Goal: Transaction & Acquisition: Purchase product/service

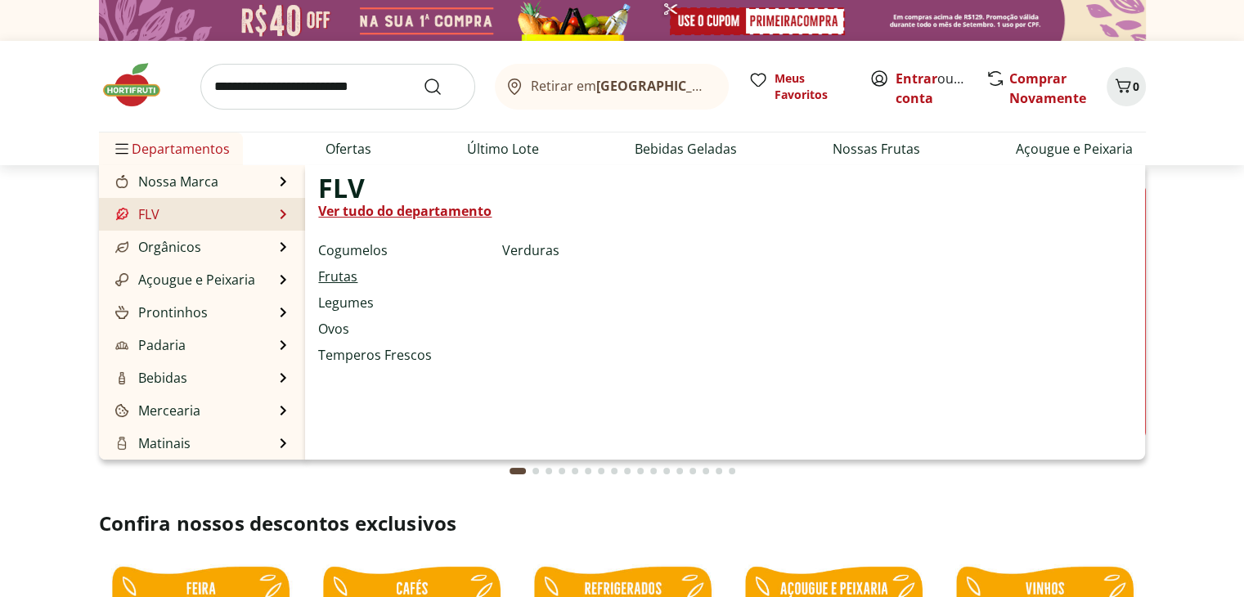
click at [327, 273] on link "Frutas" at bounding box center [337, 277] width 39 height 20
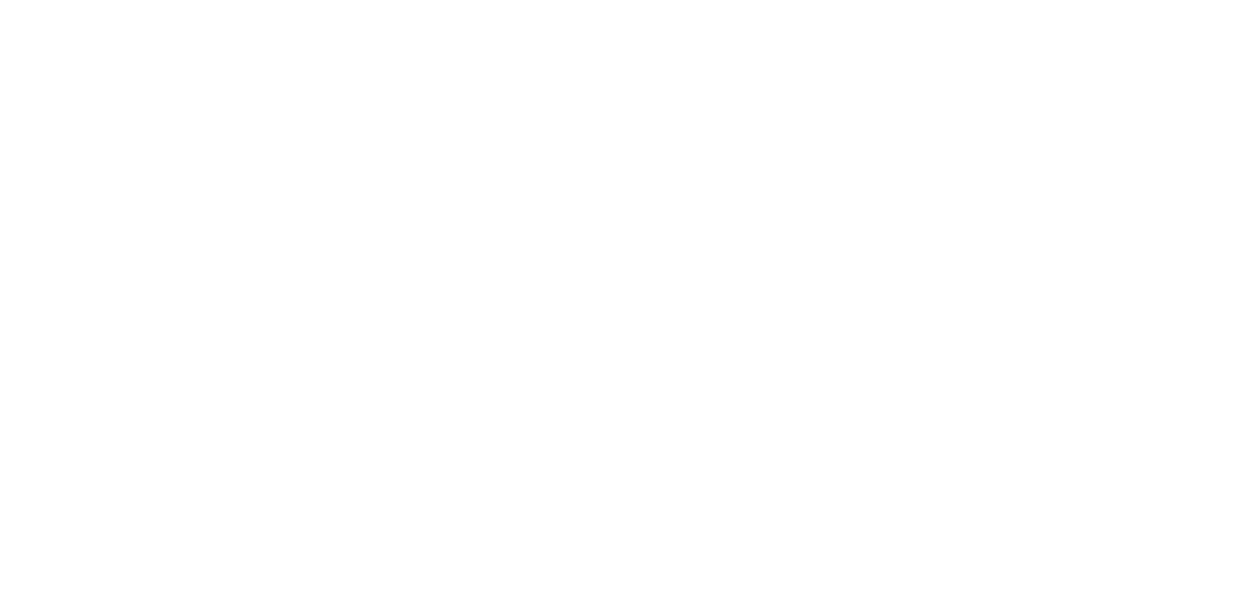
select select "**********"
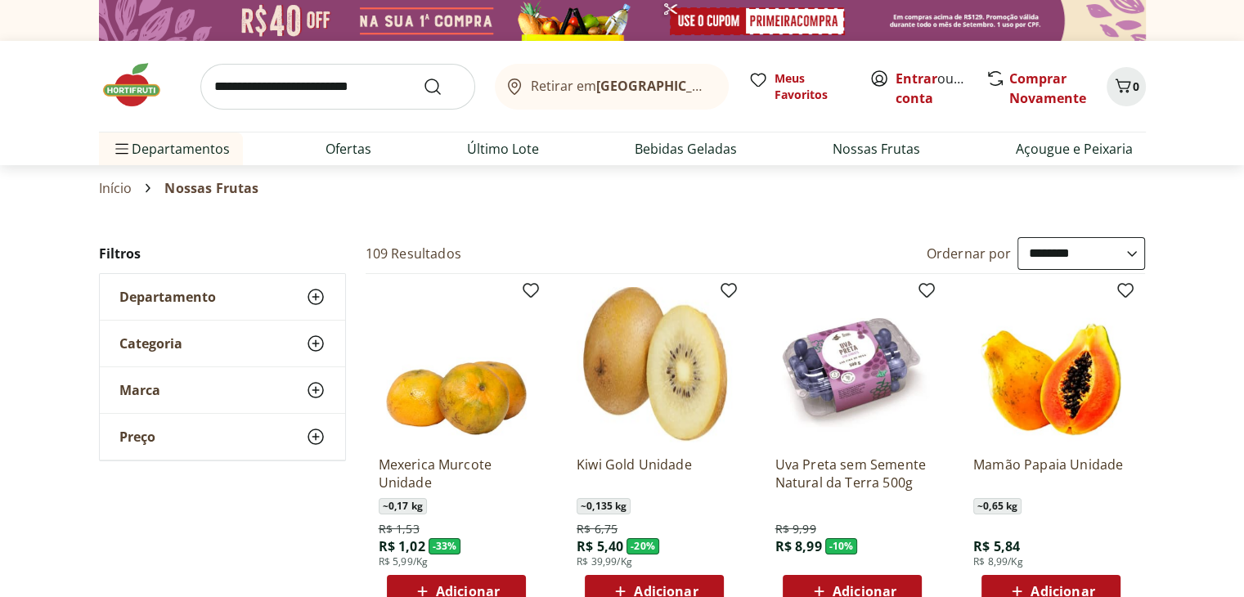
scroll to position [82, 0]
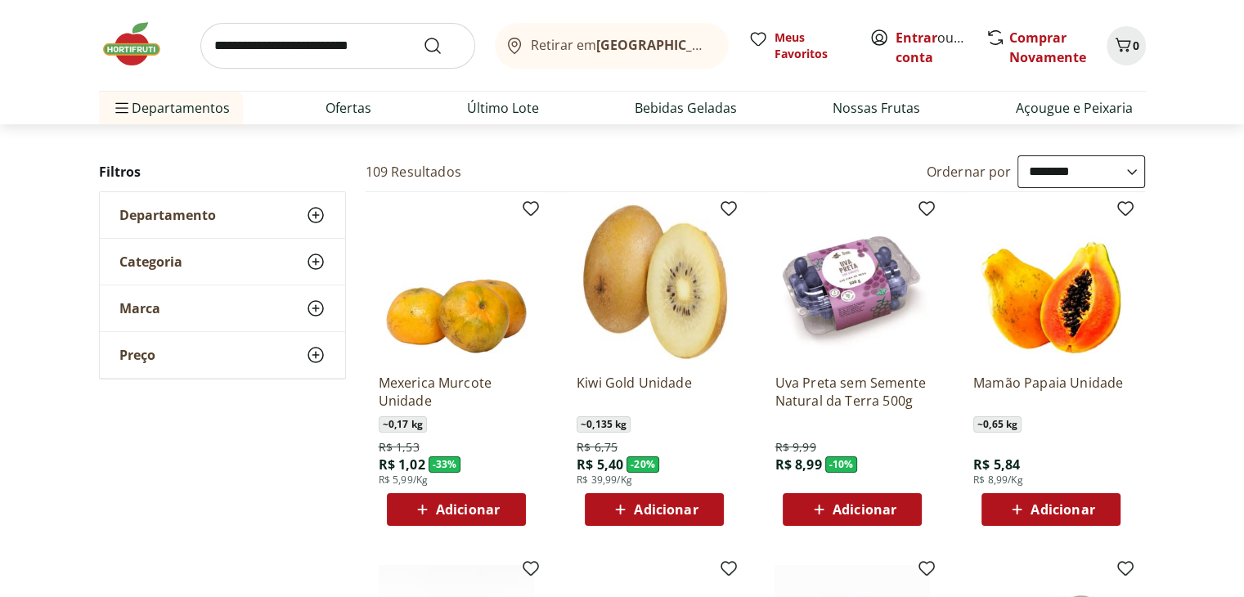
click at [487, 508] on span "Adicionar" at bounding box center [468, 509] width 64 height 13
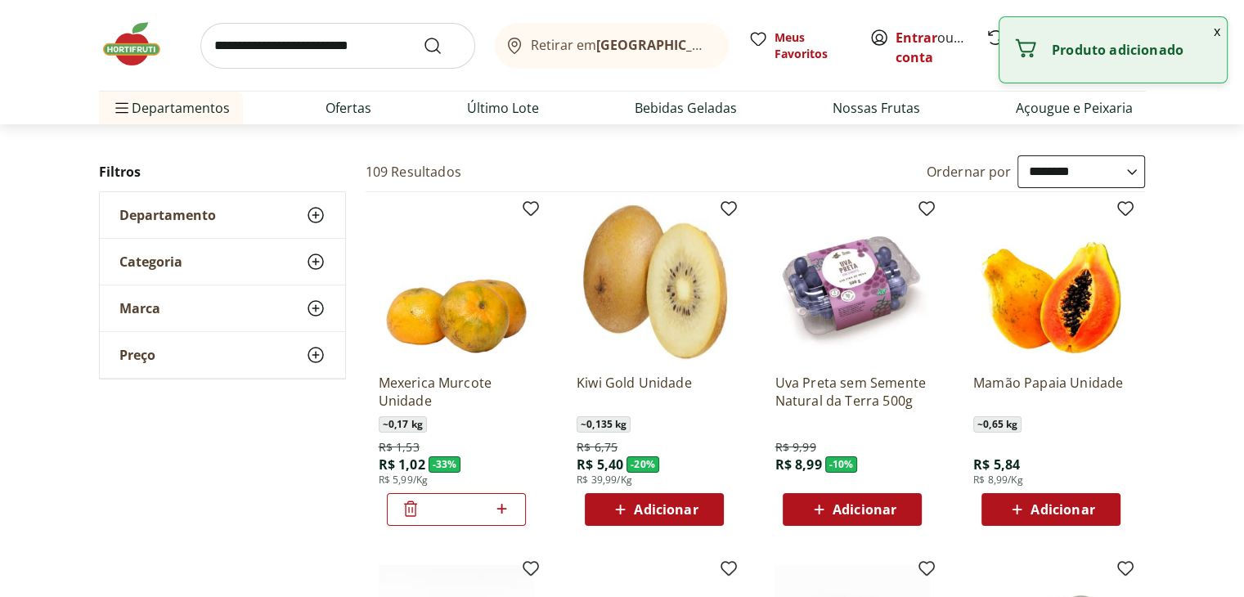
click at [500, 505] on icon at bounding box center [501, 509] width 20 height 20
type input "*"
click at [650, 519] on div "Adicionar" at bounding box center [654, 509] width 113 height 29
click at [702, 514] on icon at bounding box center [699, 509] width 20 height 20
type input "*"
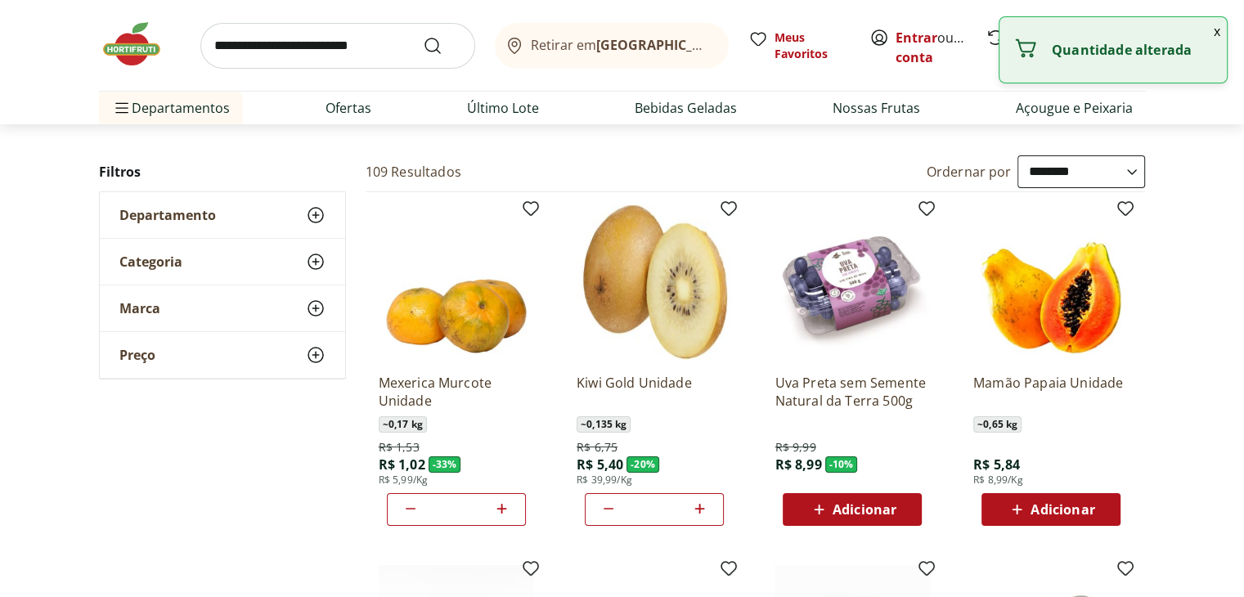
click at [850, 504] on span "Adicionar" at bounding box center [864, 509] width 64 height 13
click at [1033, 505] on span "Adicionar" at bounding box center [1062, 509] width 64 height 13
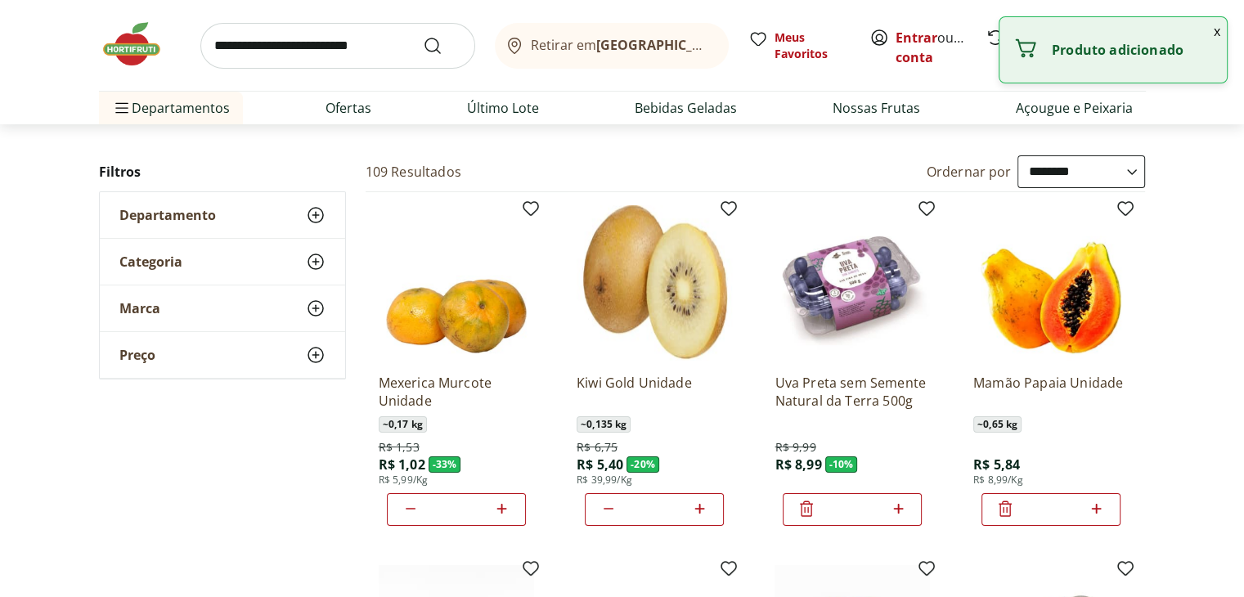
click at [1095, 511] on icon at bounding box center [1096, 509] width 20 height 20
type input "*"
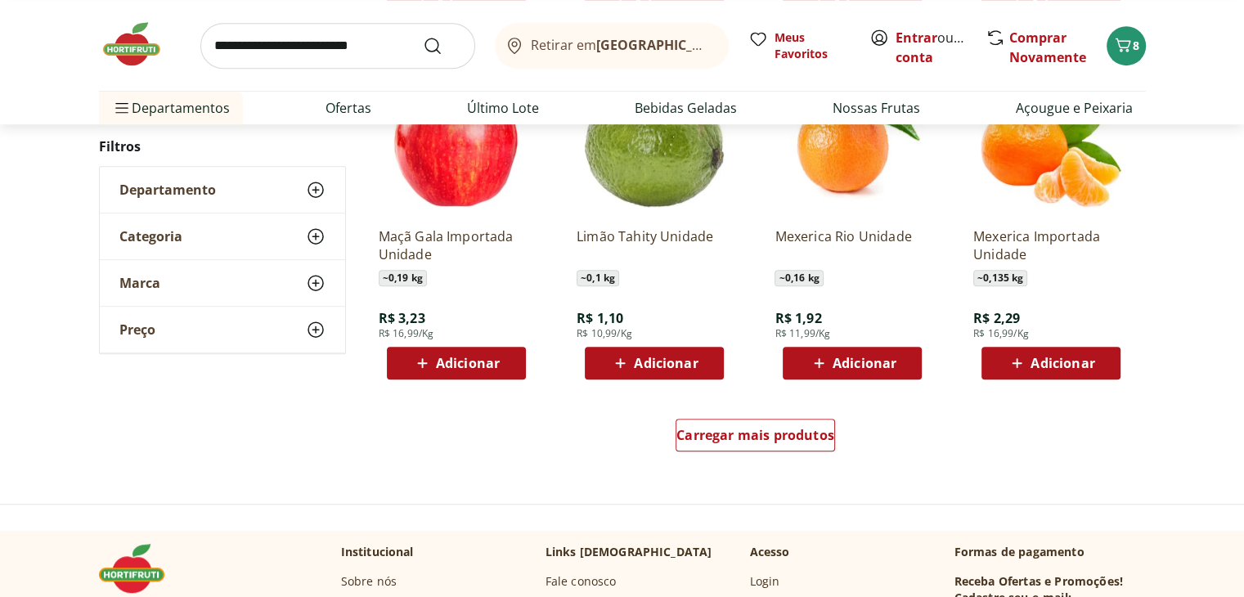
scroll to position [981, 0]
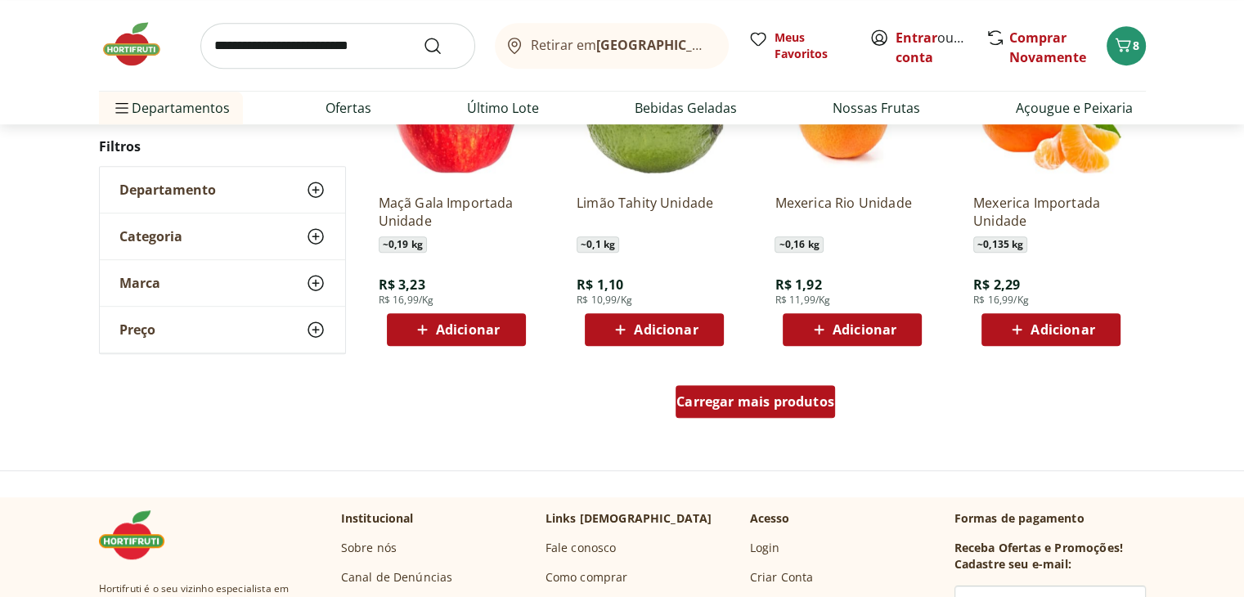
click at [792, 407] on span "Carregar mais produtos" at bounding box center [755, 401] width 158 height 13
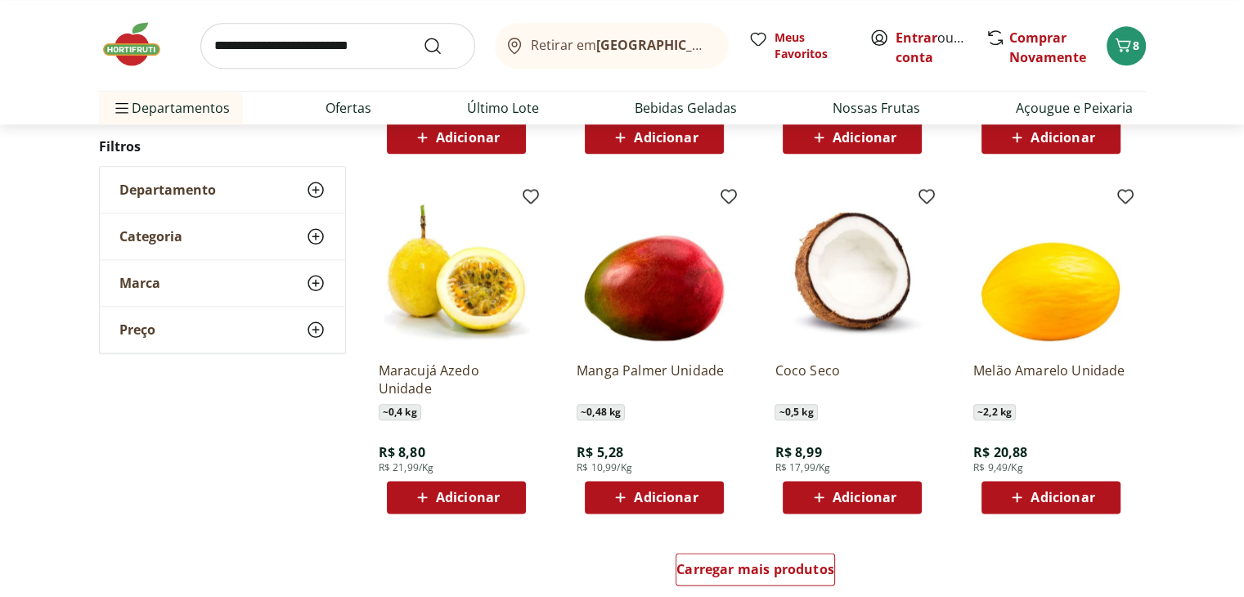
scroll to position [1881, 0]
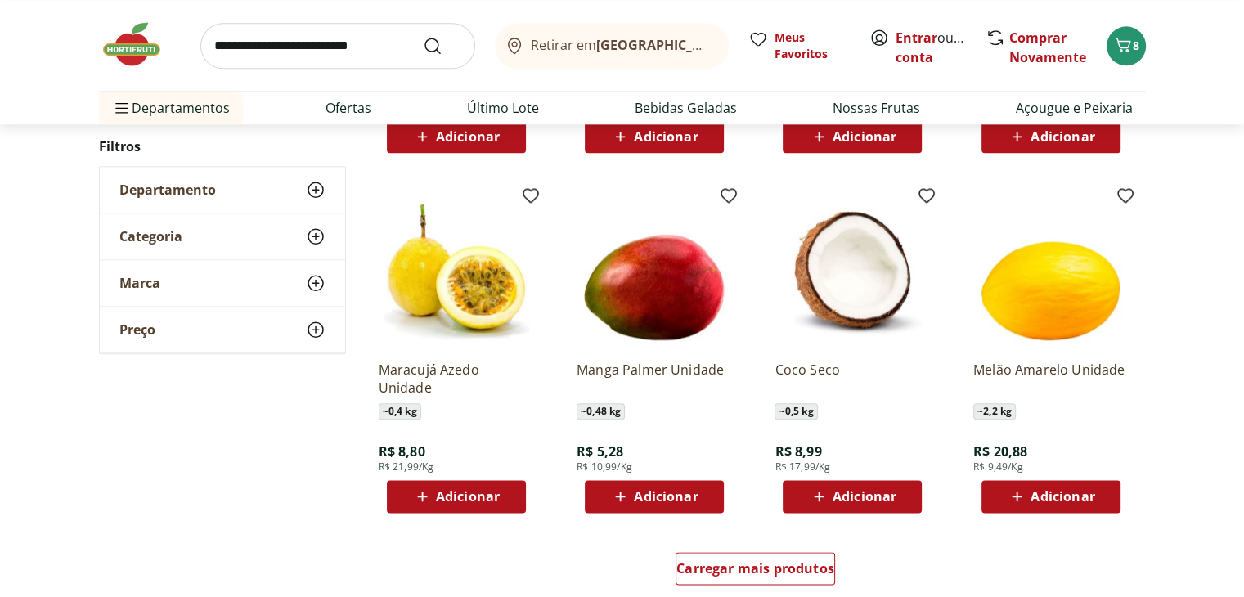
click at [658, 490] on span "Adicionar" at bounding box center [666, 496] width 64 height 13
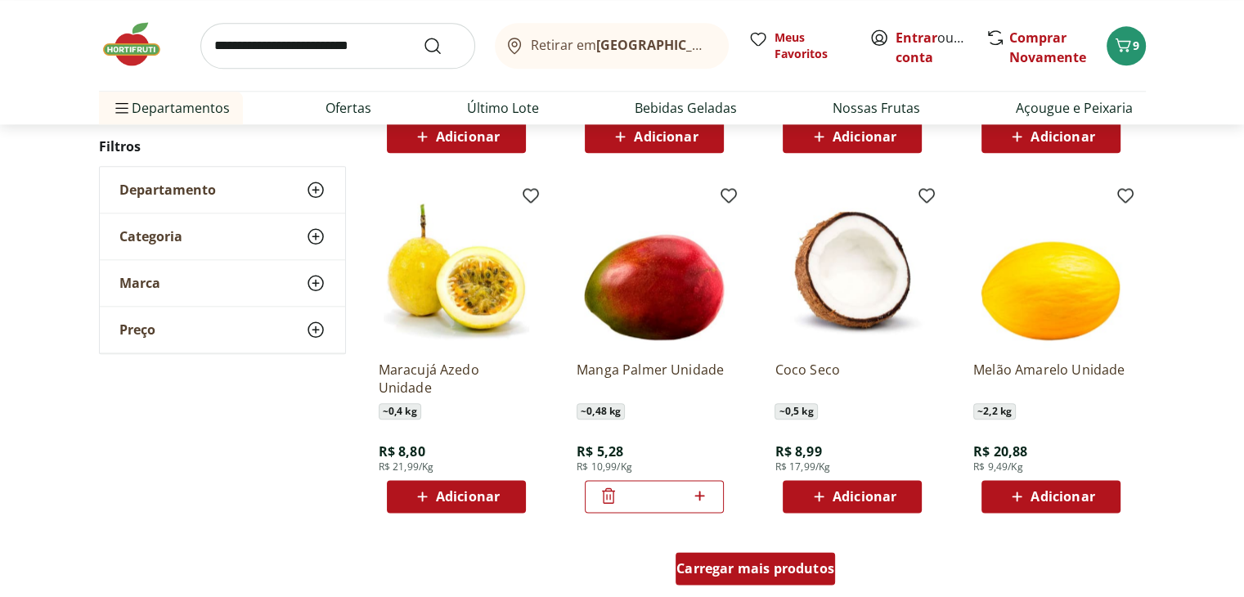
click at [795, 575] on span "Carregar mais produtos" at bounding box center [755, 568] width 158 height 13
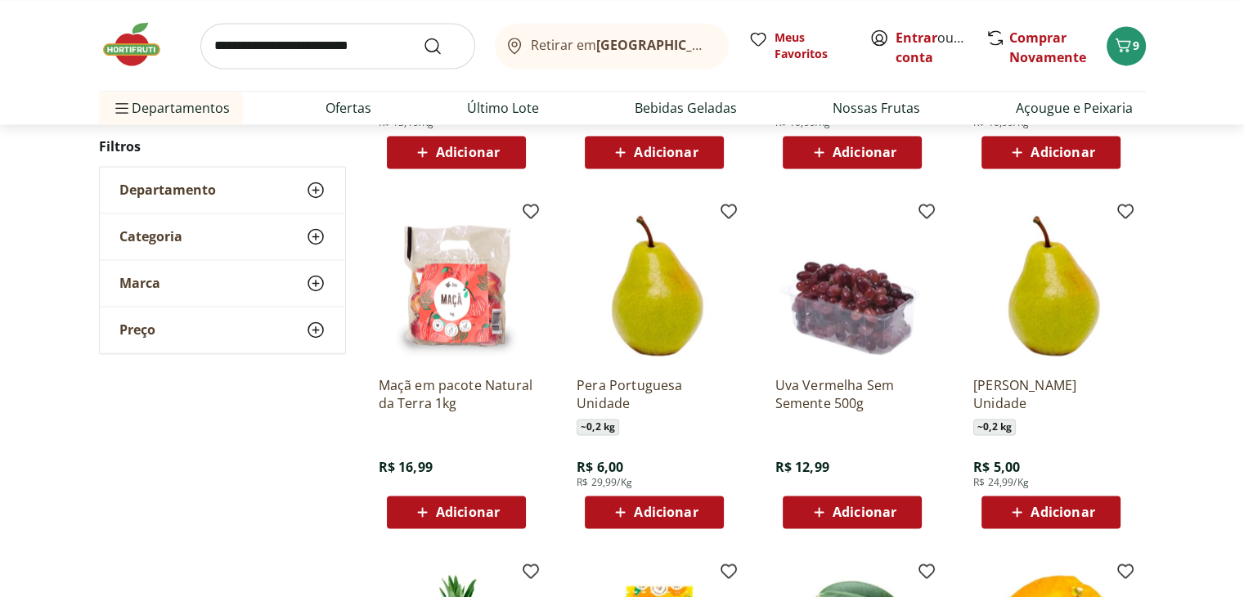
scroll to position [2617, 0]
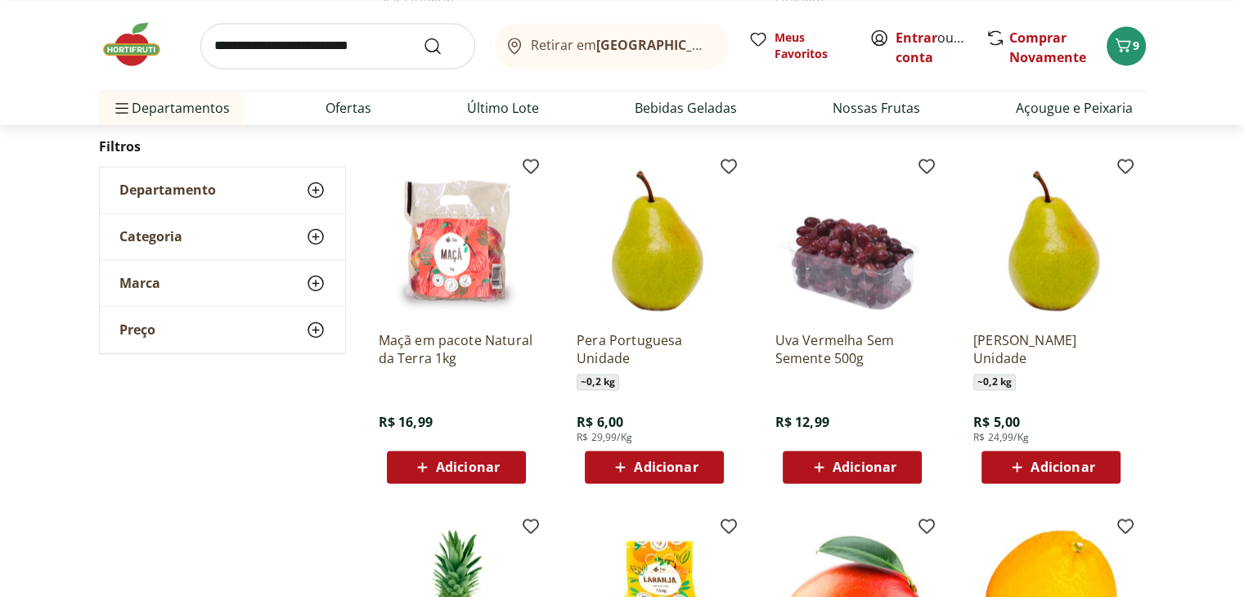
click at [1043, 473] on span "Adicionar" at bounding box center [1062, 466] width 64 height 13
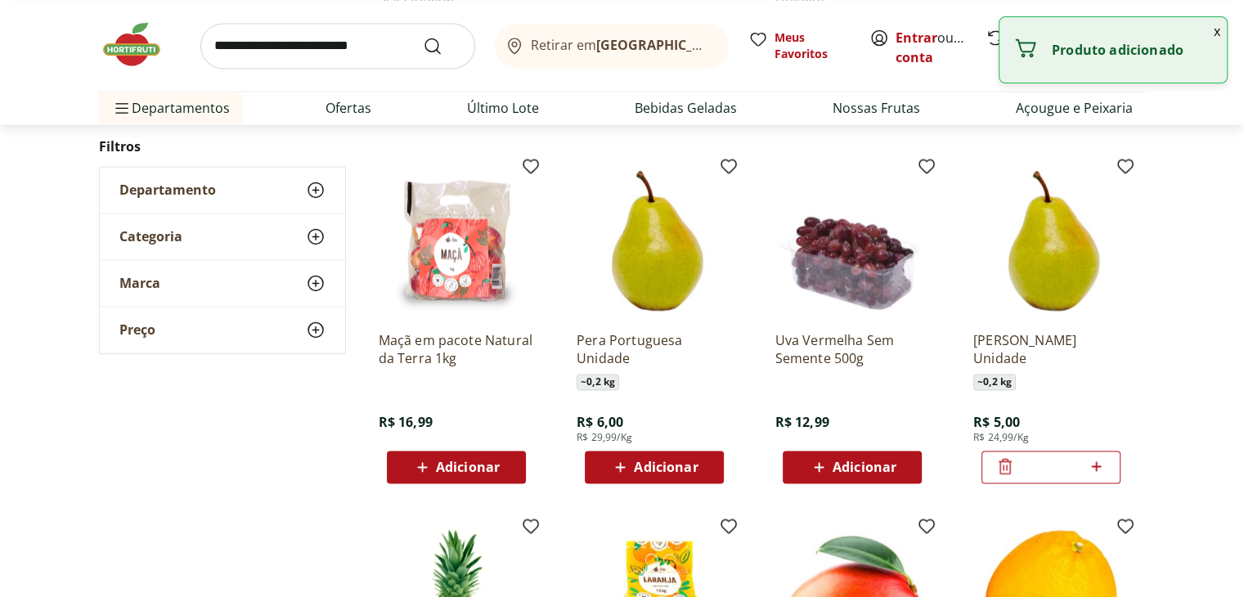
click at [1097, 467] on icon at bounding box center [1096, 466] width 20 height 20
type input "*"
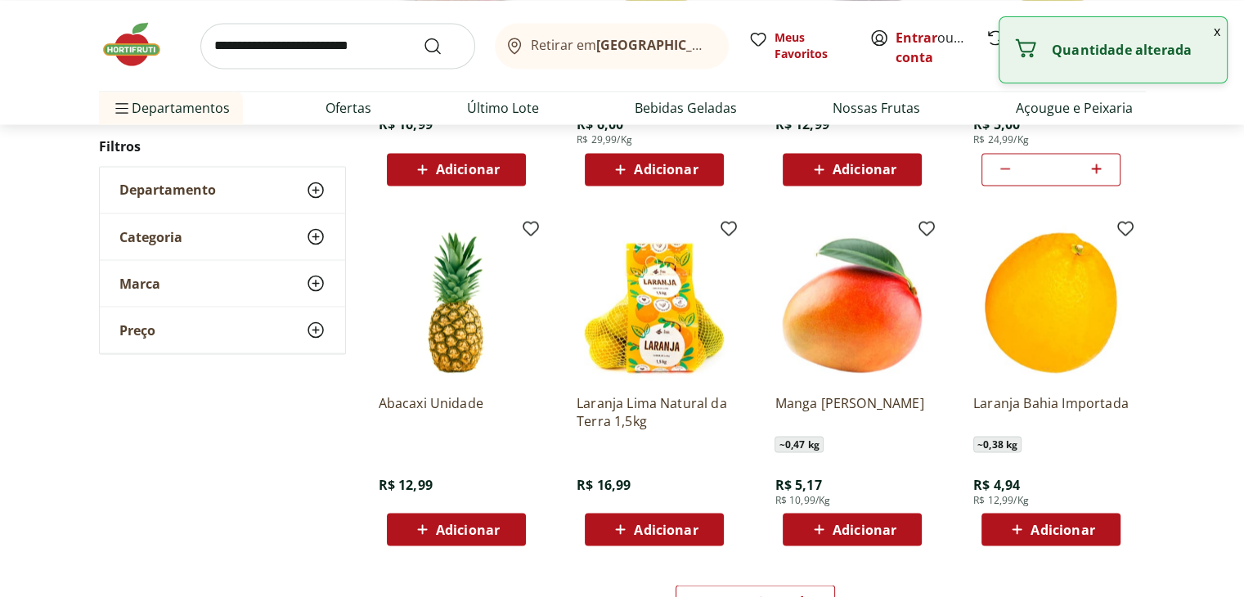
scroll to position [2944, 0]
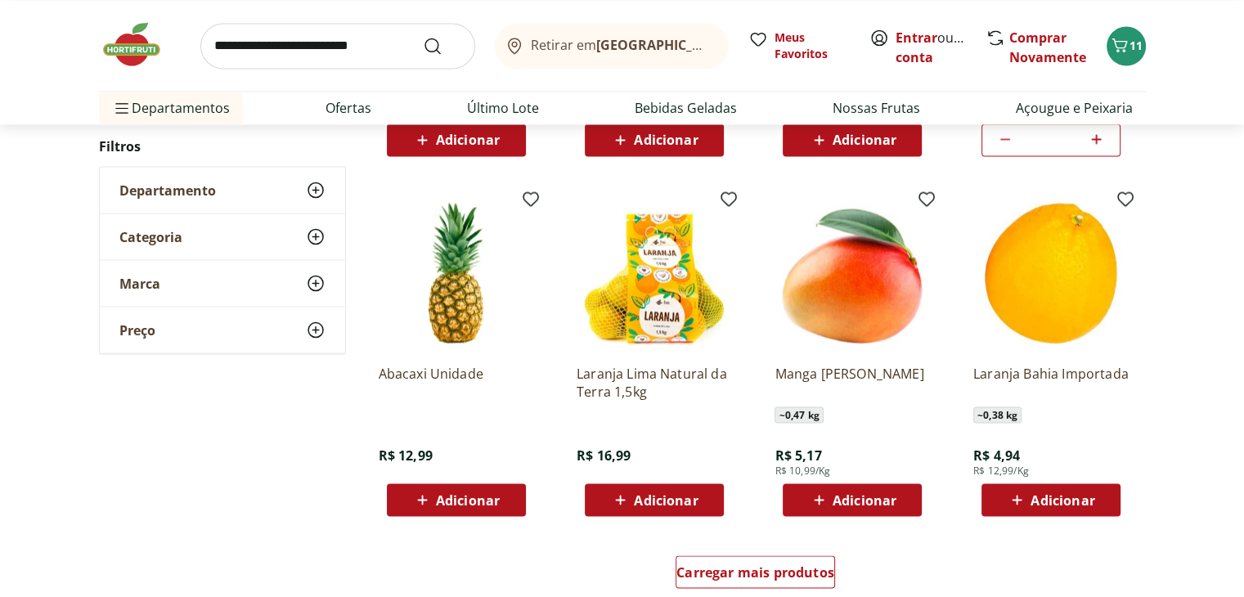
click at [464, 508] on span "Adicionar" at bounding box center [455, 500] width 87 height 20
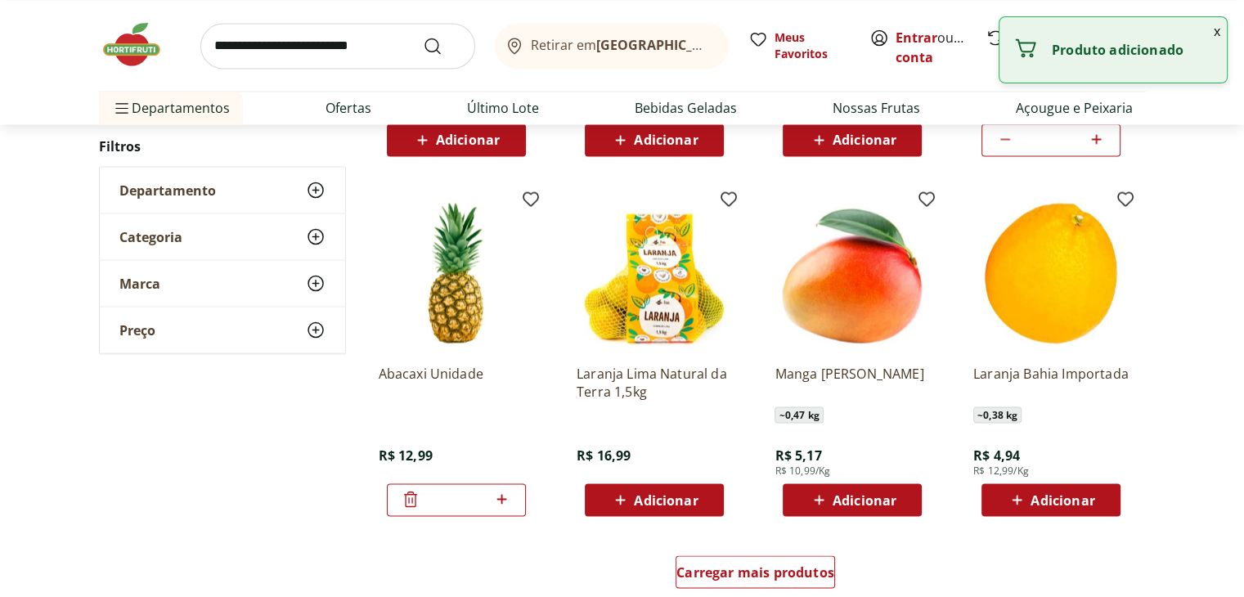
scroll to position [3026, 0]
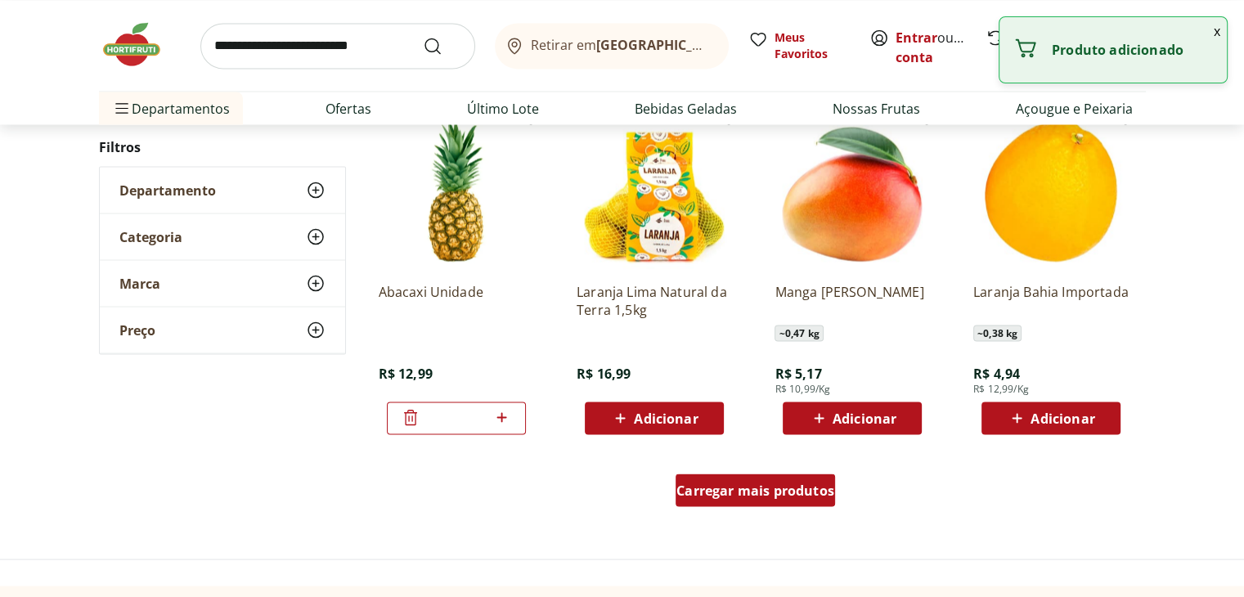
click at [801, 493] on span "Carregar mais produtos" at bounding box center [755, 489] width 158 height 13
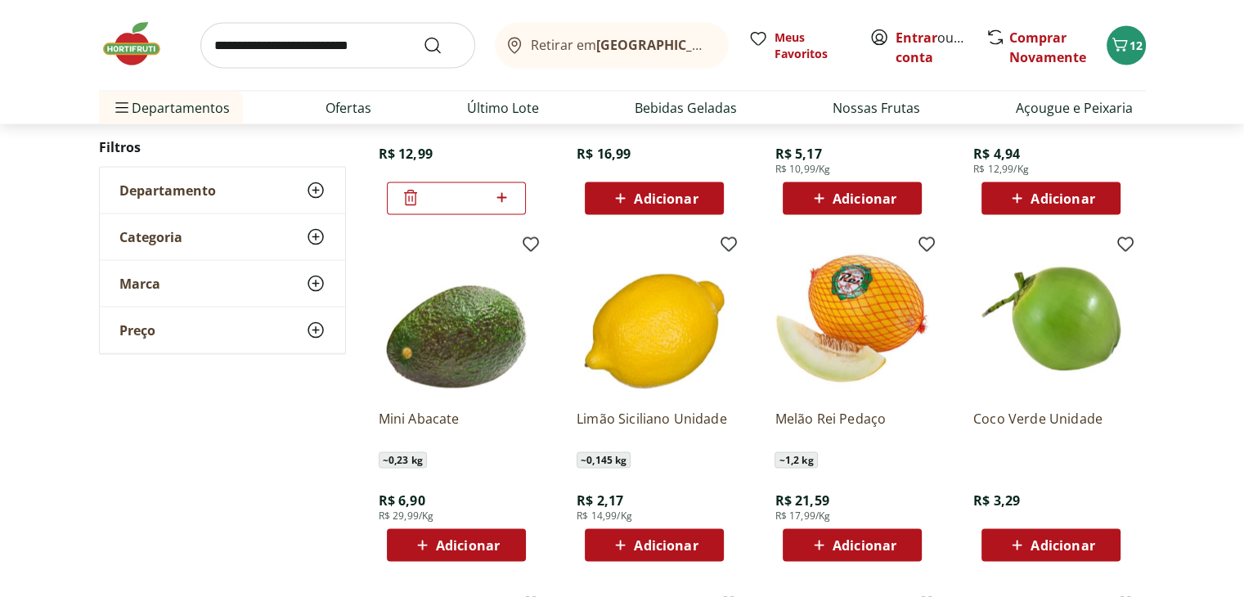
scroll to position [3271, 0]
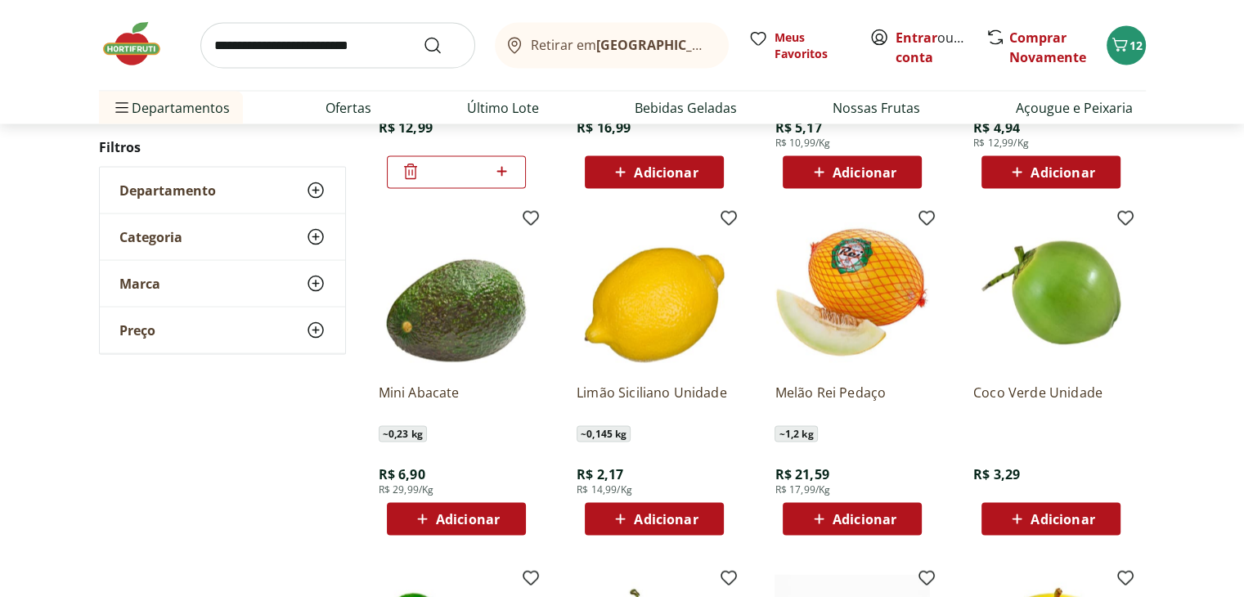
click at [505, 520] on div "Adicionar" at bounding box center [456, 519] width 113 height 29
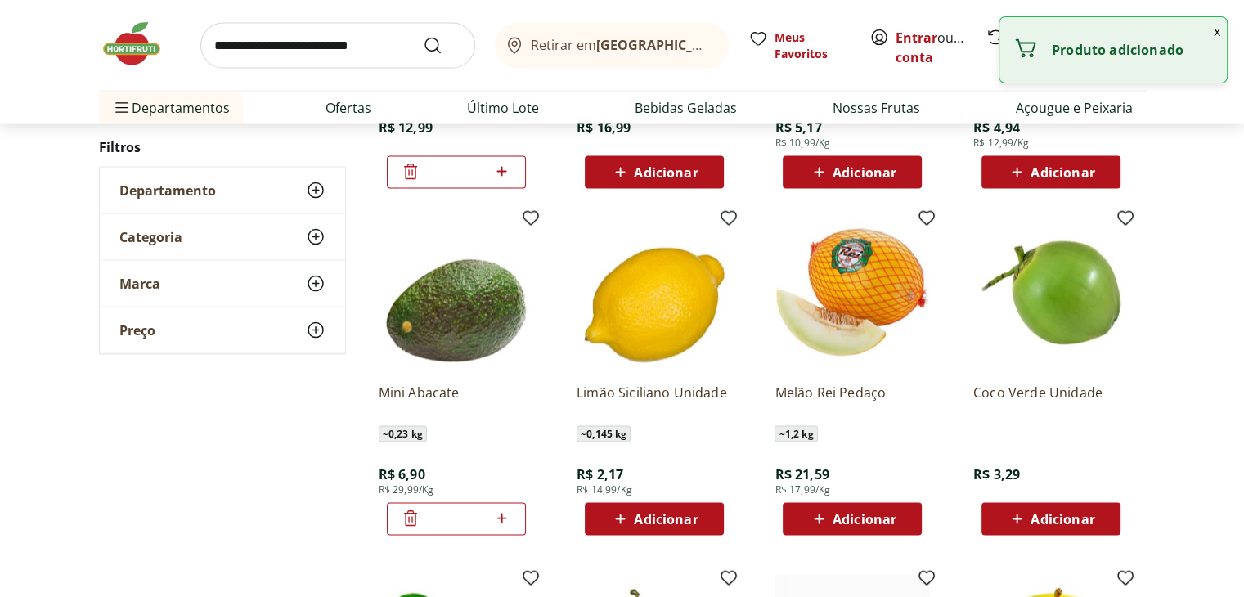
click at [505, 520] on icon at bounding box center [501, 519] width 20 height 20
type input "*"
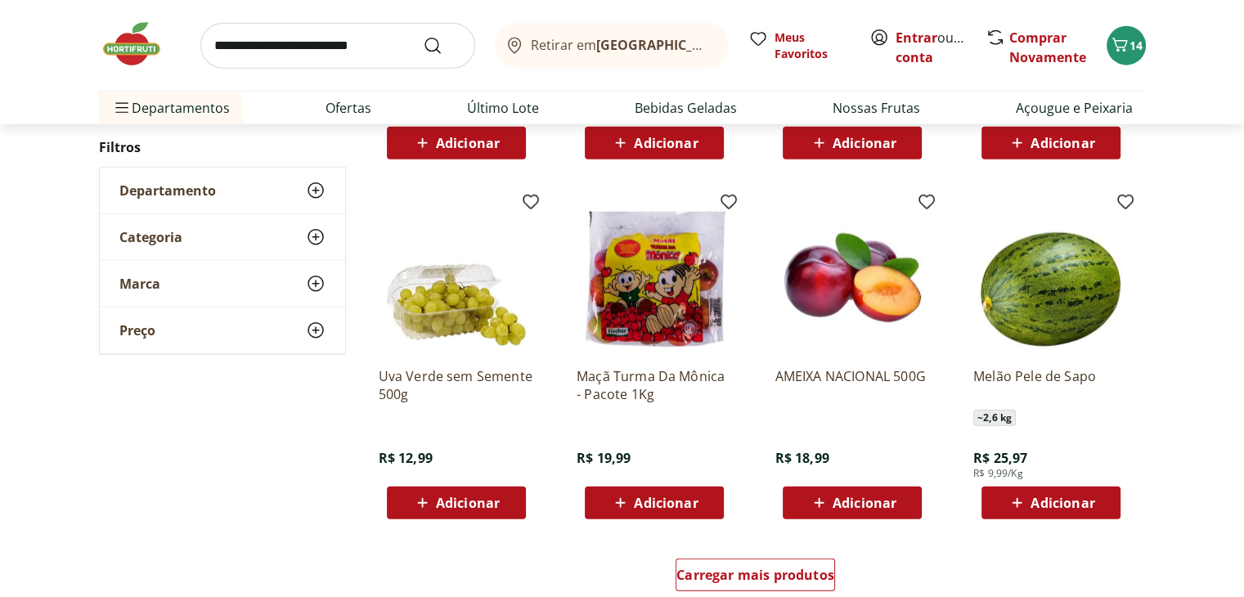
scroll to position [4089, 0]
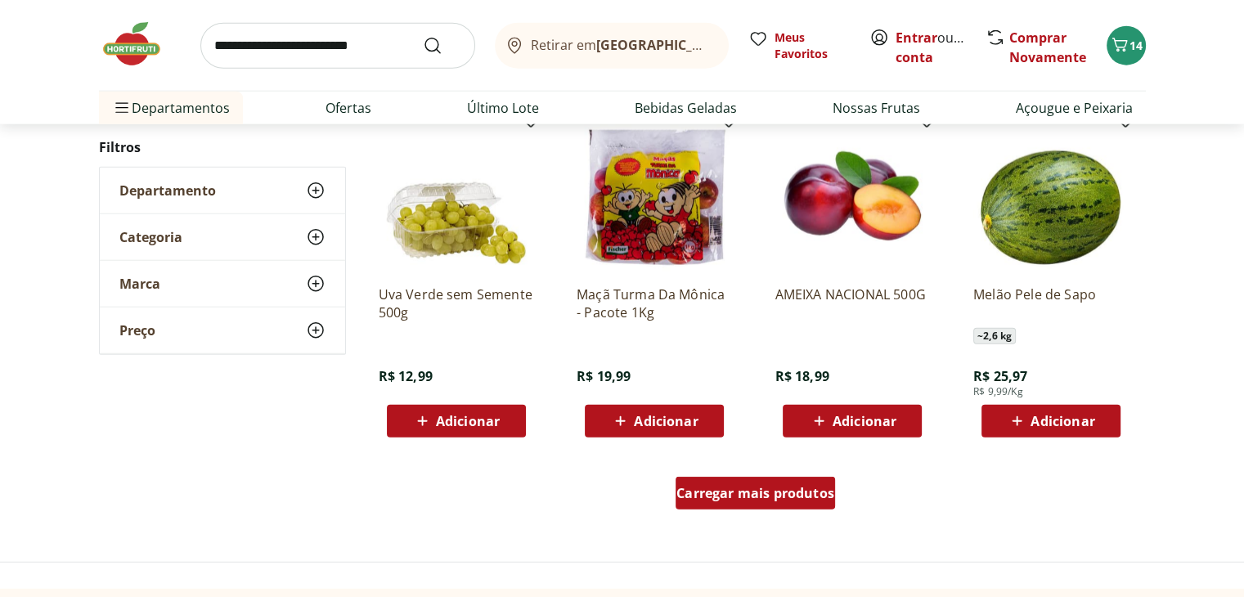
click at [824, 501] on div "Carregar mais produtos" at bounding box center [754, 493] width 159 height 33
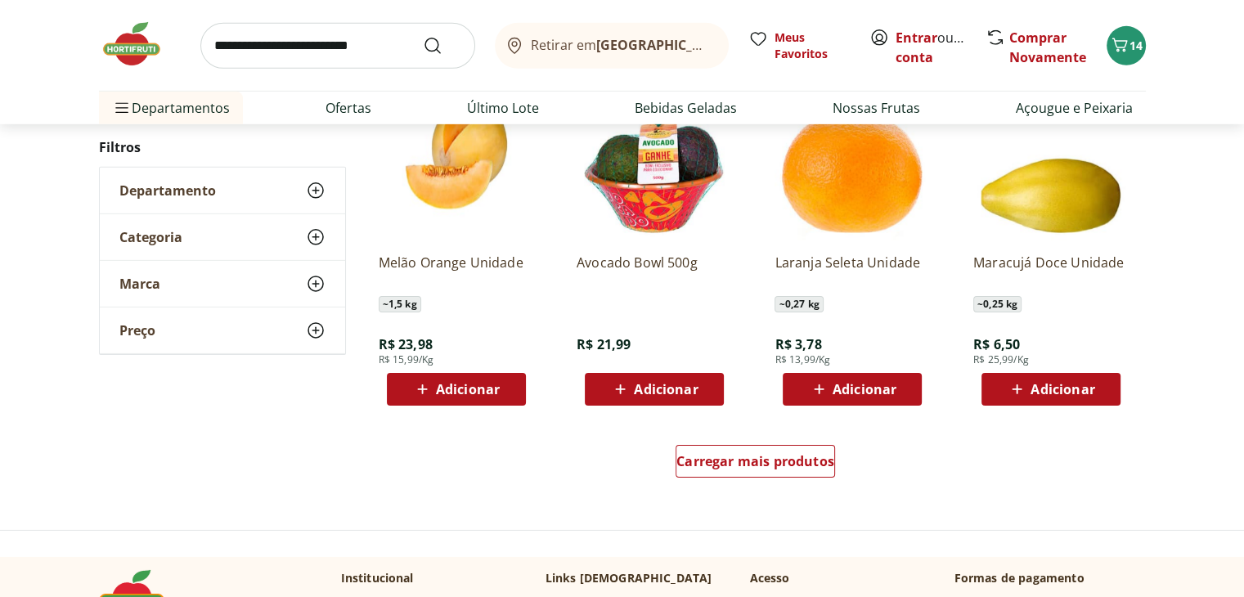
scroll to position [5233, 0]
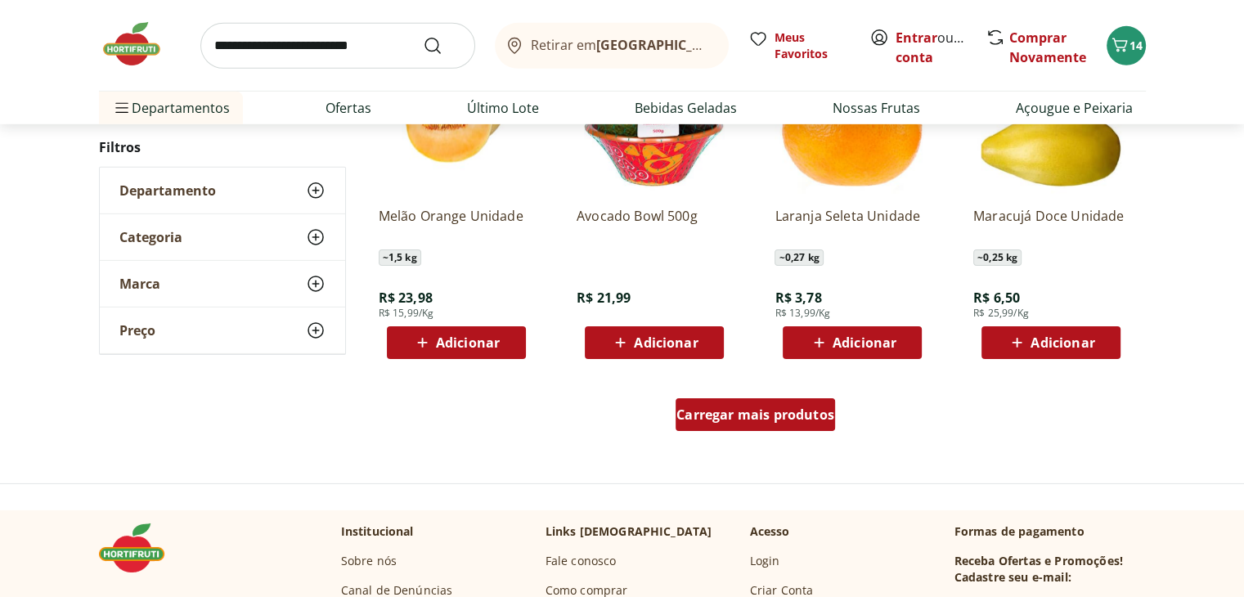
click at [792, 418] on span "Carregar mais produtos" at bounding box center [755, 414] width 158 height 13
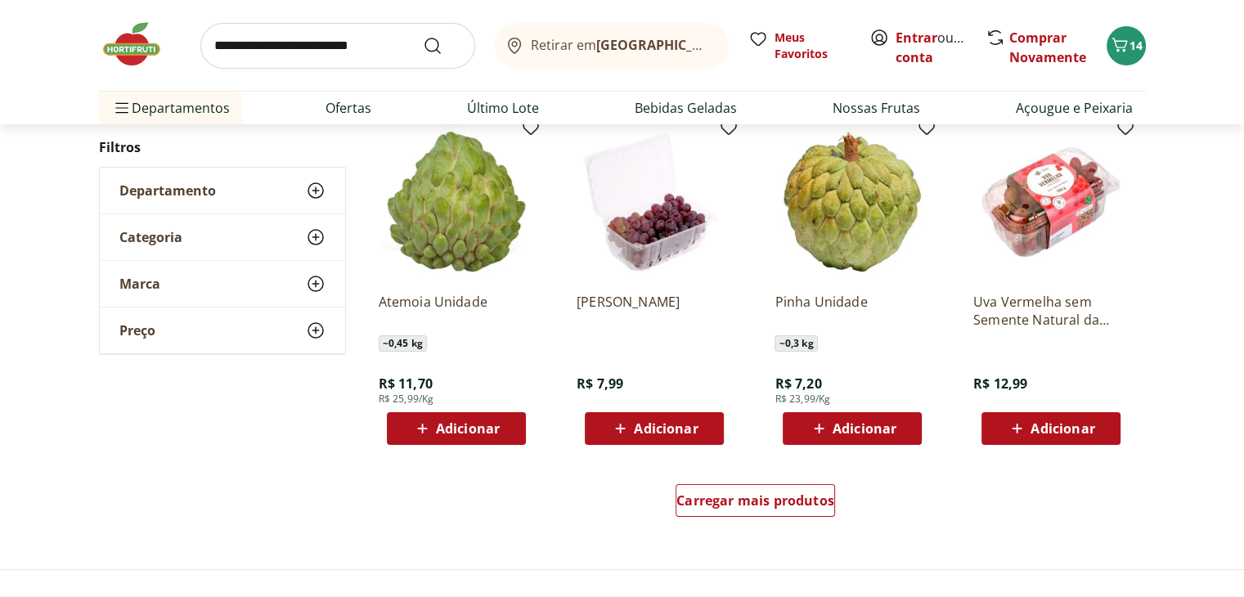
scroll to position [6215, 0]
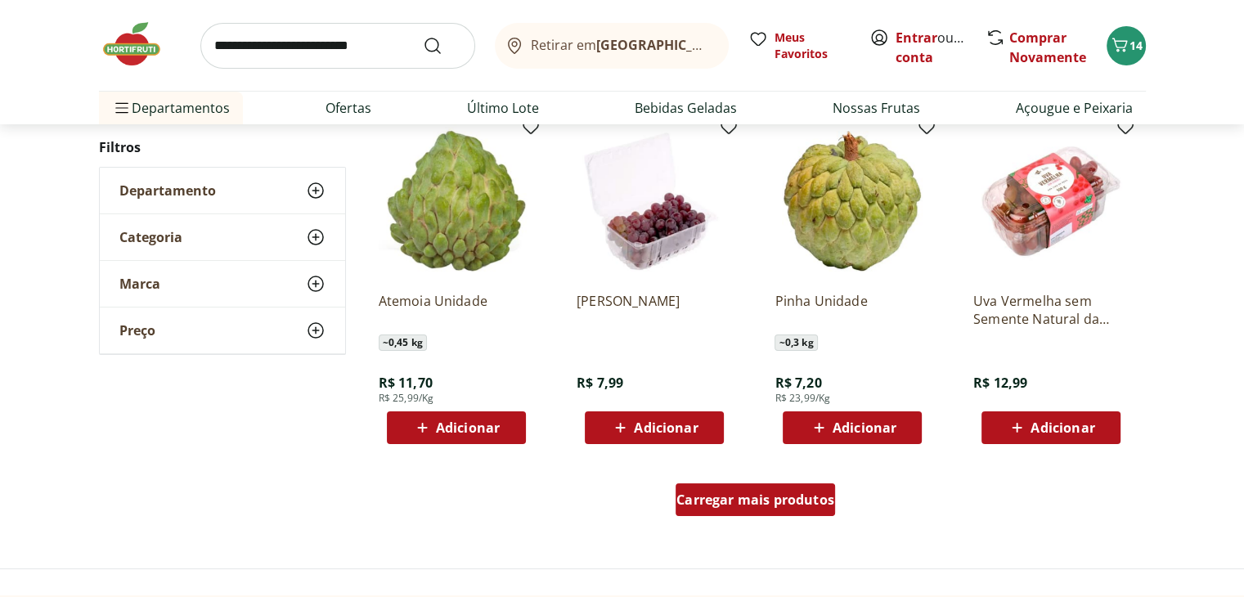
click at [769, 518] on link "Carregar mais produtos" at bounding box center [754, 502] width 159 height 39
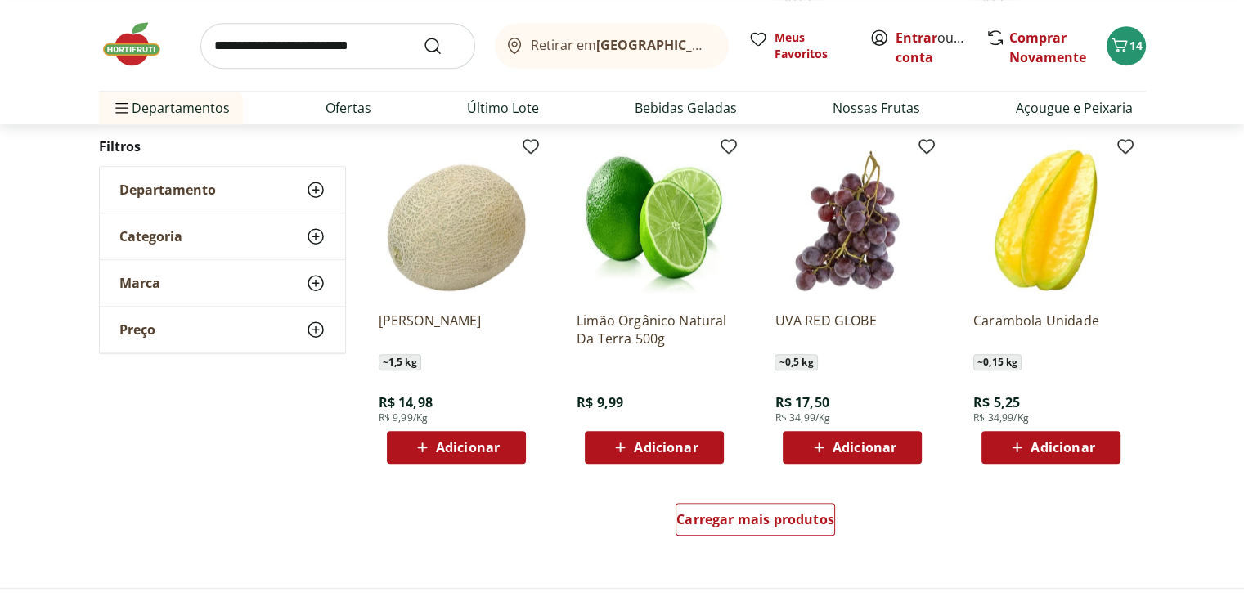
scroll to position [7359, 0]
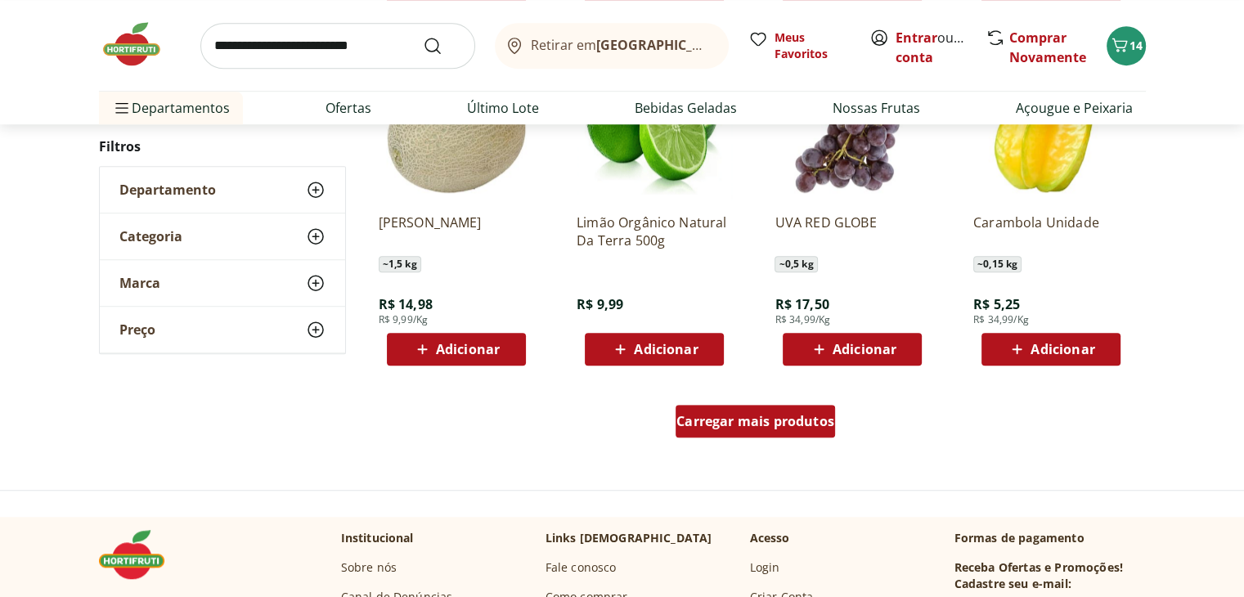
click at [764, 426] on span "Carregar mais produtos" at bounding box center [755, 421] width 158 height 13
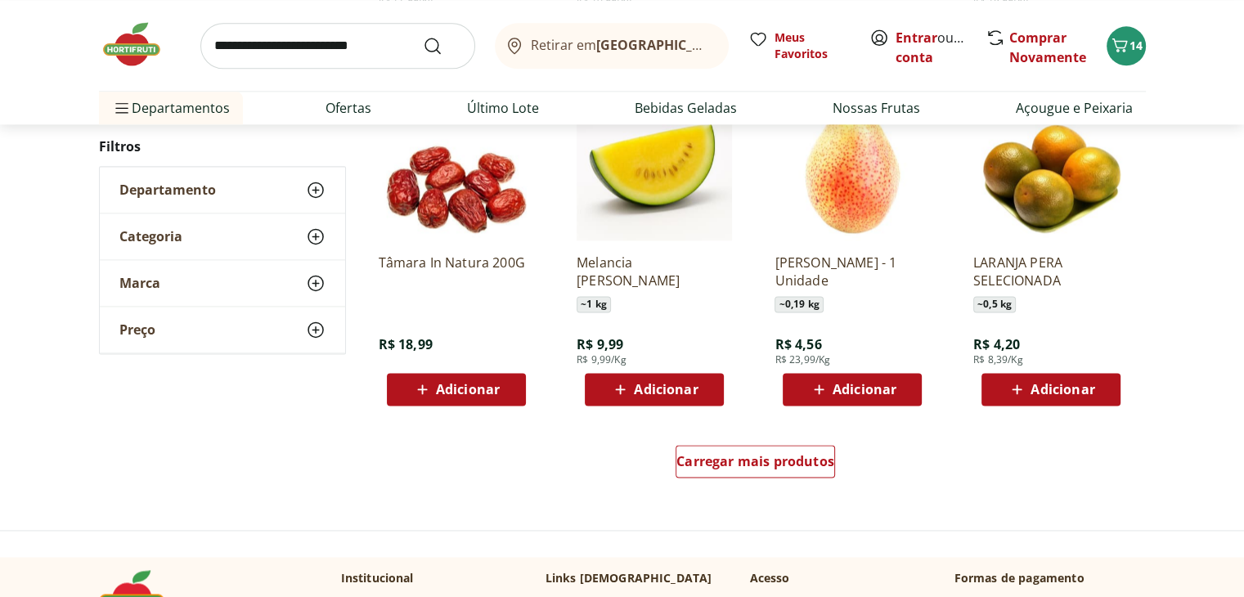
scroll to position [8422, 0]
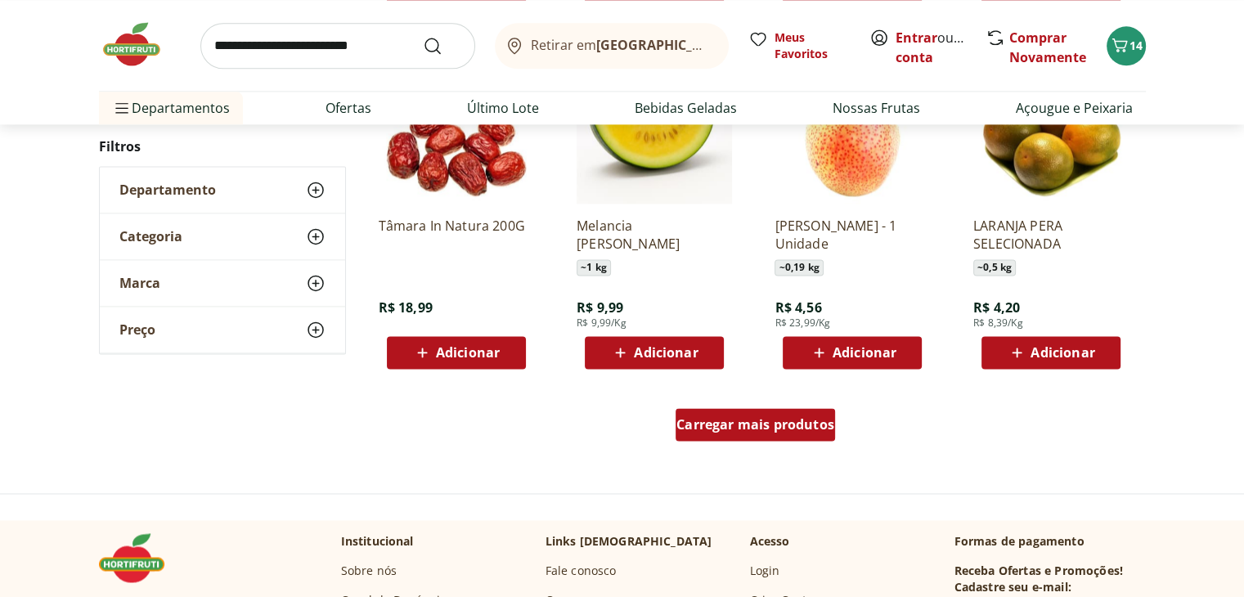
click at [798, 429] on span "Carregar mais produtos" at bounding box center [755, 424] width 158 height 13
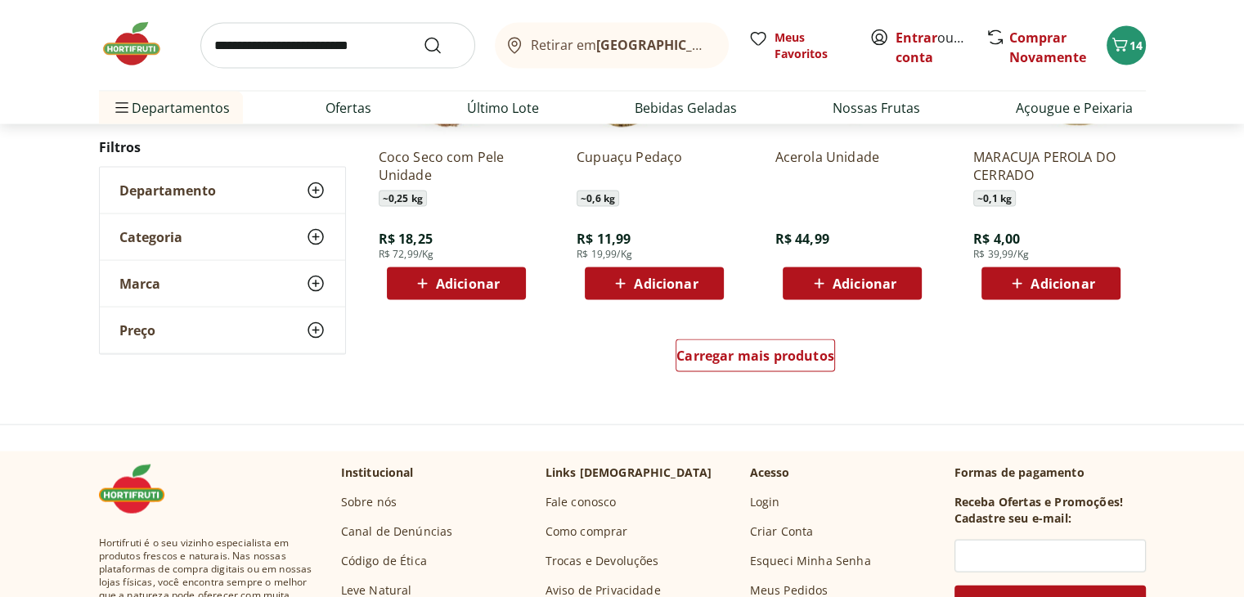
scroll to position [9567, 0]
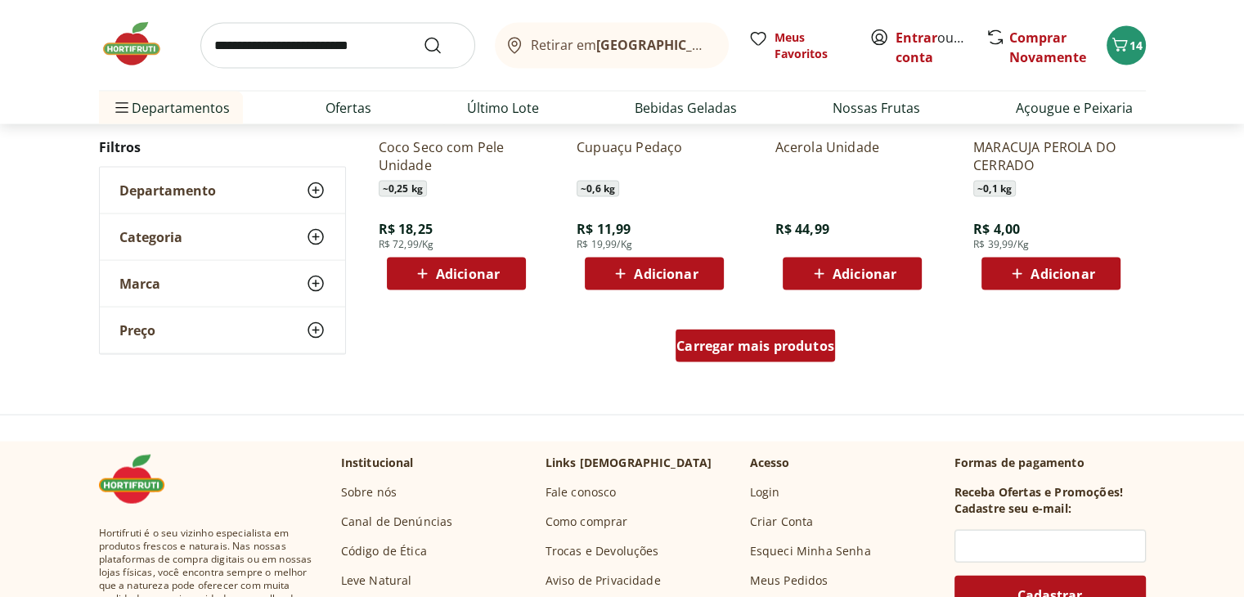
click at [787, 357] on div "Carregar mais produtos" at bounding box center [754, 346] width 159 height 33
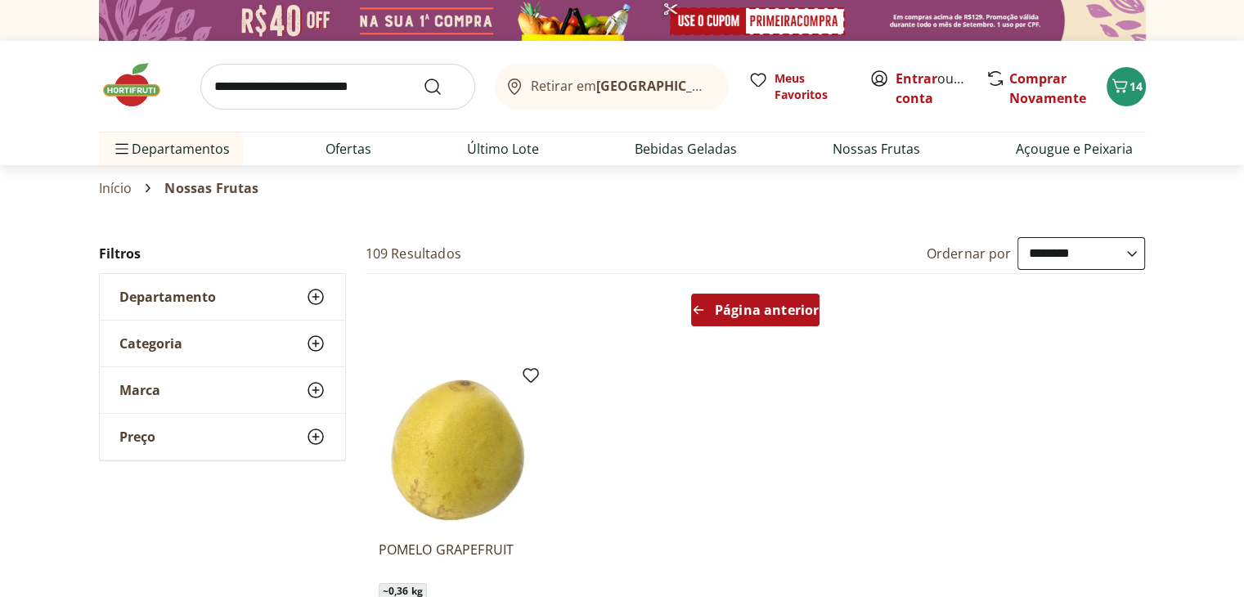
click at [756, 295] on div "Página anterior" at bounding box center [755, 310] width 128 height 33
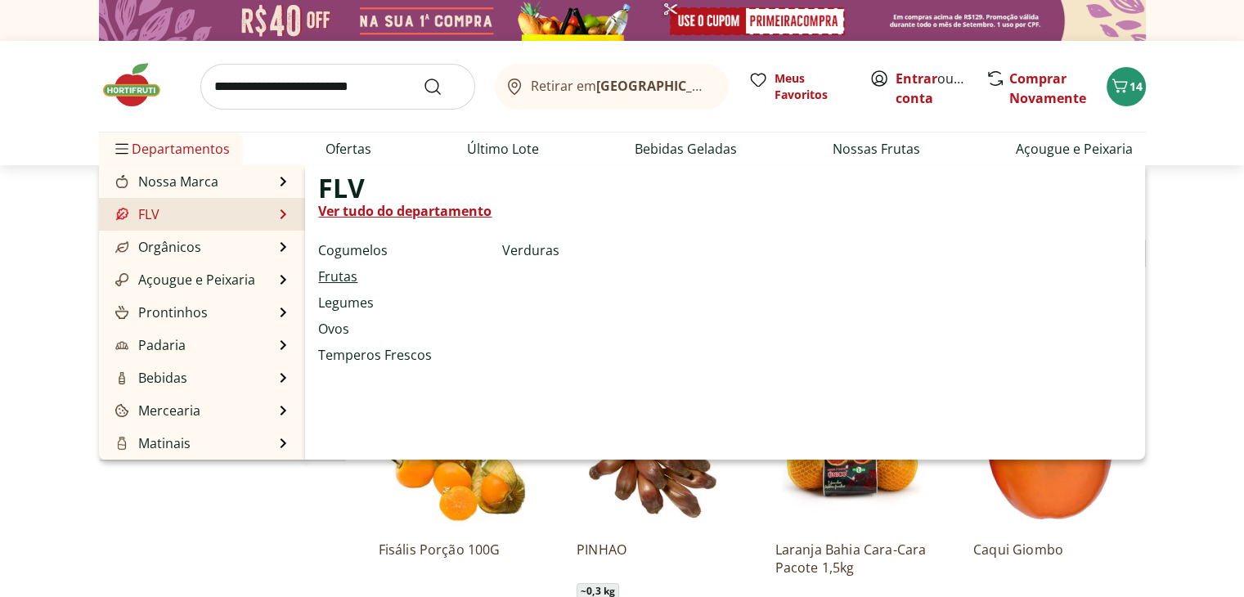
click at [325, 276] on link "Frutas" at bounding box center [337, 277] width 39 height 20
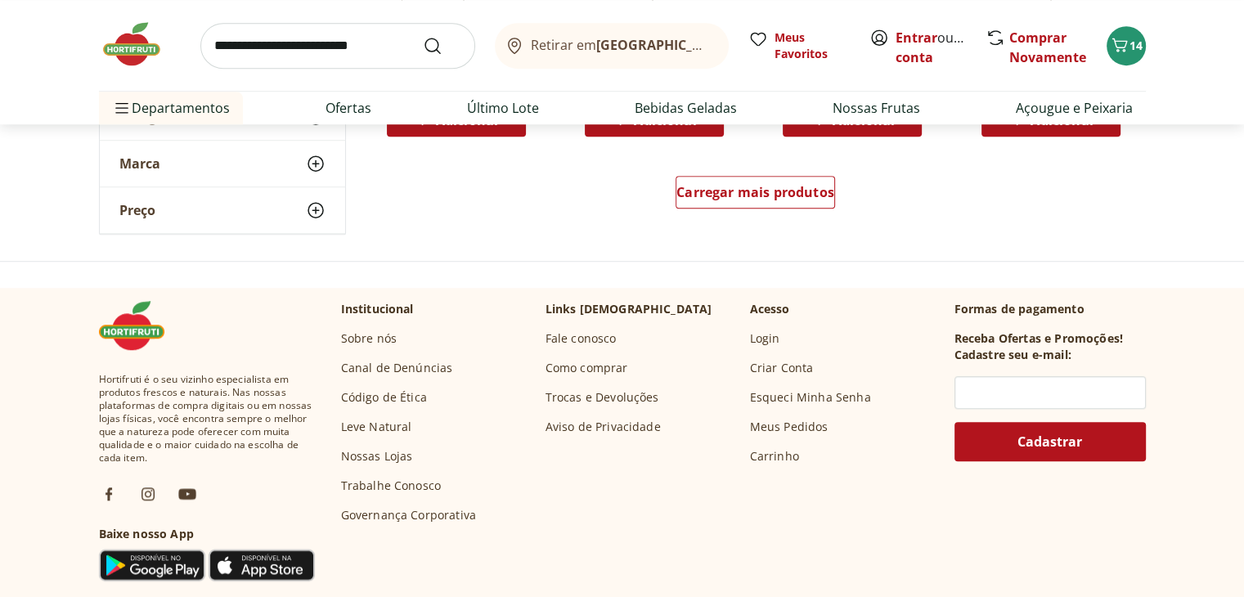
scroll to position [1227, 0]
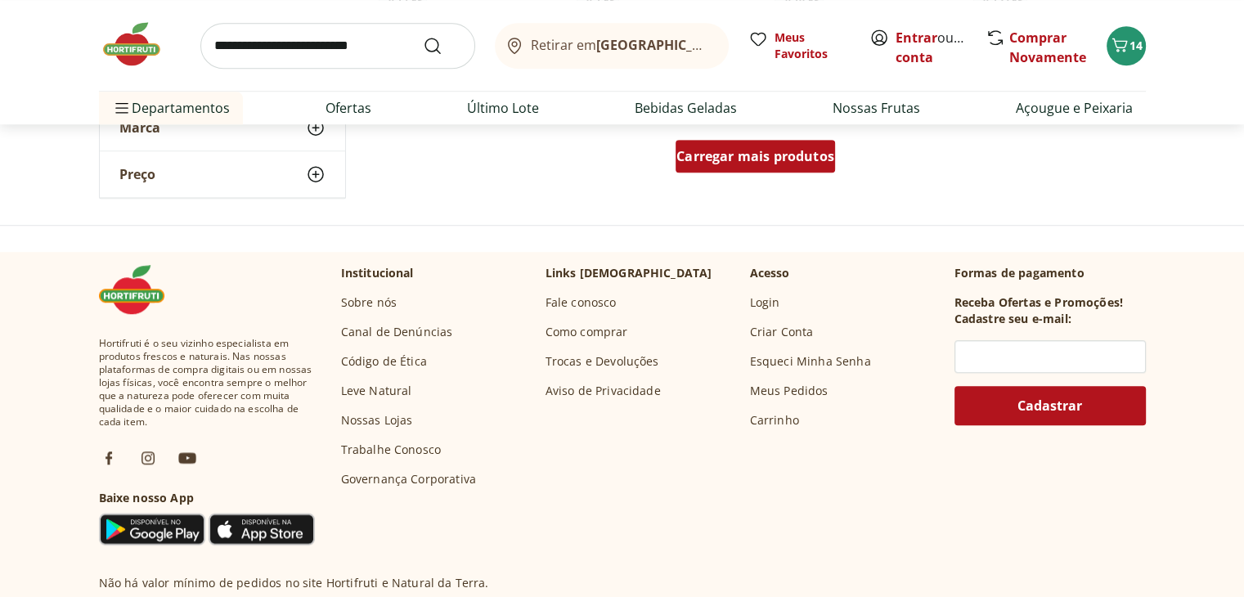
click at [806, 161] on span "Carregar mais produtos" at bounding box center [755, 156] width 158 height 13
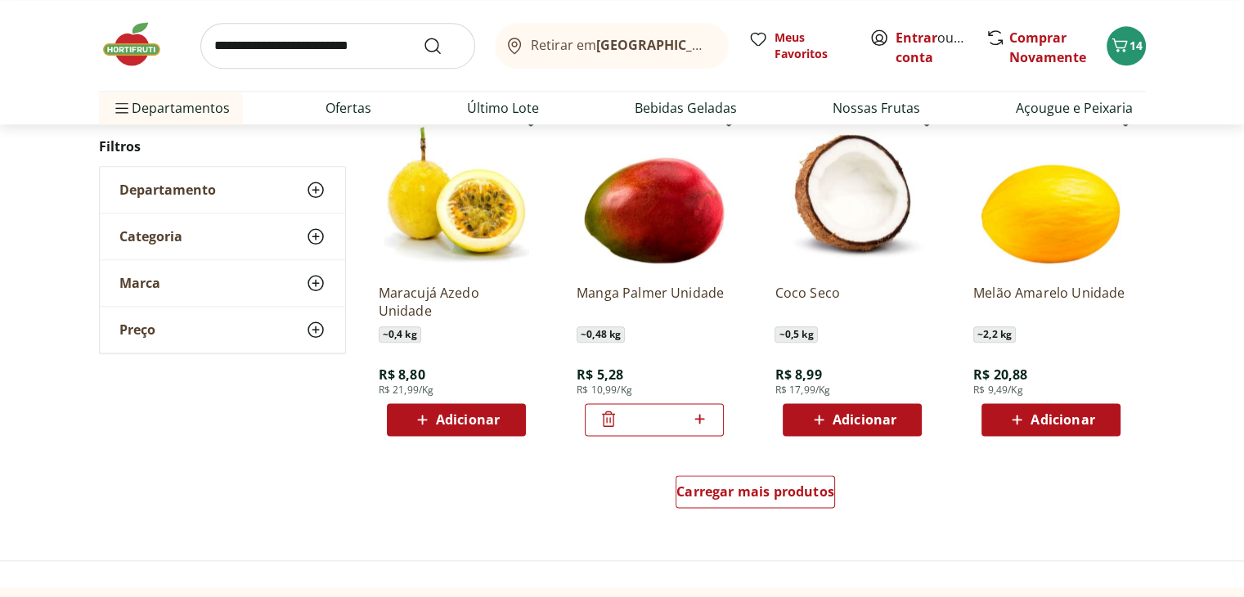
scroll to position [2044, 0]
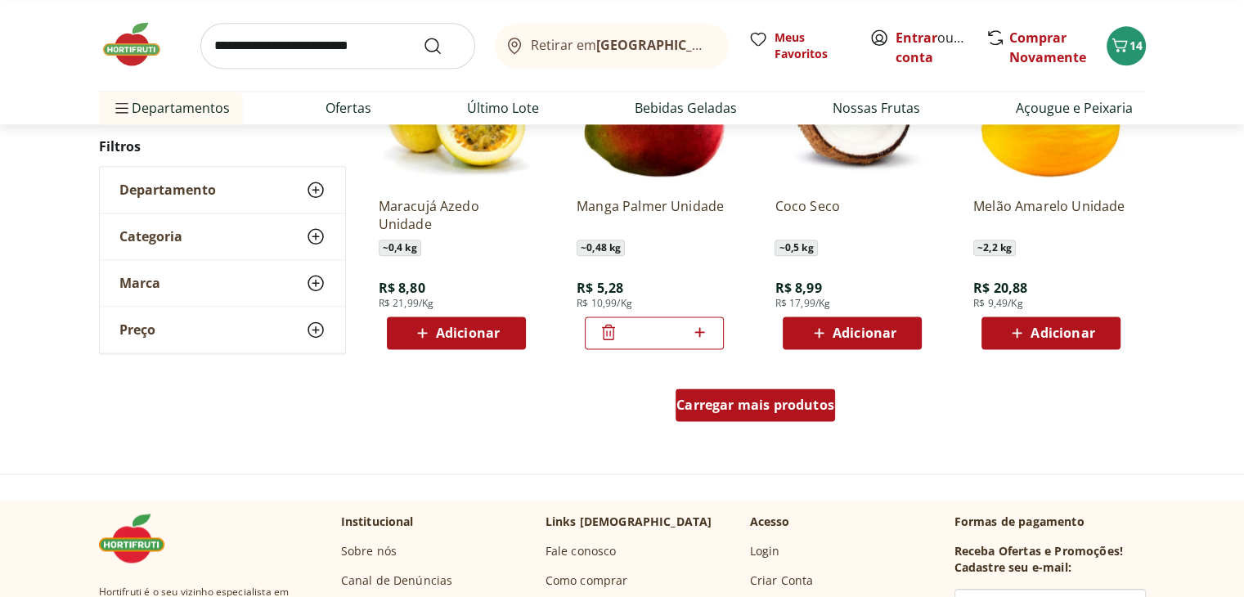
click at [810, 404] on span "Carregar mais produtos" at bounding box center [755, 404] width 158 height 13
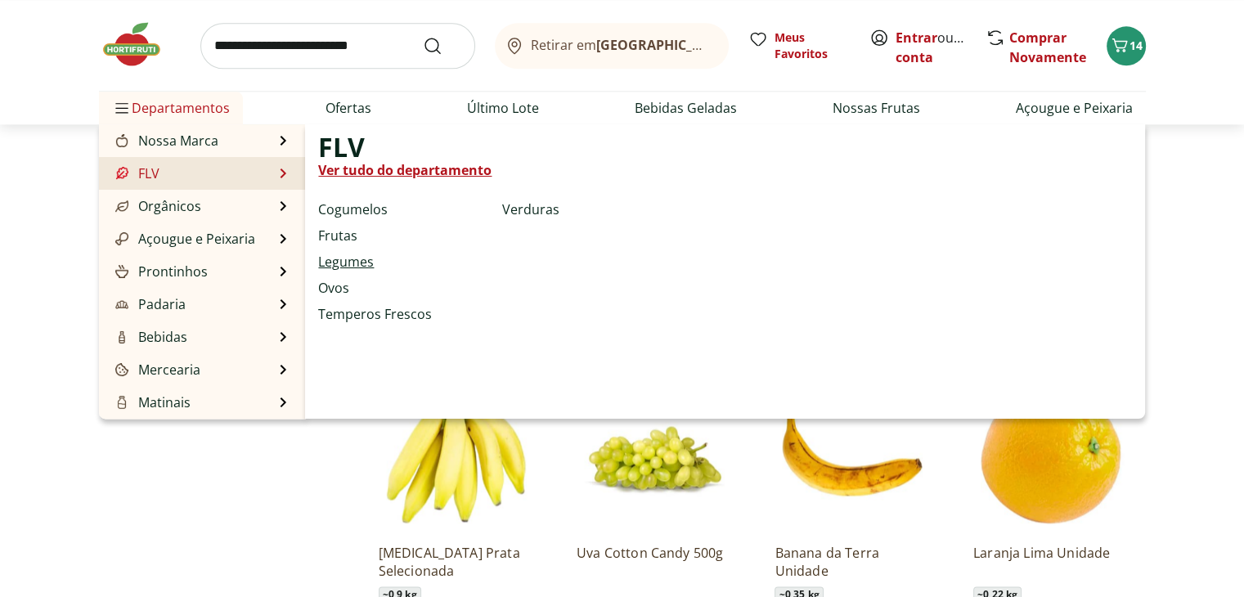
click at [361, 256] on link "Legumes" at bounding box center [346, 262] width 56 height 20
select select "**********"
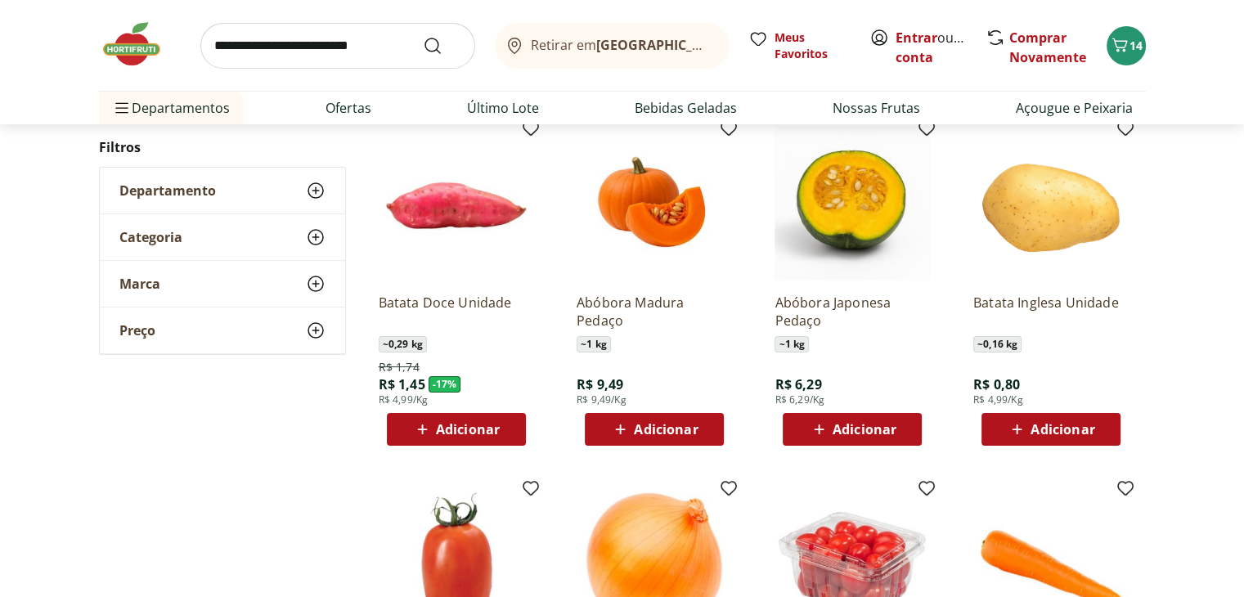
scroll to position [164, 0]
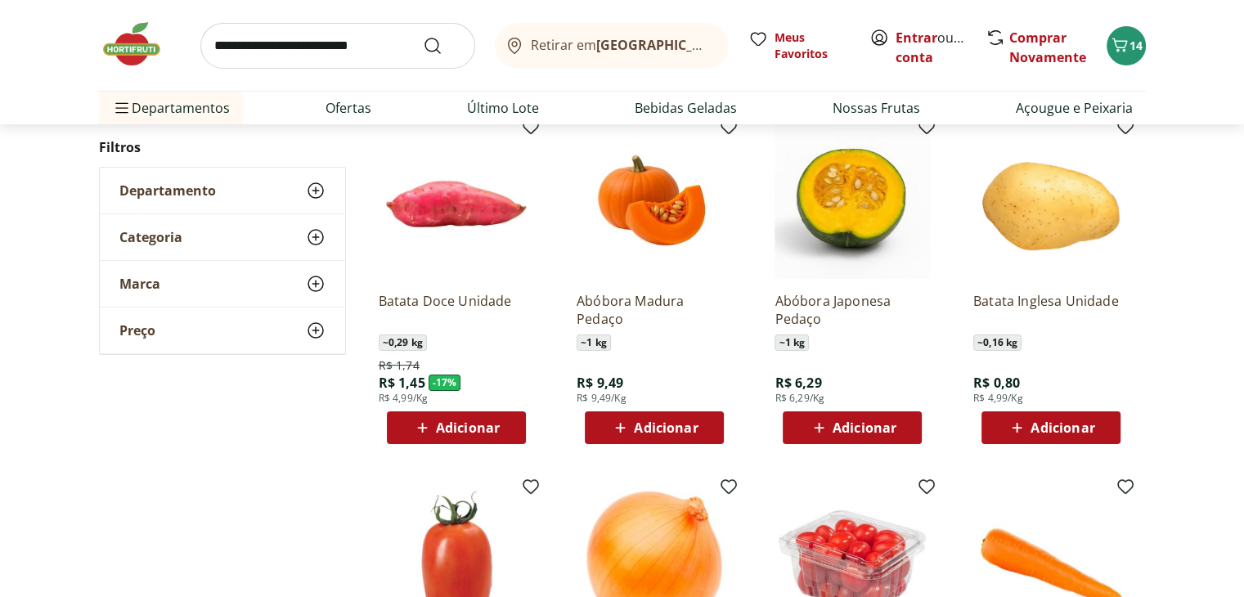
click at [461, 430] on span "Adicionar" at bounding box center [468, 427] width 64 height 13
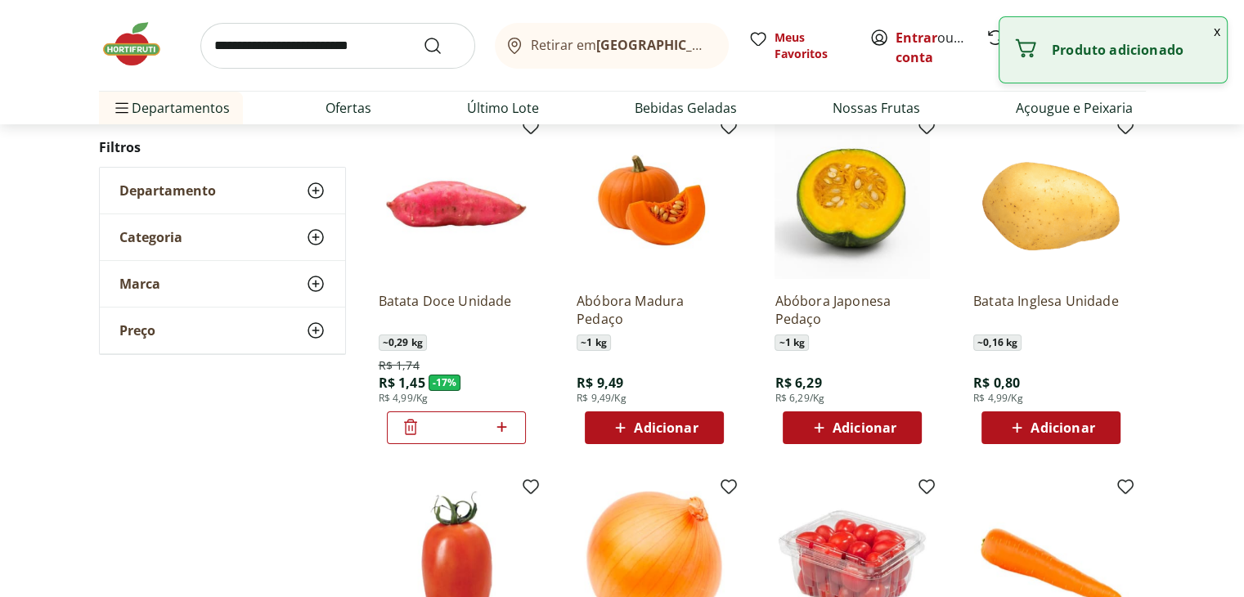
click at [503, 429] on icon at bounding box center [501, 427] width 20 height 20
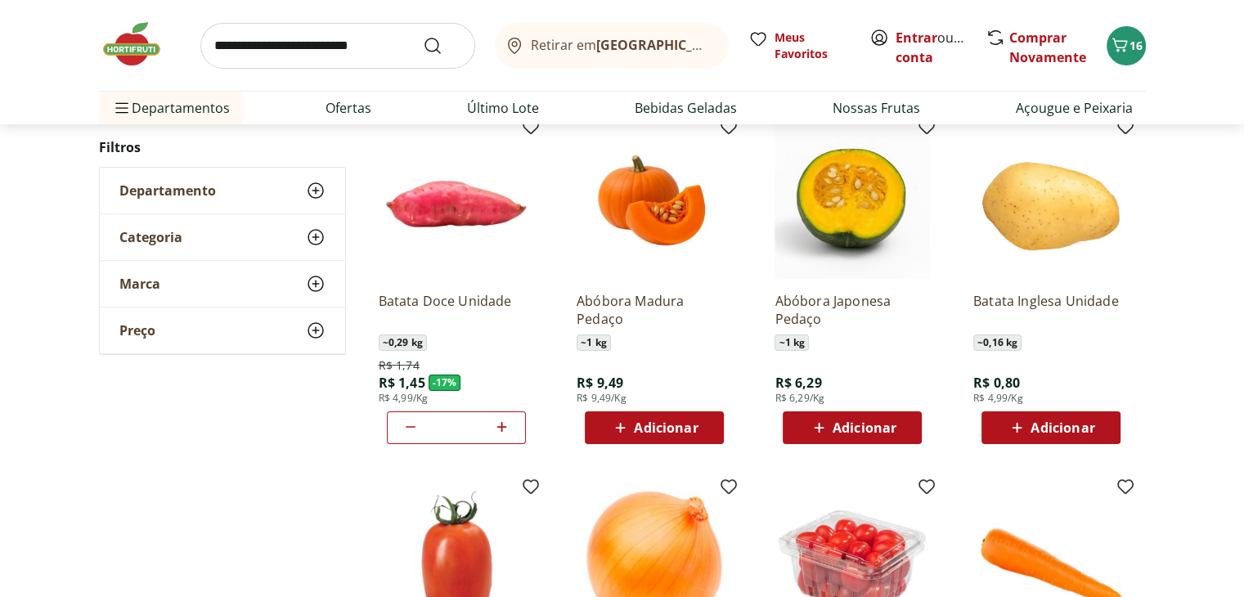
click at [506, 433] on icon at bounding box center [501, 427] width 20 height 20
type input "*"
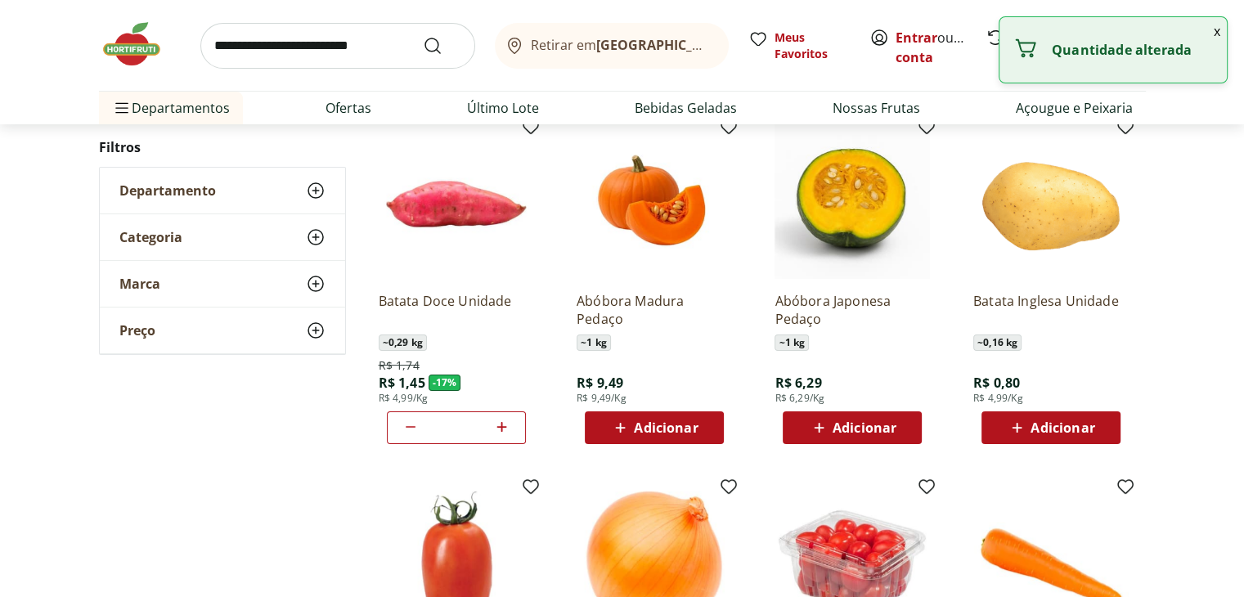
click at [865, 436] on span "Adicionar" at bounding box center [852, 428] width 87 height 20
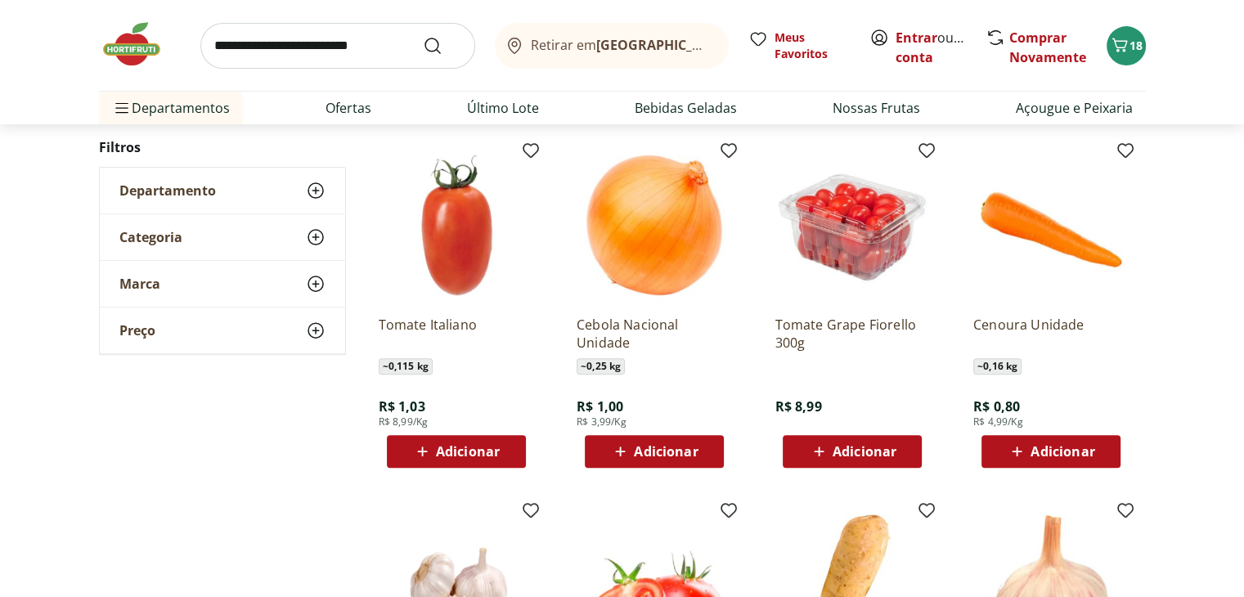
scroll to position [491, 0]
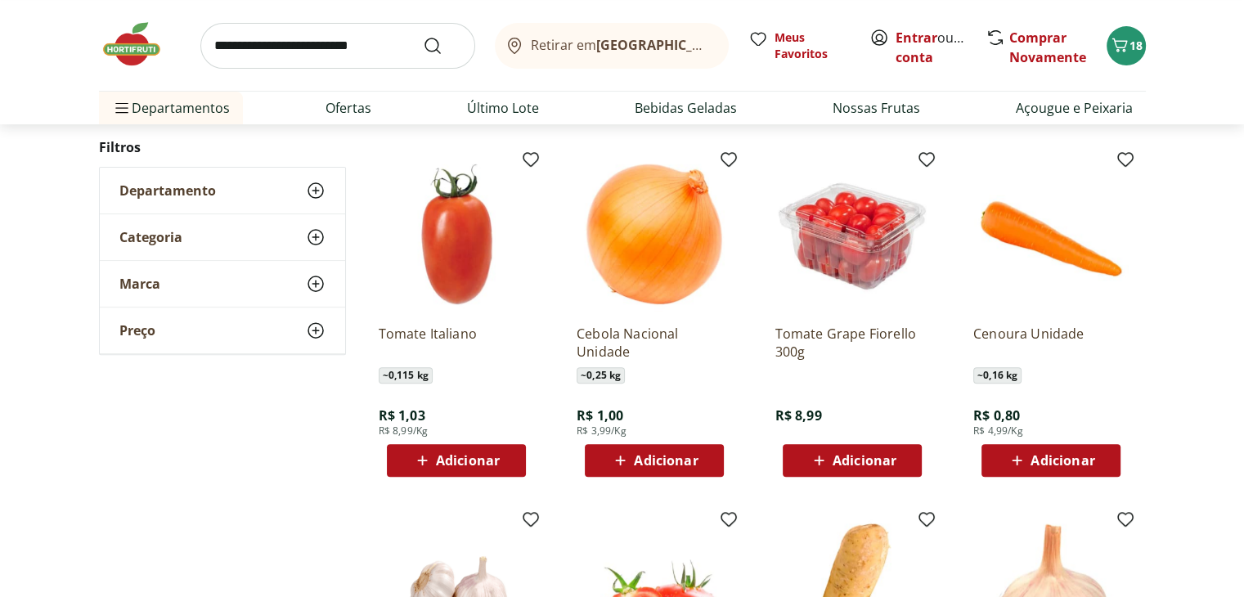
click at [507, 469] on div "Adicionar" at bounding box center [456, 460] width 113 height 29
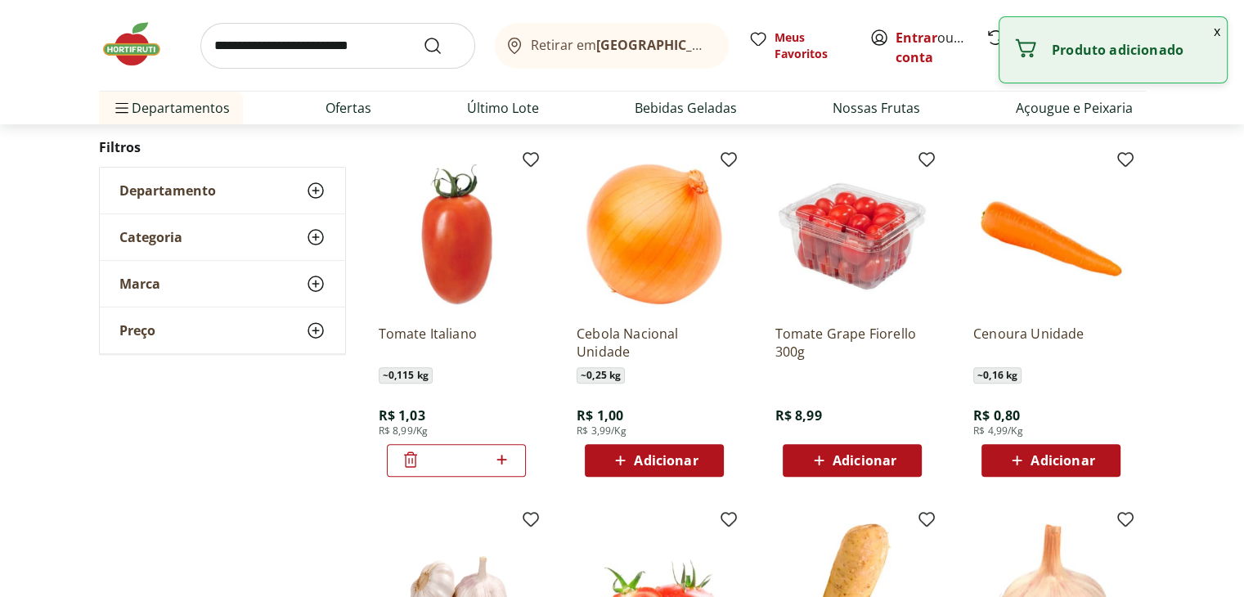
click at [510, 455] on icon at bounding box center [501, 460] width 20 height 20
type input "*"
click at [605, 455] on div "Adicionar" at bounding box center [654, 460] width 113 height 29
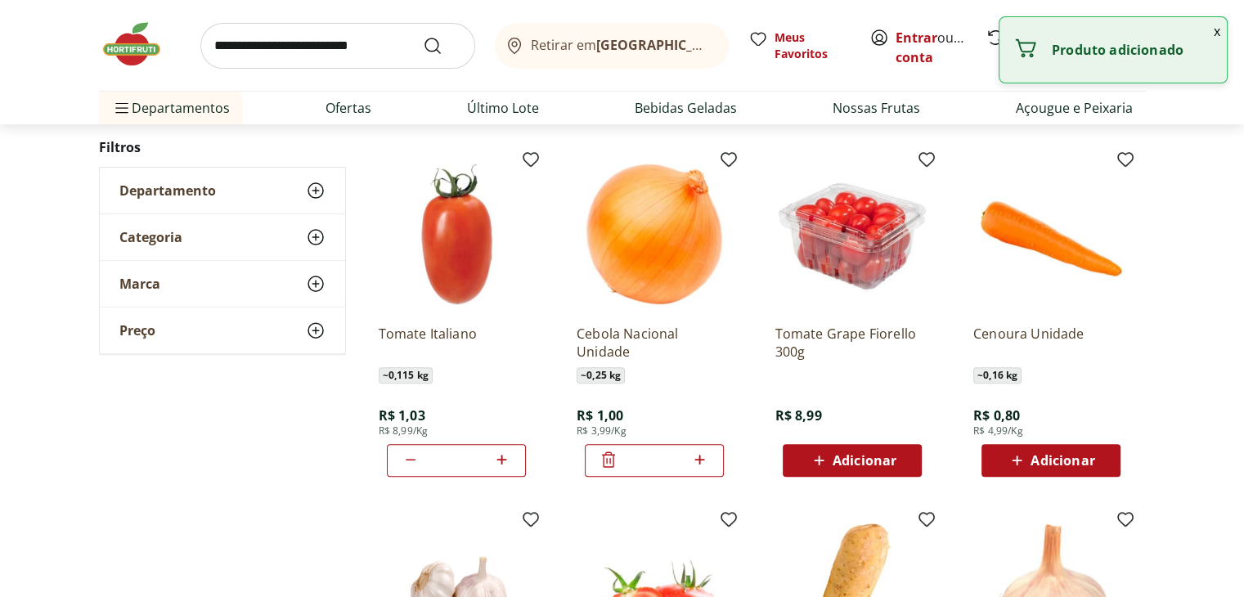
click at [708, 455] on icon at bounding box center [699, 460] width 20 height 20
click at [709, 455] on icon at bounding box center [699, 460] width 20 height 20
type input "*"
click at [1076, 463] on span "Adicionar" at bounding box center [1062, 460] width 64 height 13
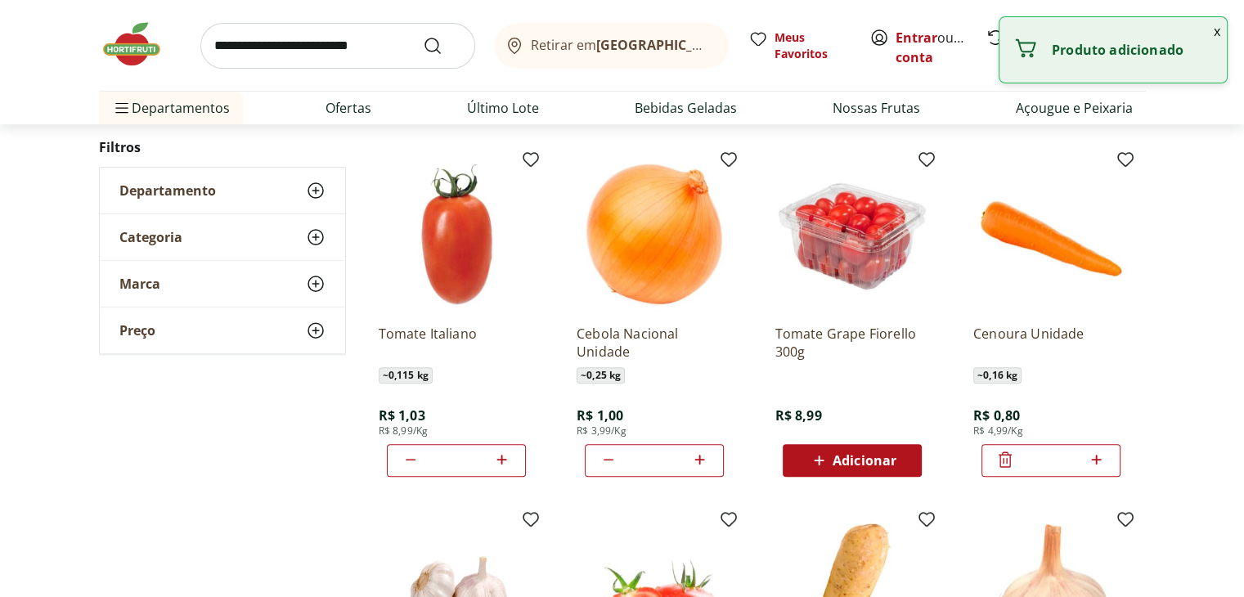
click at [1103, 456] on icon at bounding box center [1096, 460] width 20 height 20
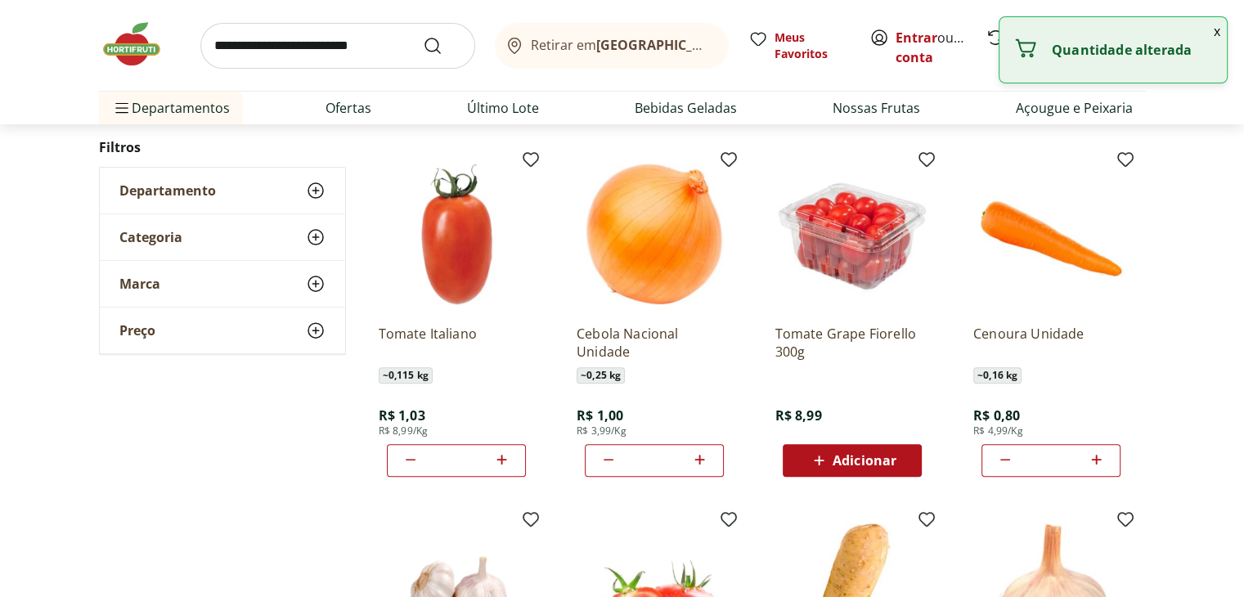
type input "*"
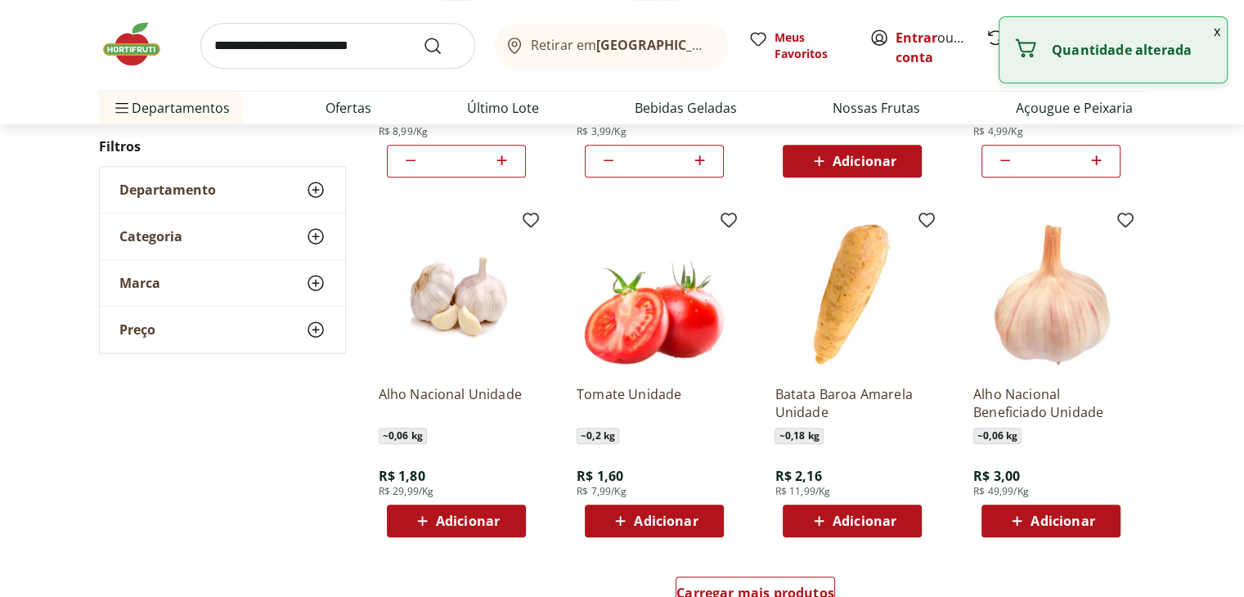
scroll to position [818, 0]
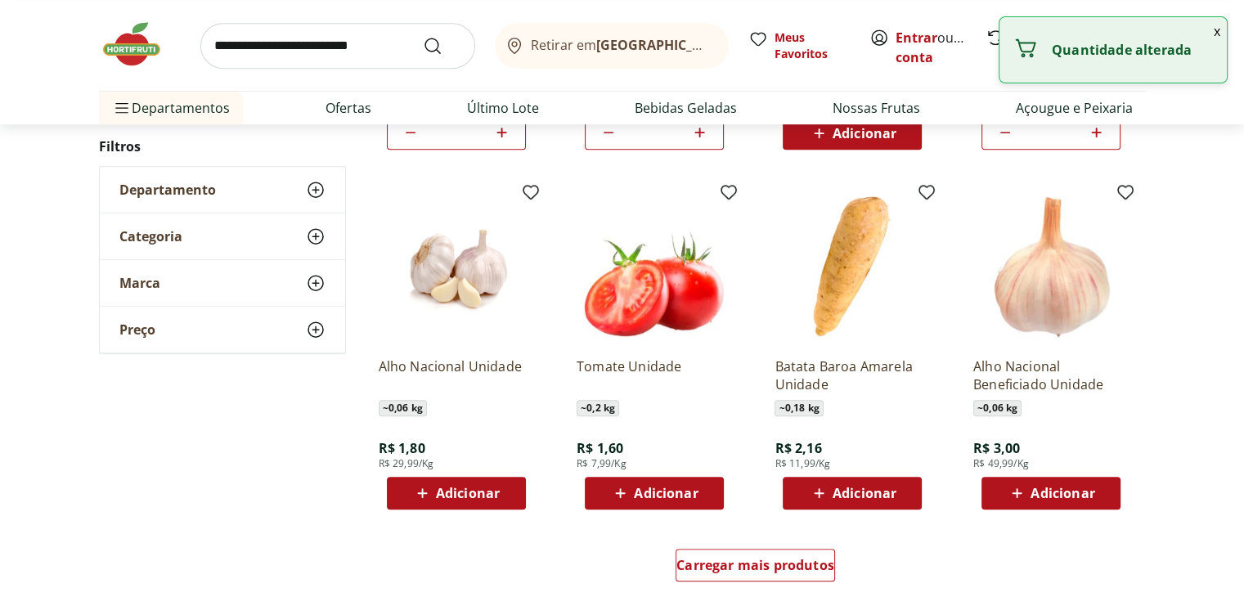
click at [492, 495] on span "Adicionar" at bounding box center [468, 493] width 64 height 13
click at [492, 495] on icon at bounding box center [501, 492] width 20 height 20
type input "*"
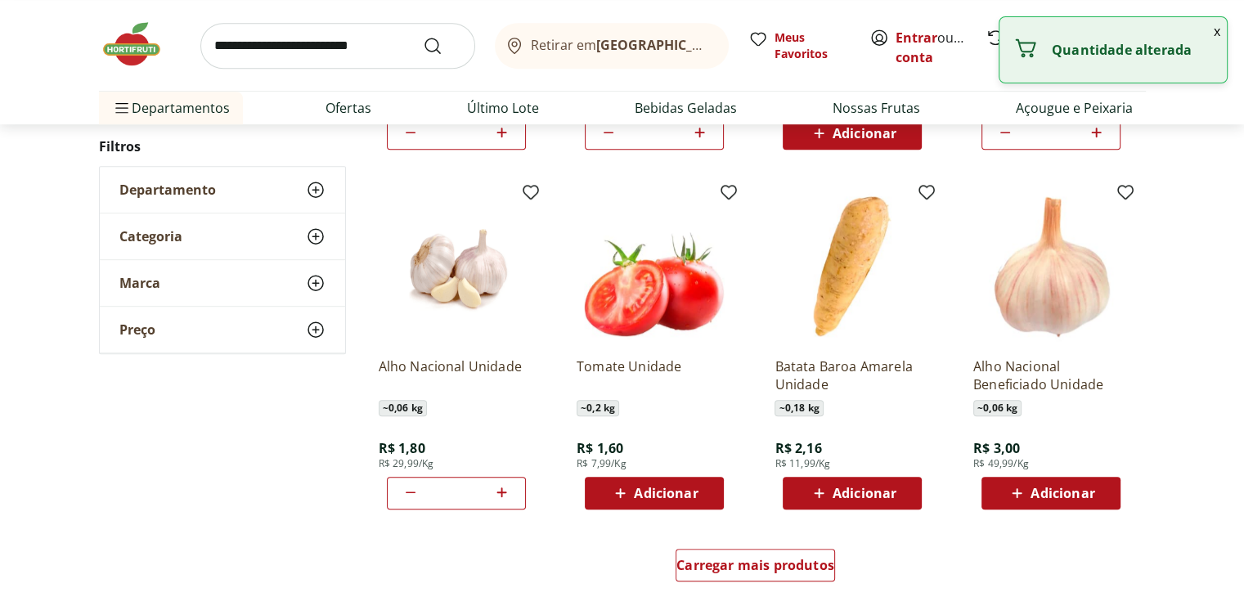
scroll to position [899, 0]
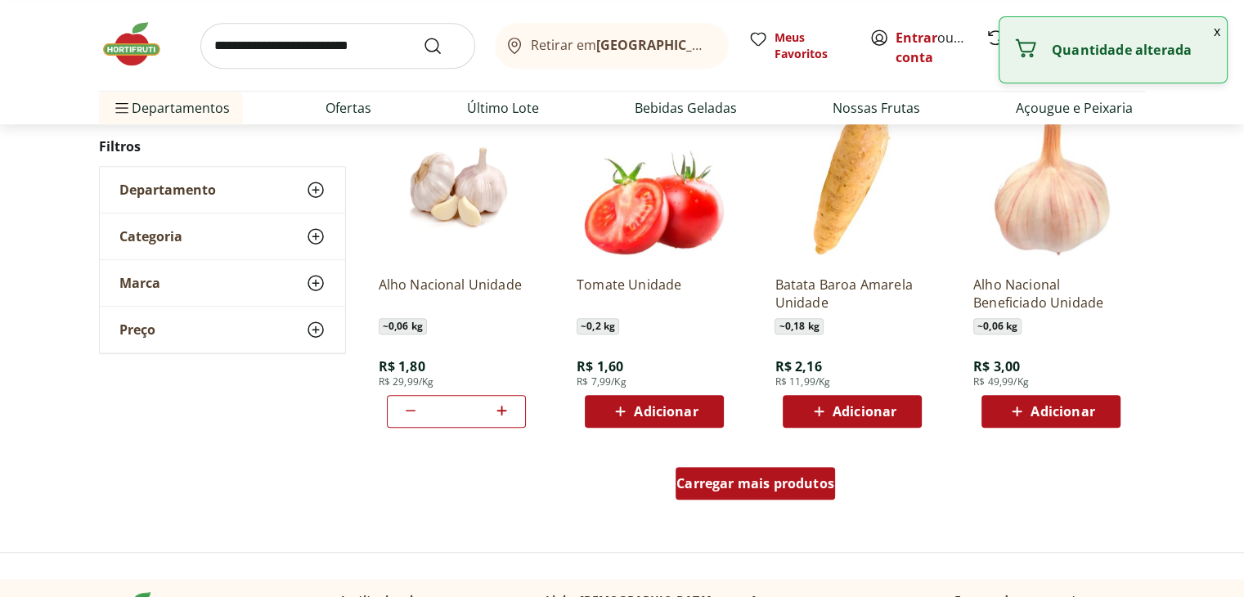
click at [755, 495] on div "Carregar mais produtos" at bounding box center [754, 483] width 159 height 33
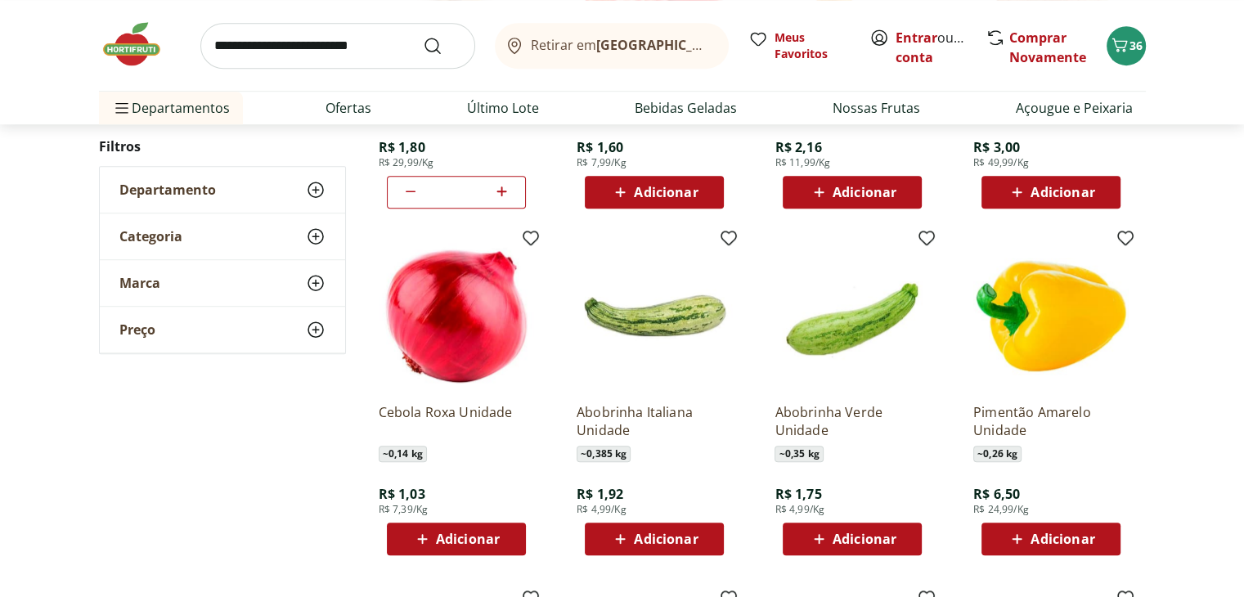
scroll to position [1145, 0]
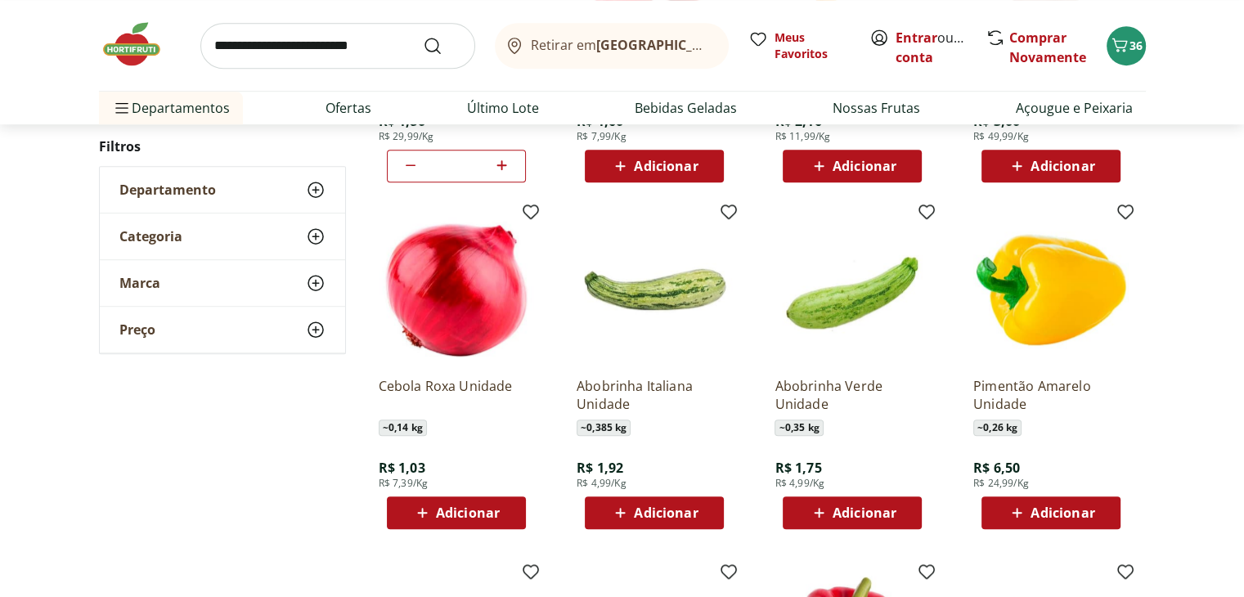
click at [663, 522] on span "Adicionar" at bounding box center [653, 513] width 87 height 20
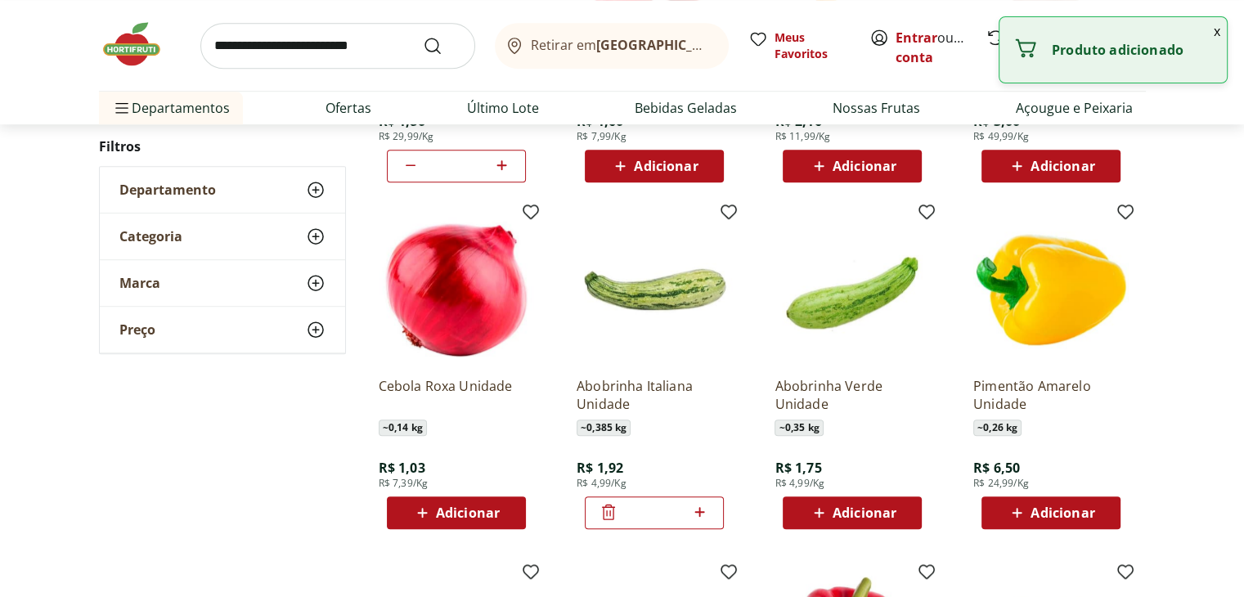
click at [700, 514] on icon at bounding box center [700, 512] width 10 height 10
click at [698, 514] on icon at bounding box center [699, 512] width 20 height 20
type input "*"
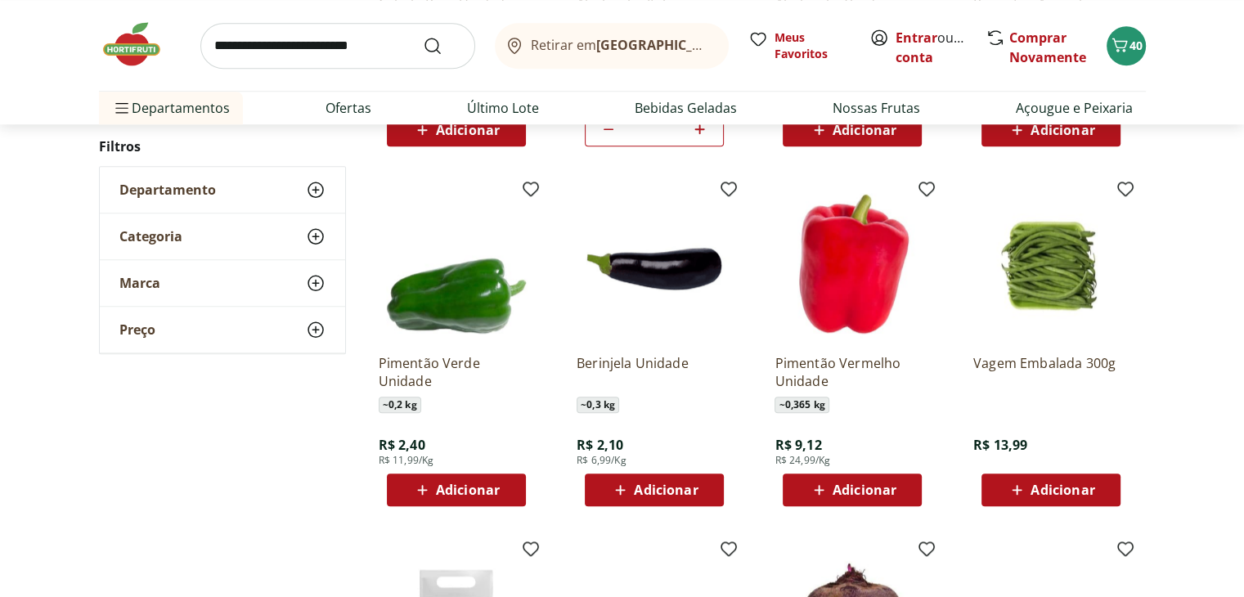
scroll to position [1554, 0]
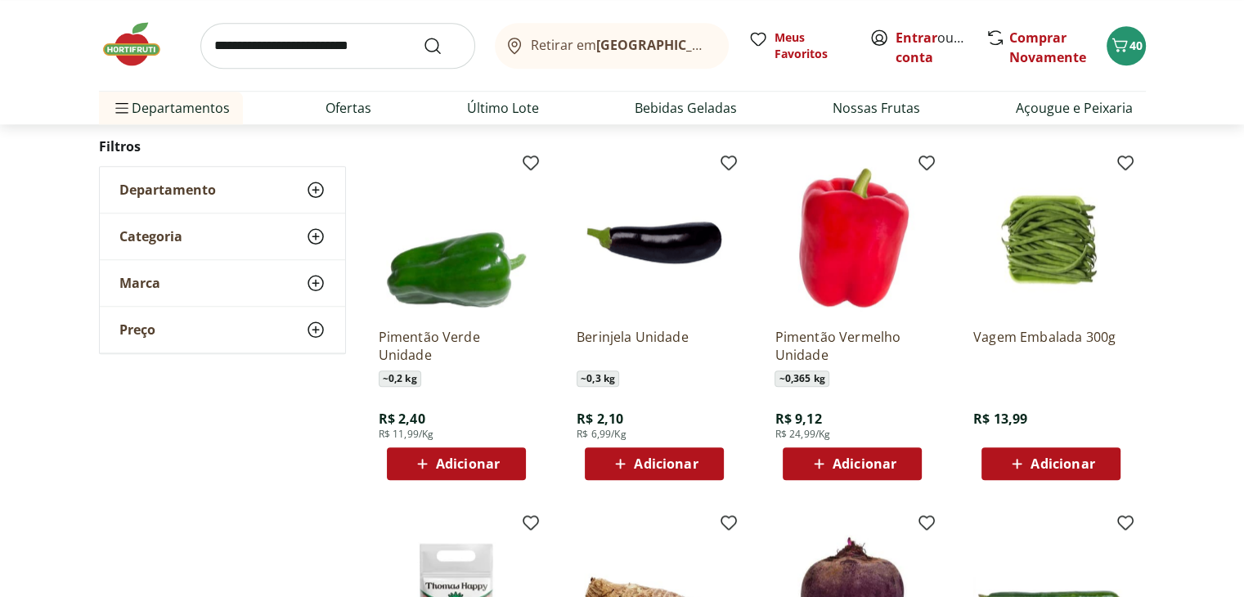
click at [1109, 475] on button "Adicionar" at bounding box center [1050, 463] width 139 height 33
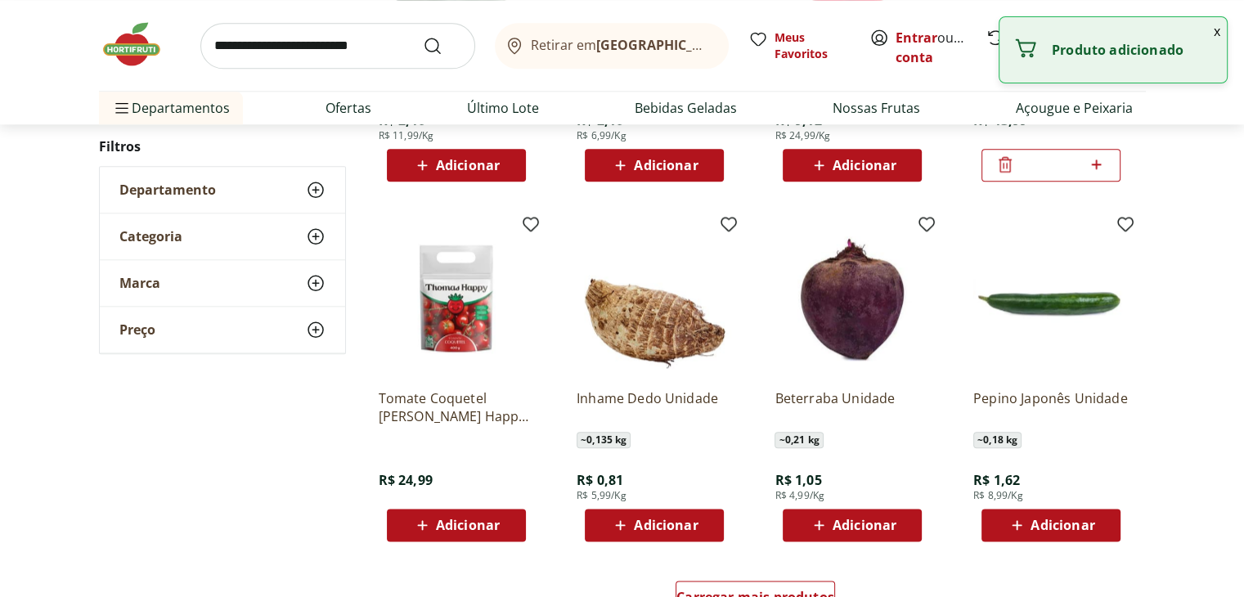
scroll to position [1881, 0]
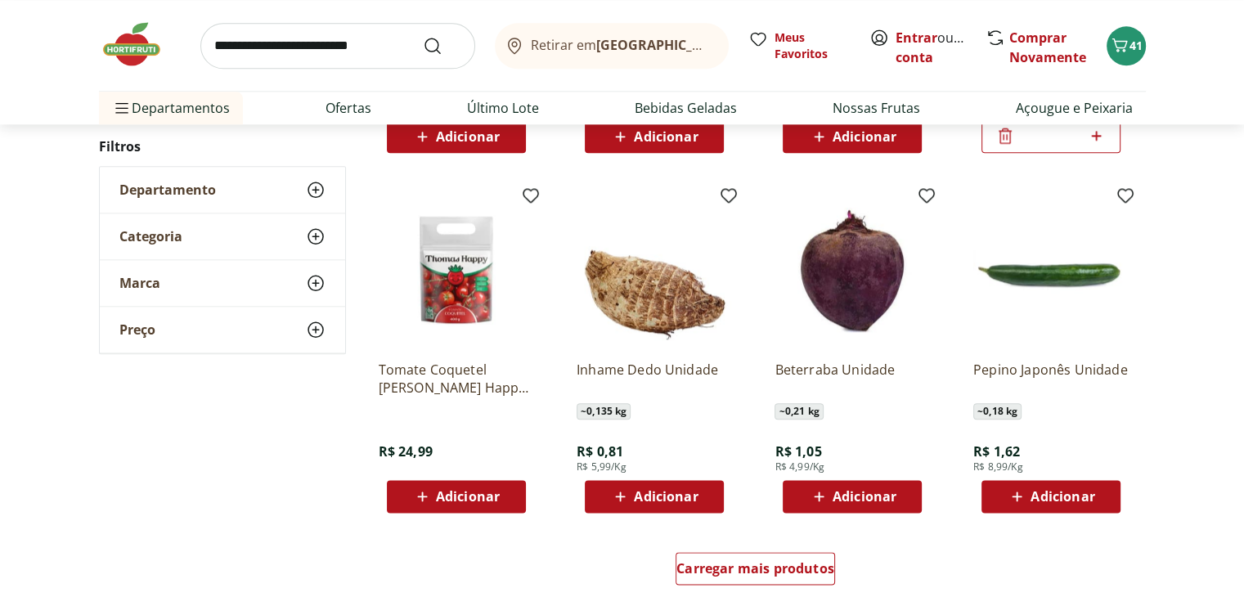
click at [1047, 505] on span "Adicionar" at bounding box center [1050, 497] width 87 height 20
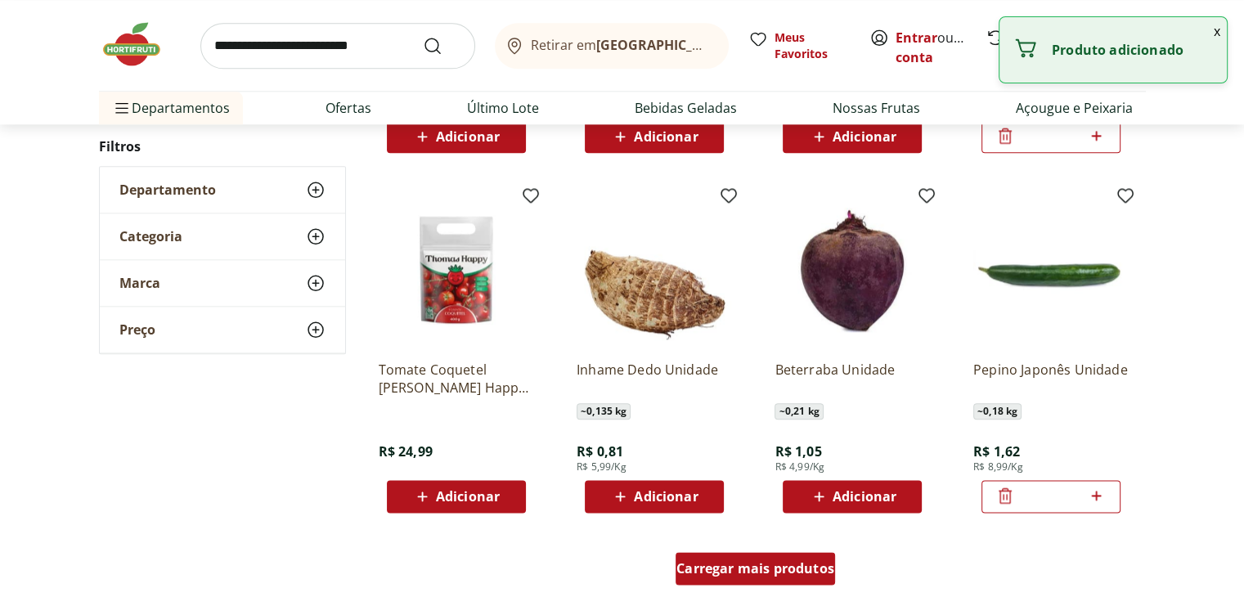
click at [808, 567] on span "Carregar mais produtos" at bounding box center [755, 568] width 158 height 13
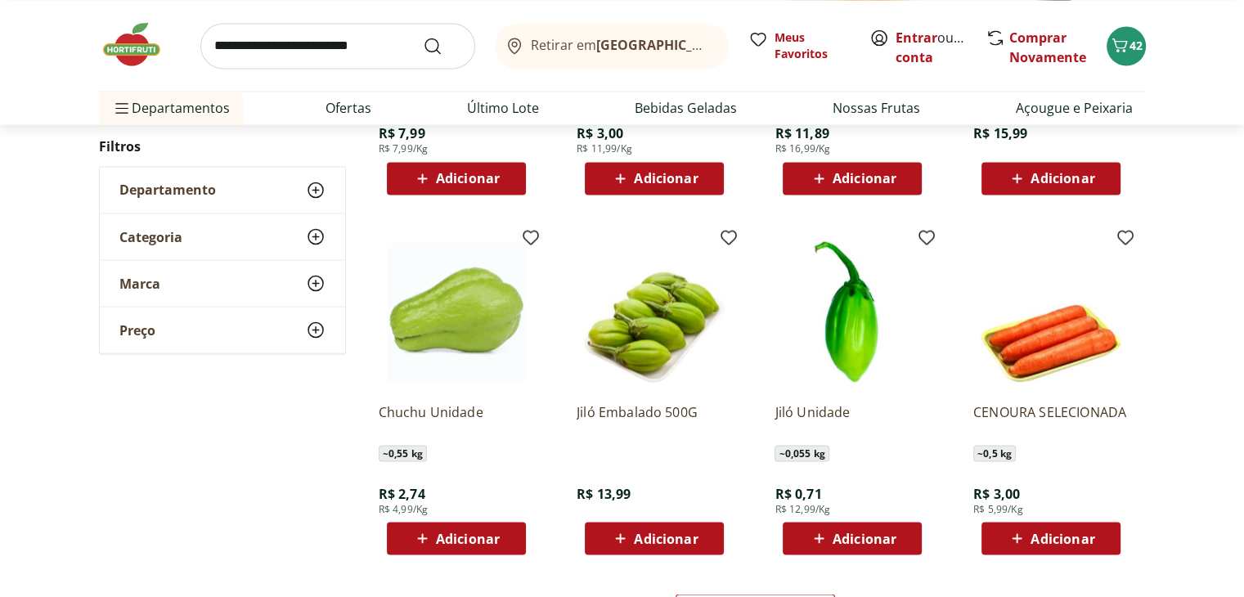
scroll to position [2944, 0]
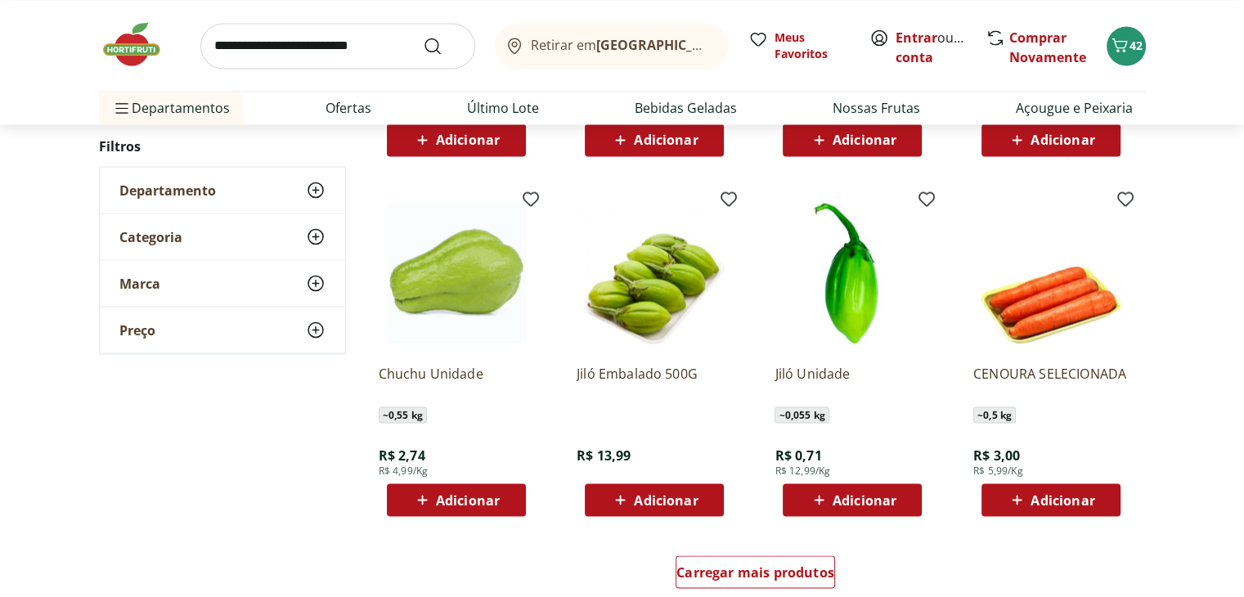
click at [460, 506] on span "Adicionar" at bounding box center [468, 499] width 64 height 13
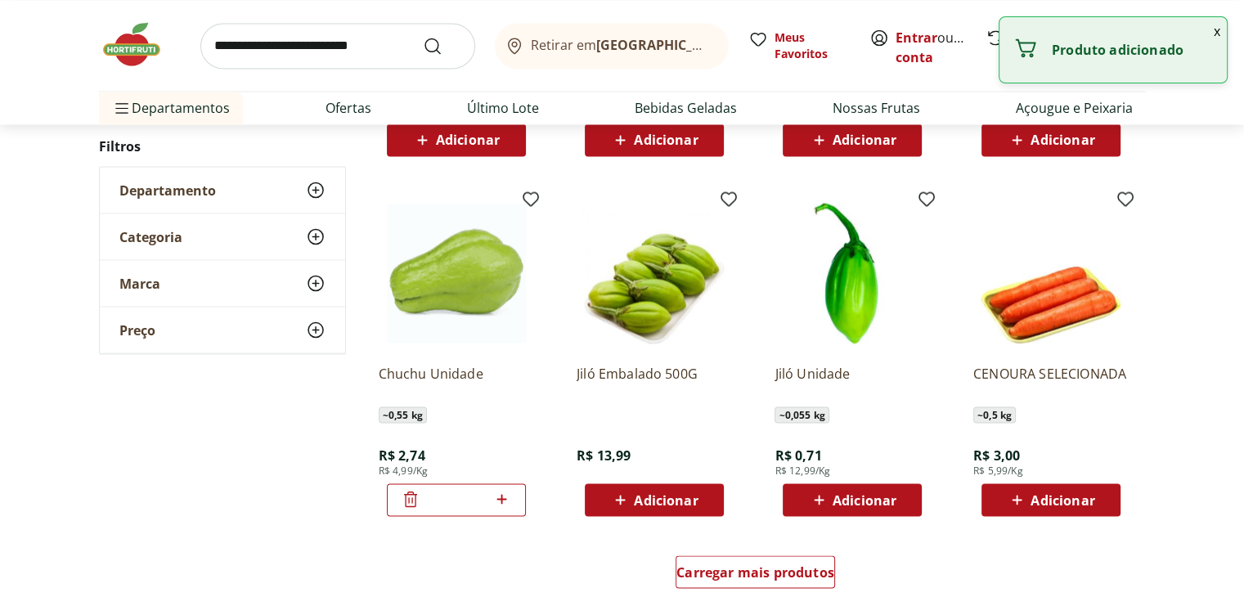
click at [502, 498] on icon at bounding box center [502, 499] width 10 height 10
type input "*"
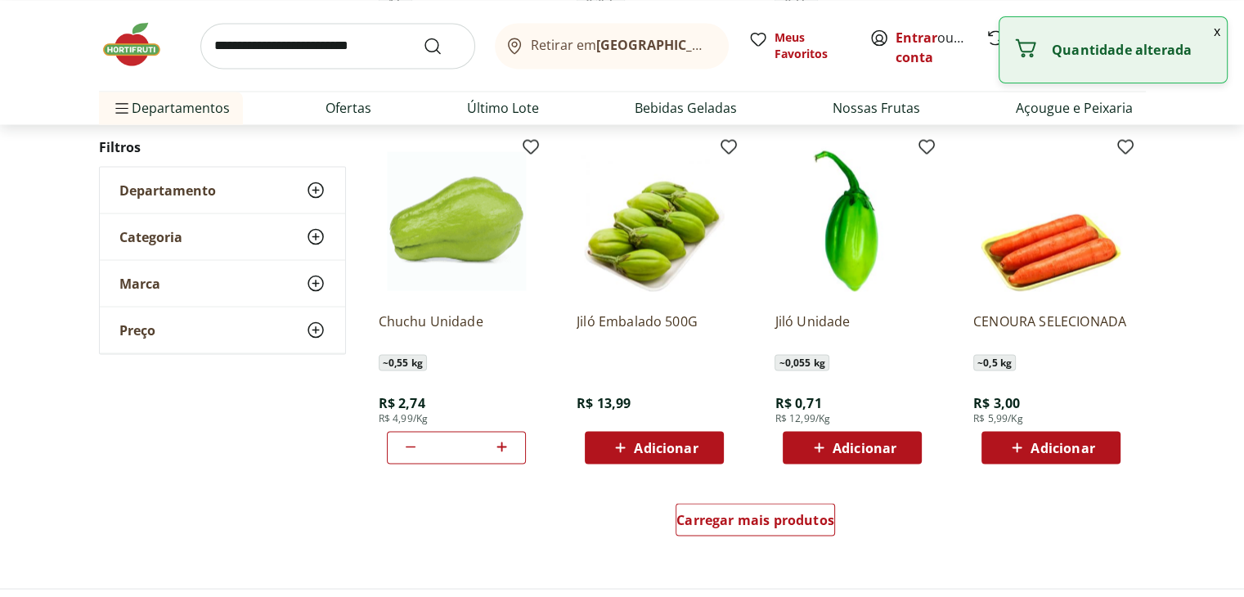
scroll to position [3026, 0]
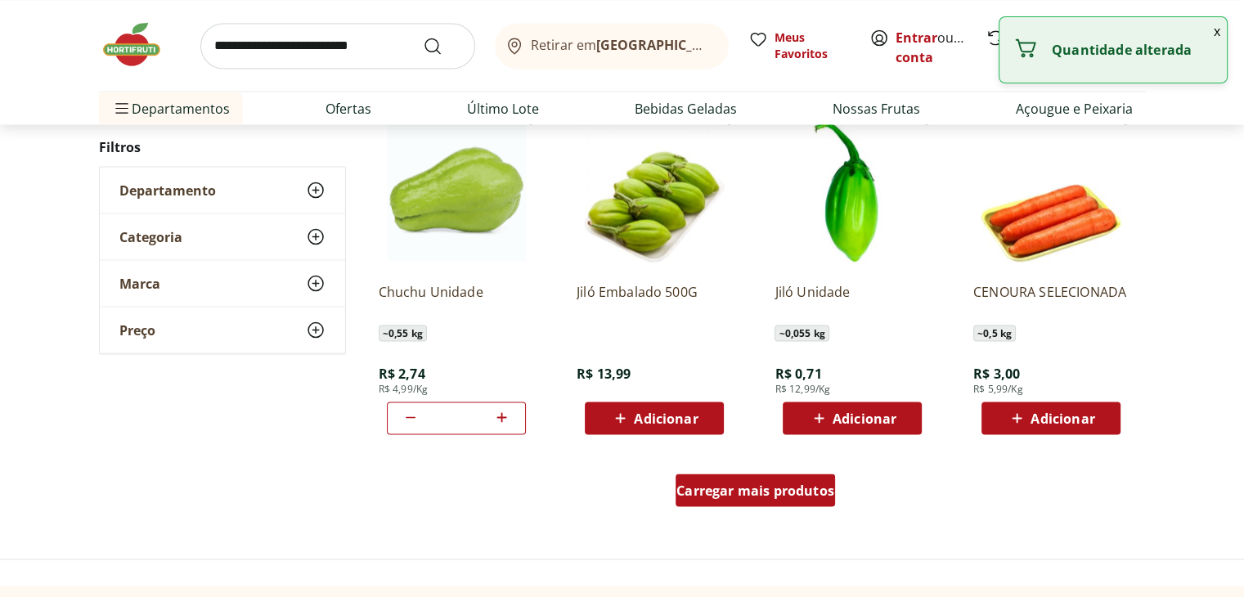
click at [814, 495] on span "Carregar mais produtos" at bounding box center [755, 489] width 158 height 13
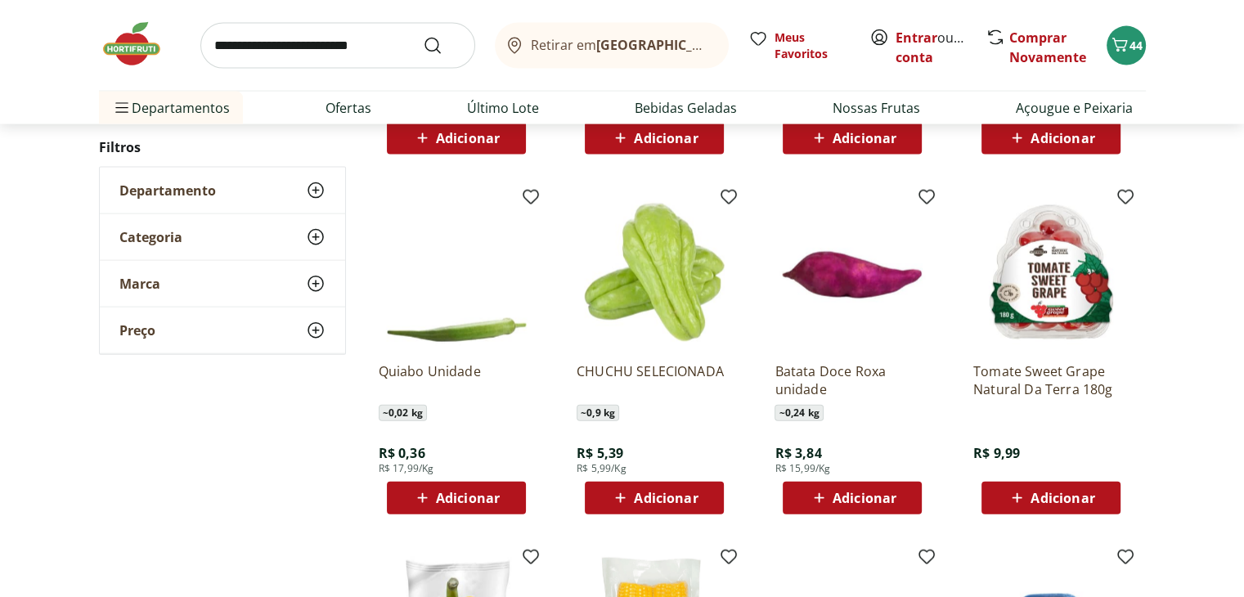
scroll to position [3680, 0]
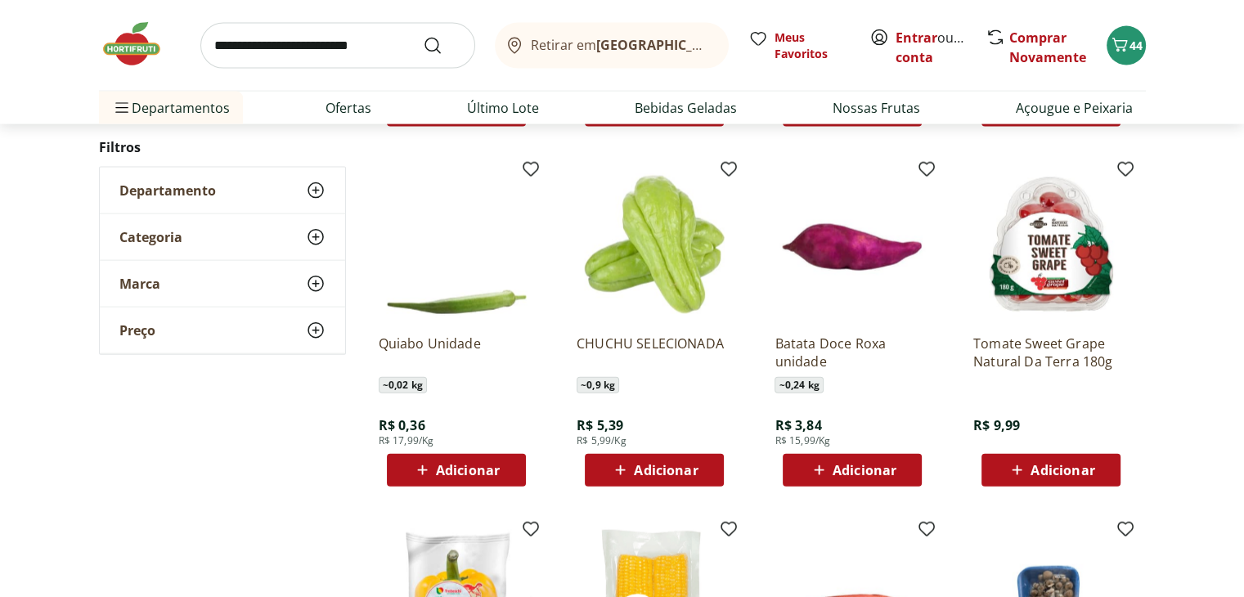
click at [453, 473] on span "Adicionar" at bounding box center [468, 470] width 64 height 13
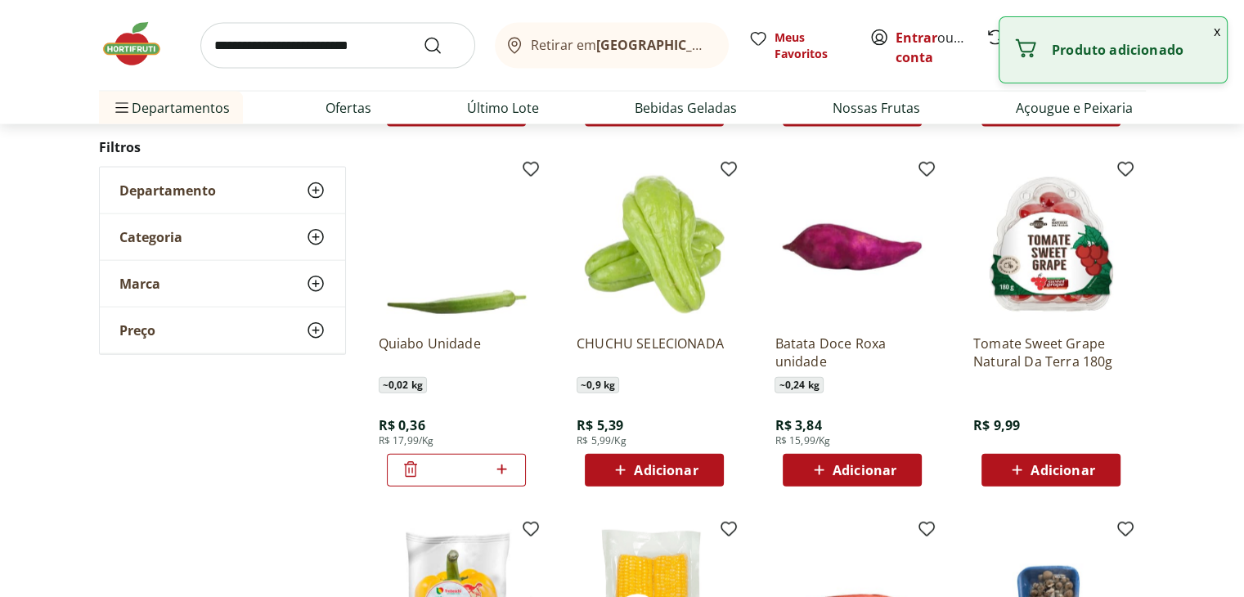
click at [506, 472] on icon at bounding box center [501, 470] width 20 height 20
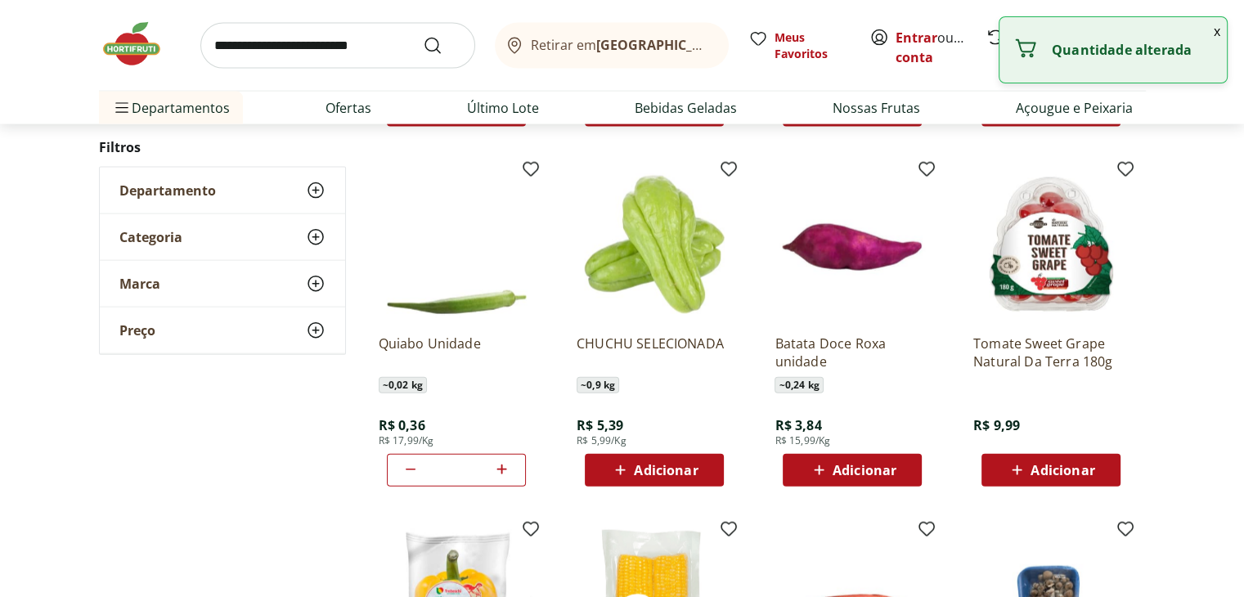
click at [506, 472] on icon at bounding box center [501, 470] width 20 height 20
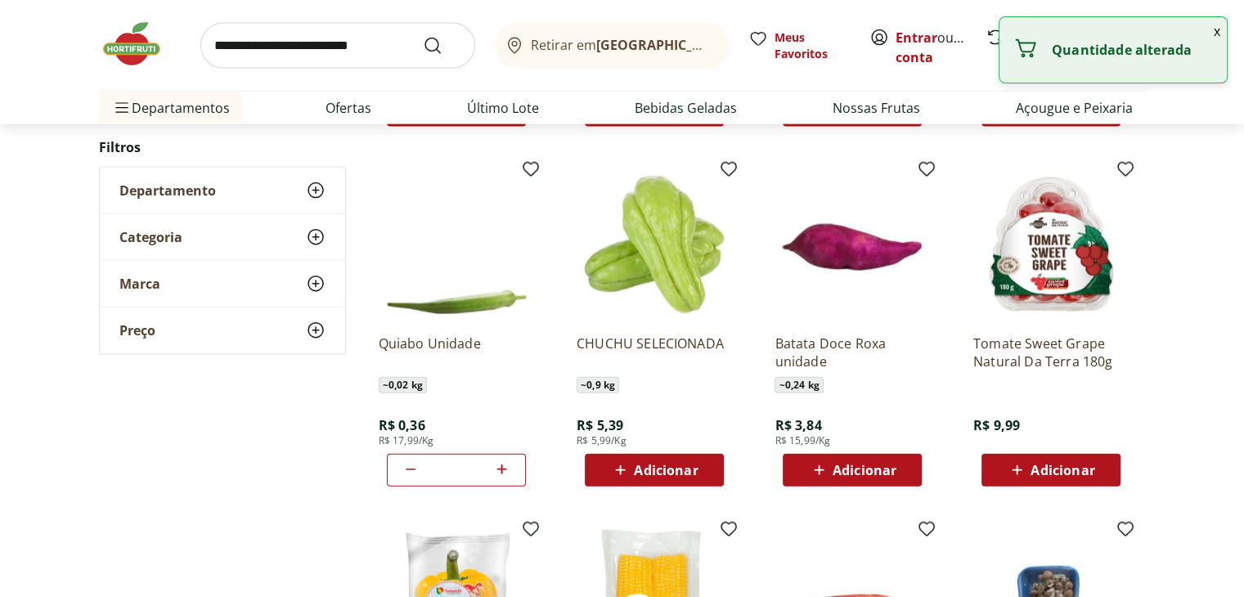
click at [506, 472] on icon at bounding box center [501, 470] width 20 height 20
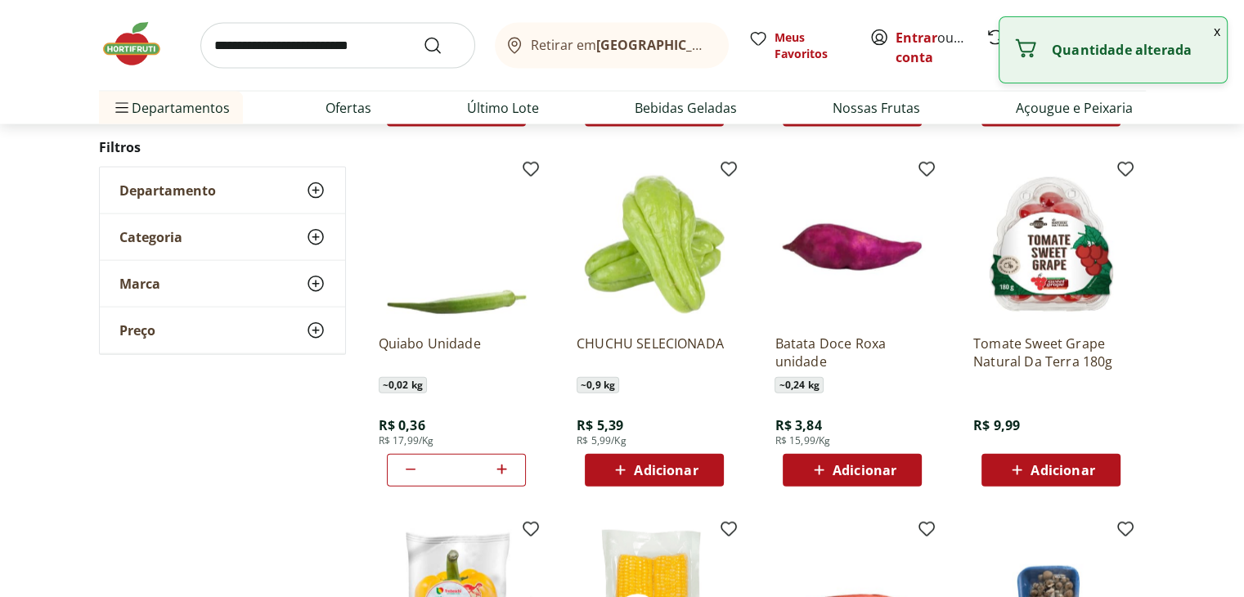
click at [506, 472] on icon at bounding box center [501, 470] width 20 height 20
click at [505, 476] on icon at bounding box center [501, 470] width 20 height 20
type input "**"
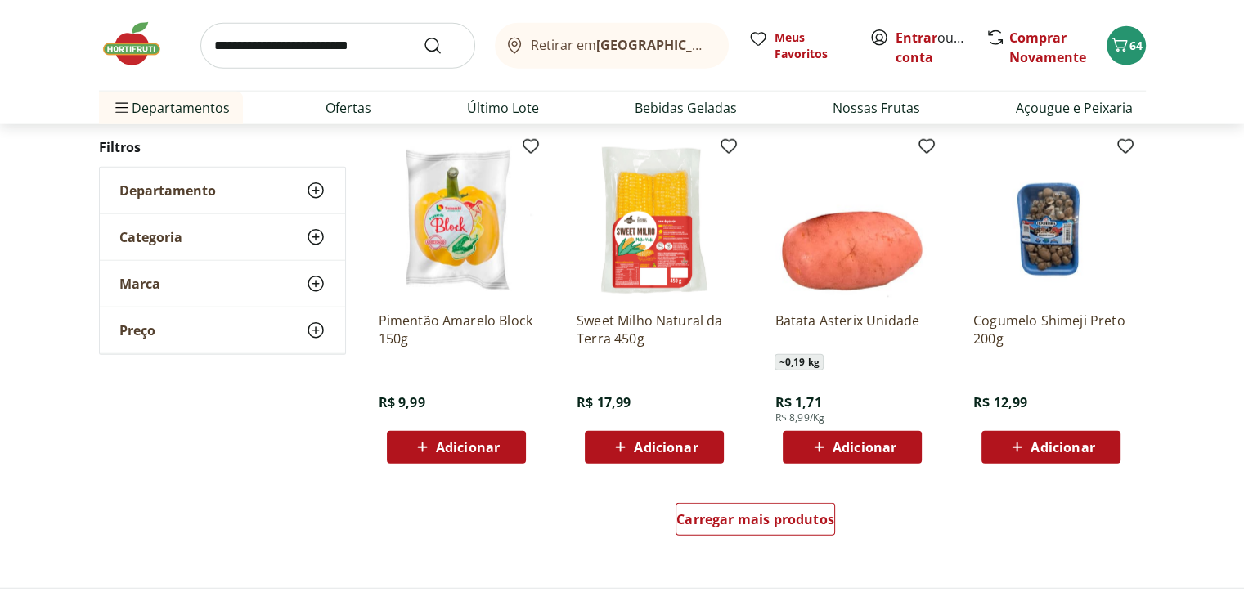
scroll to position [4089, 0]
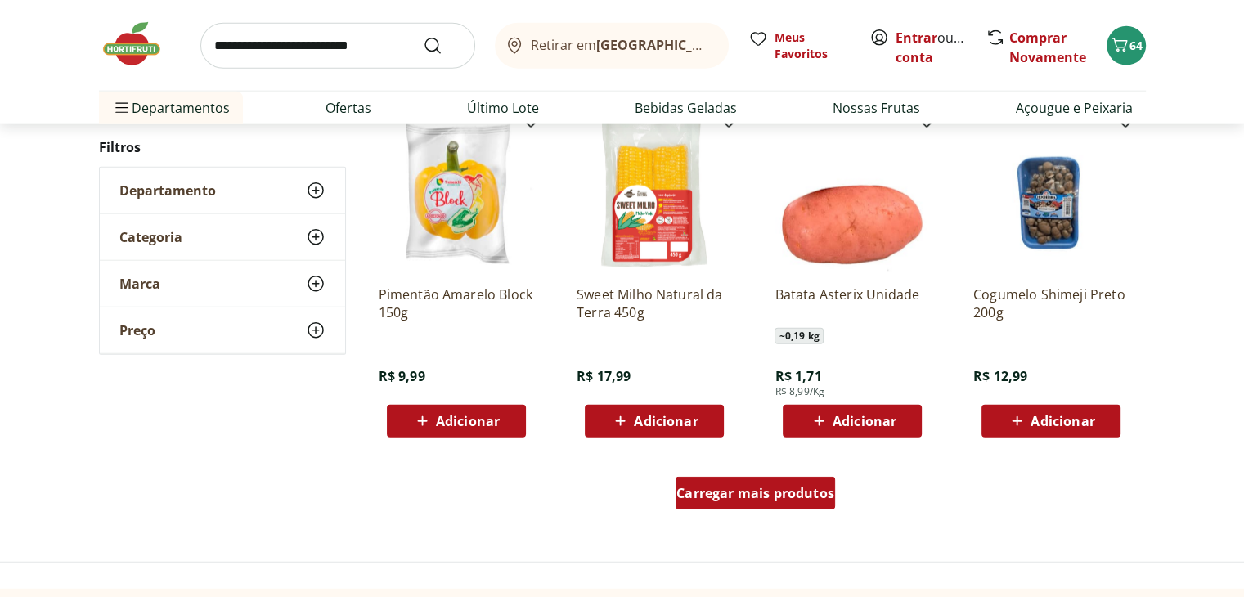
click at [773, 509] on link "Carregar mais produtos" at bounding box center [754, 496] width 159 height 39
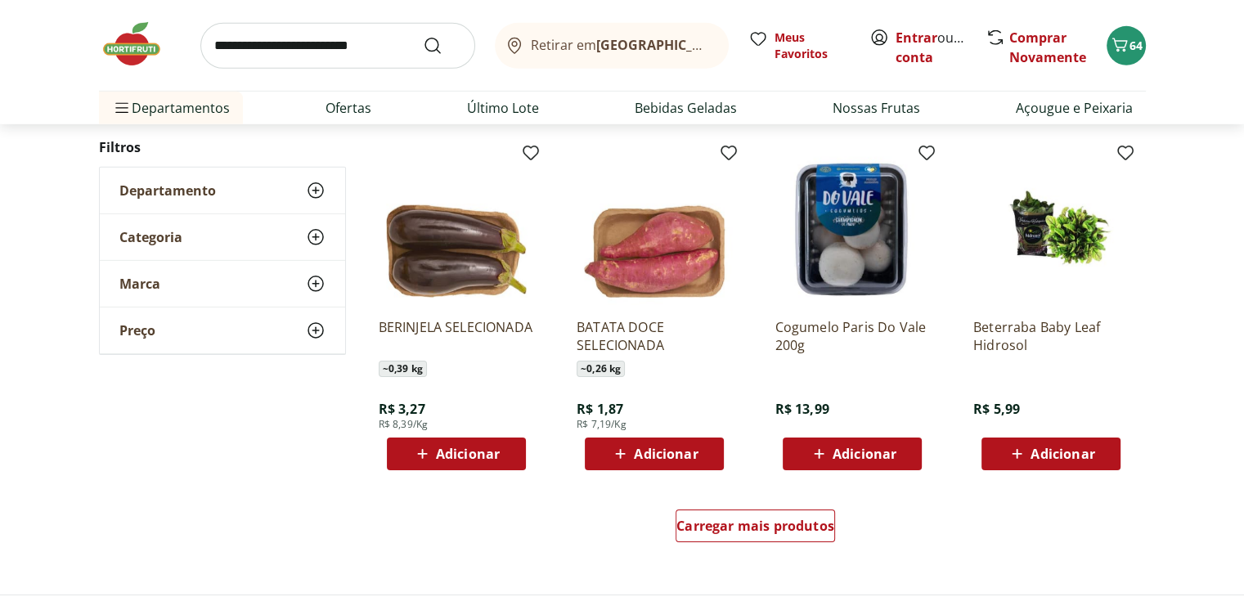
scroll to position [5152, 0]
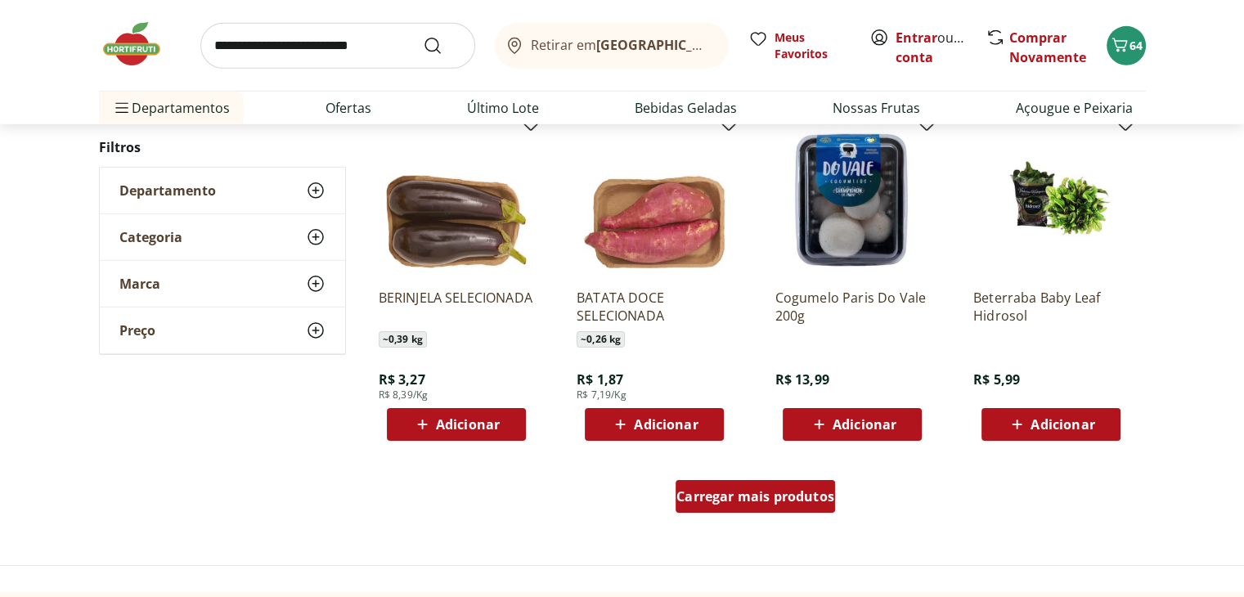
click at [819, 503] on span "Carregar mais produtos" at bounding box center [755, 496] width 158 height 13
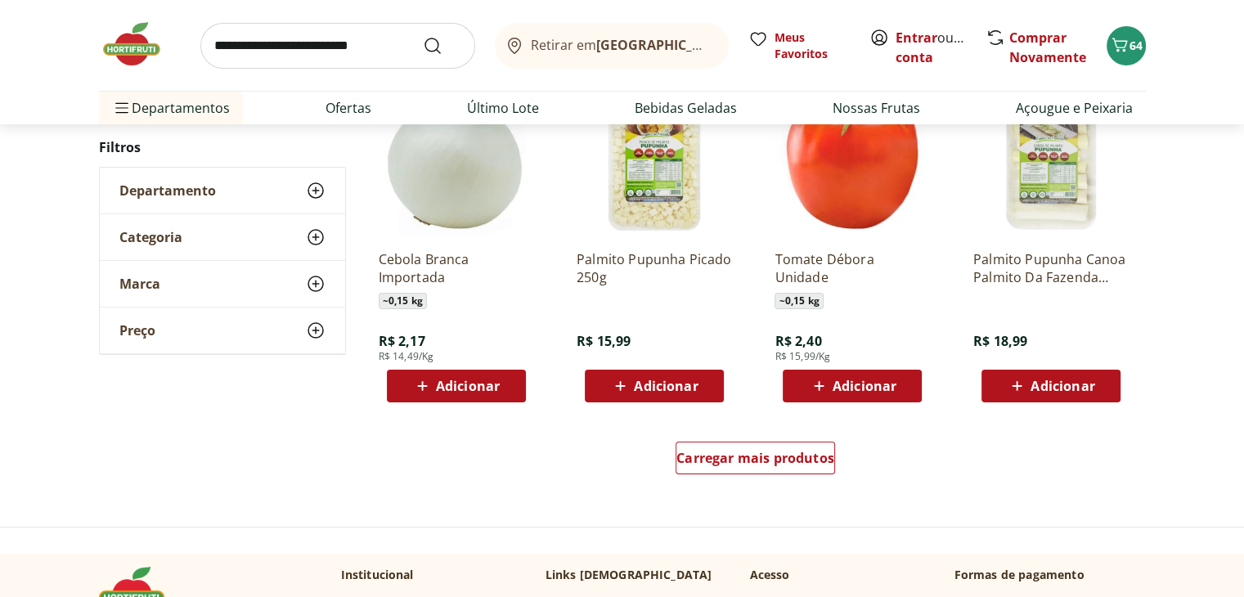
scroll to position [6296, 0]
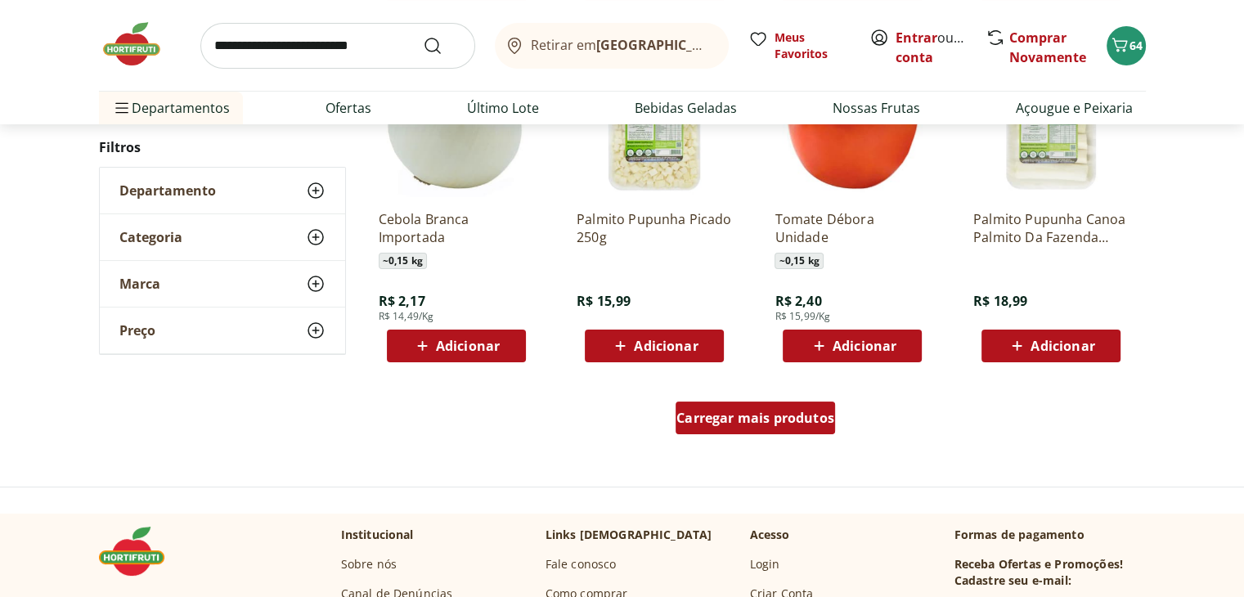
click at [819, 423] on span "Carregar mais produtos" at bounding box center [755, 417] width 158 height 13
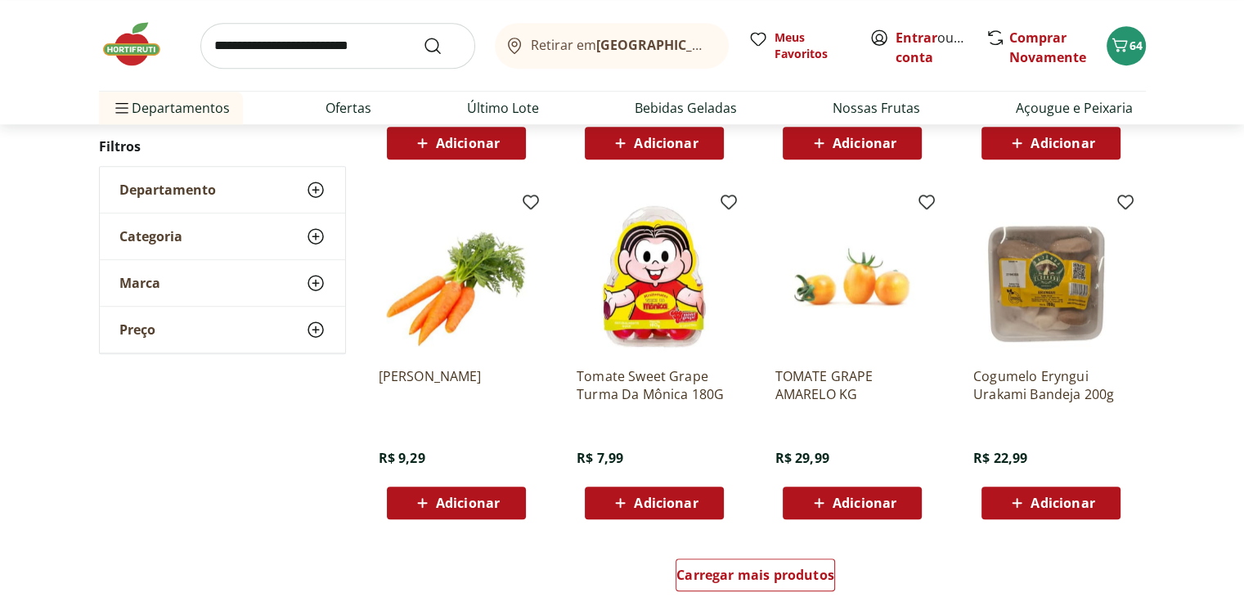
scroll to position [7278, 0]
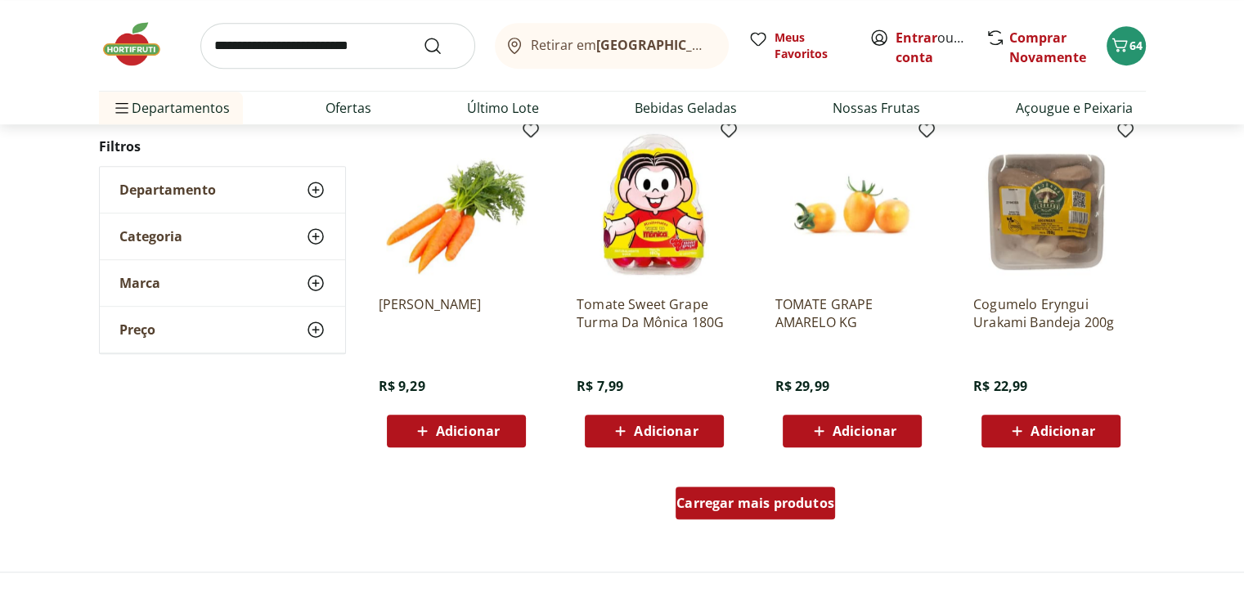
click at [797, 503] on span "Carregar mais produtos" at bounding box center [755, 502] width 158 height 13
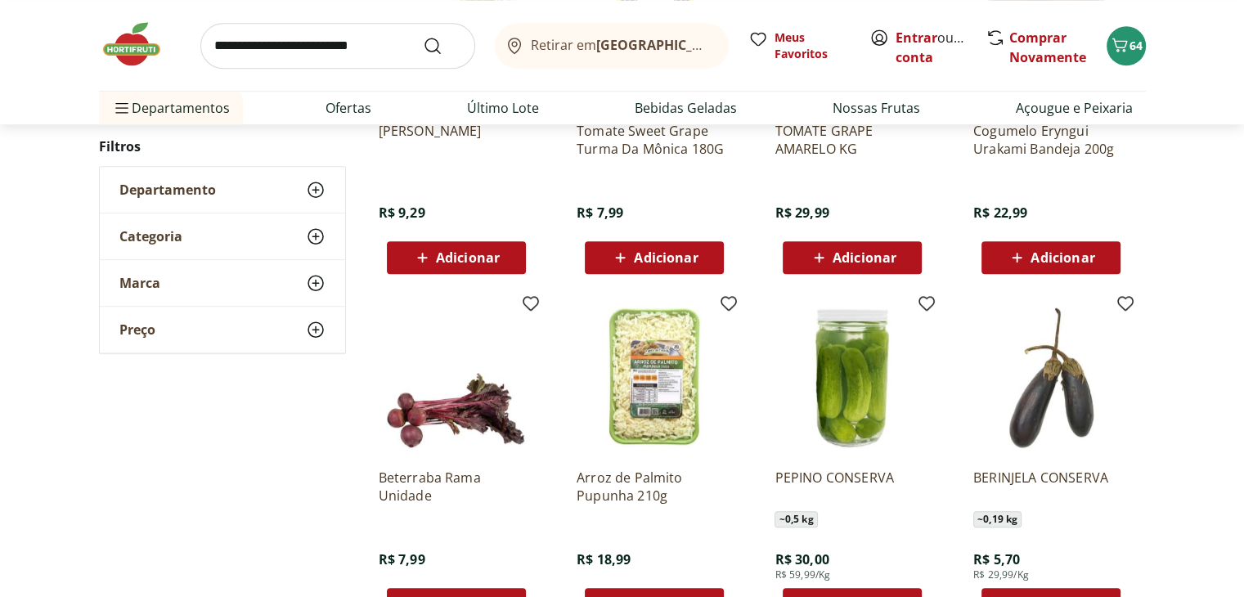
scroll to position [7523, 0]
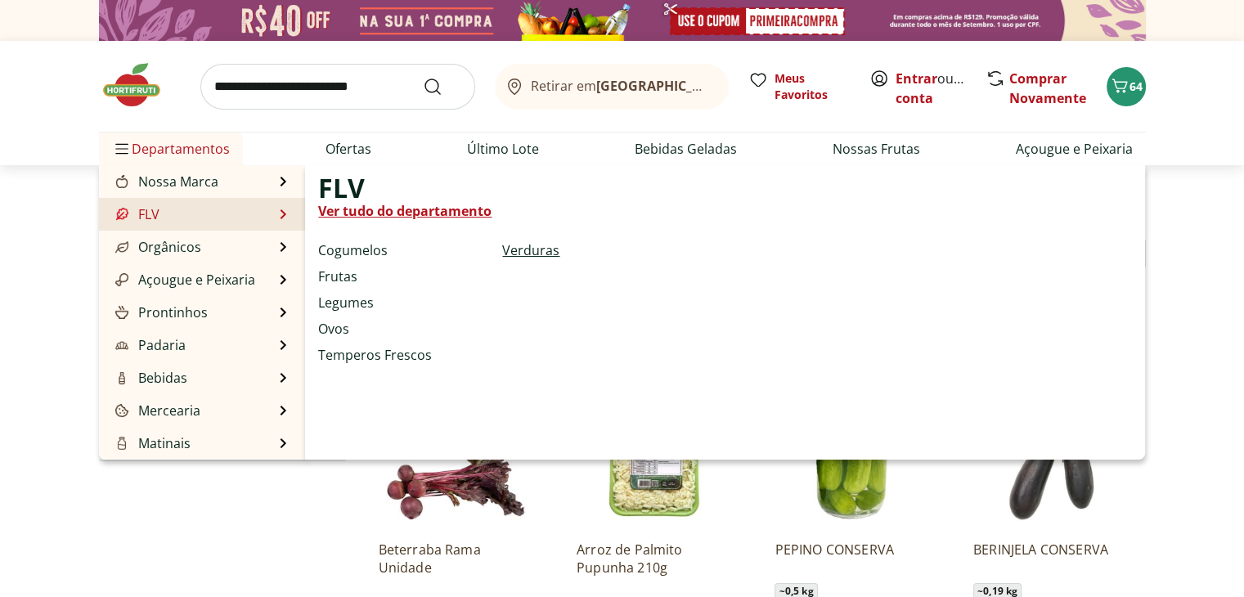
click at [532, 247] on link "Verduras" at bounding box center [530, 250] width 57 height 20
select select "**********"
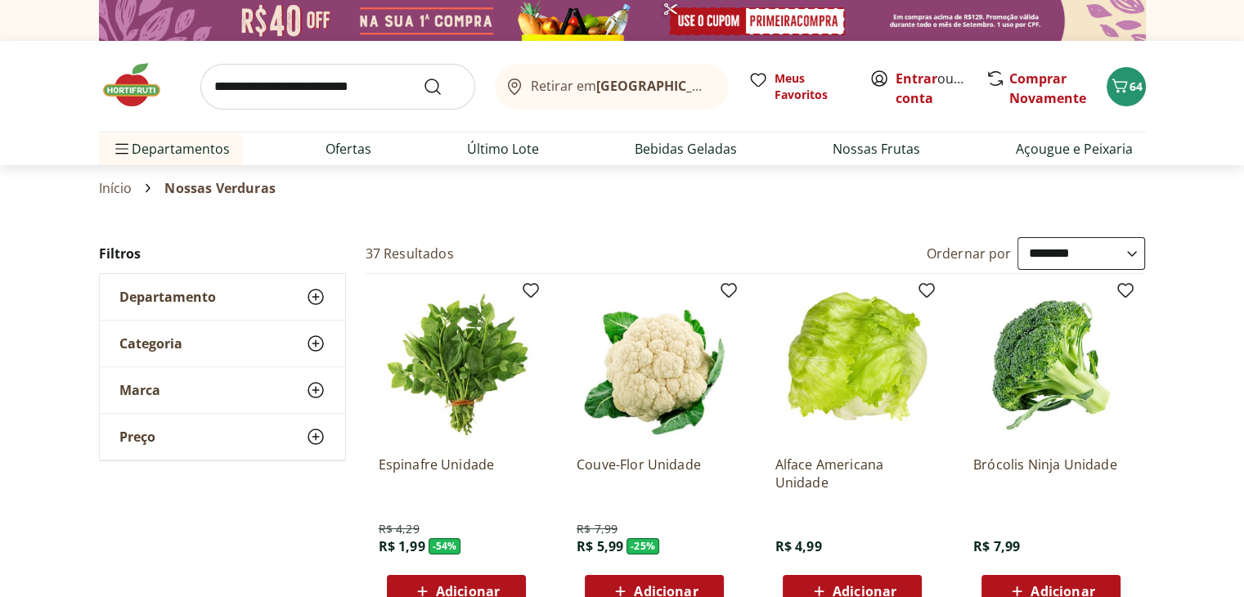
scroll to position [82, 0]
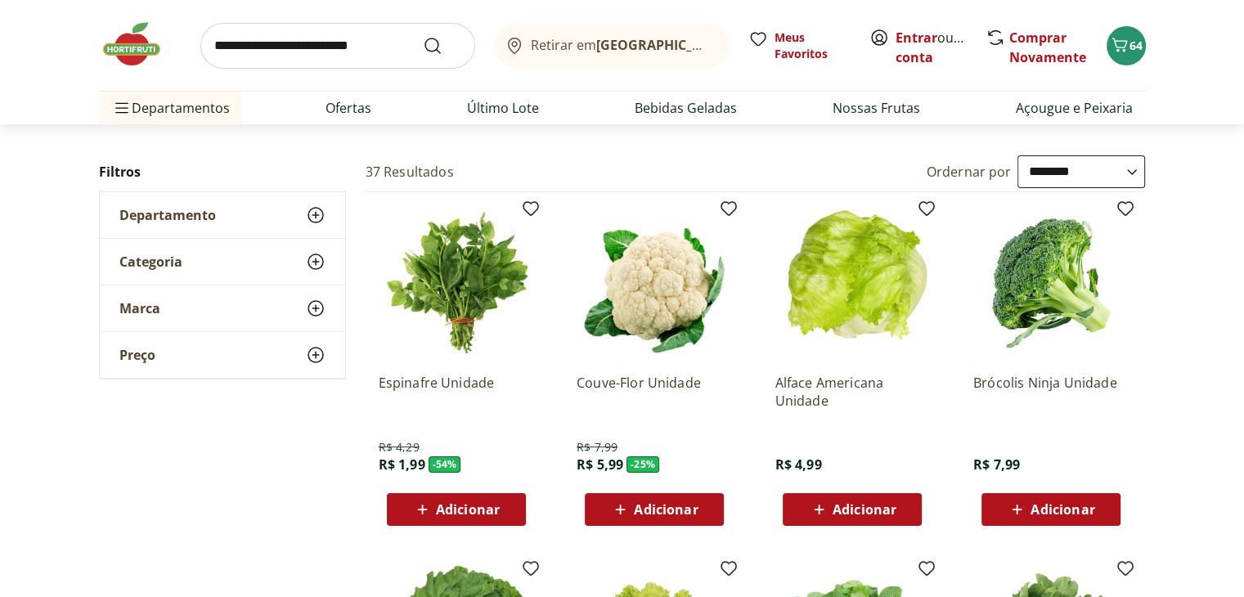
click at [427, 519] on div "Adicionar" at bounding box center [456, 509] width 113 height 29
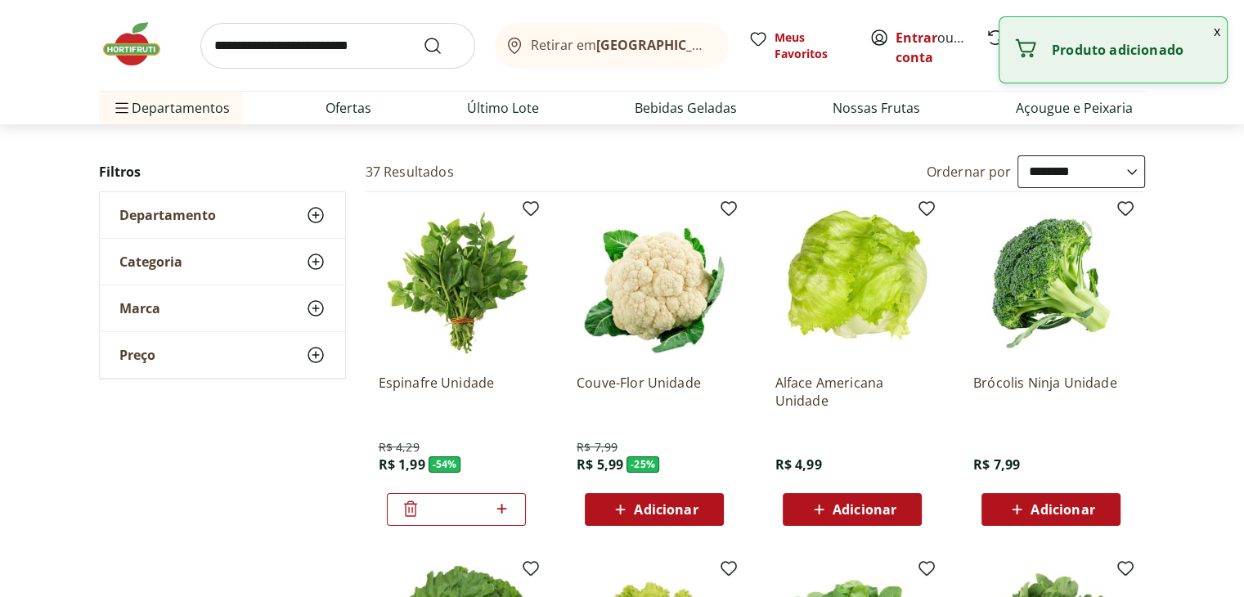
click at [417, 508] on icon at bounding box center [411, 509] width 20 height 20
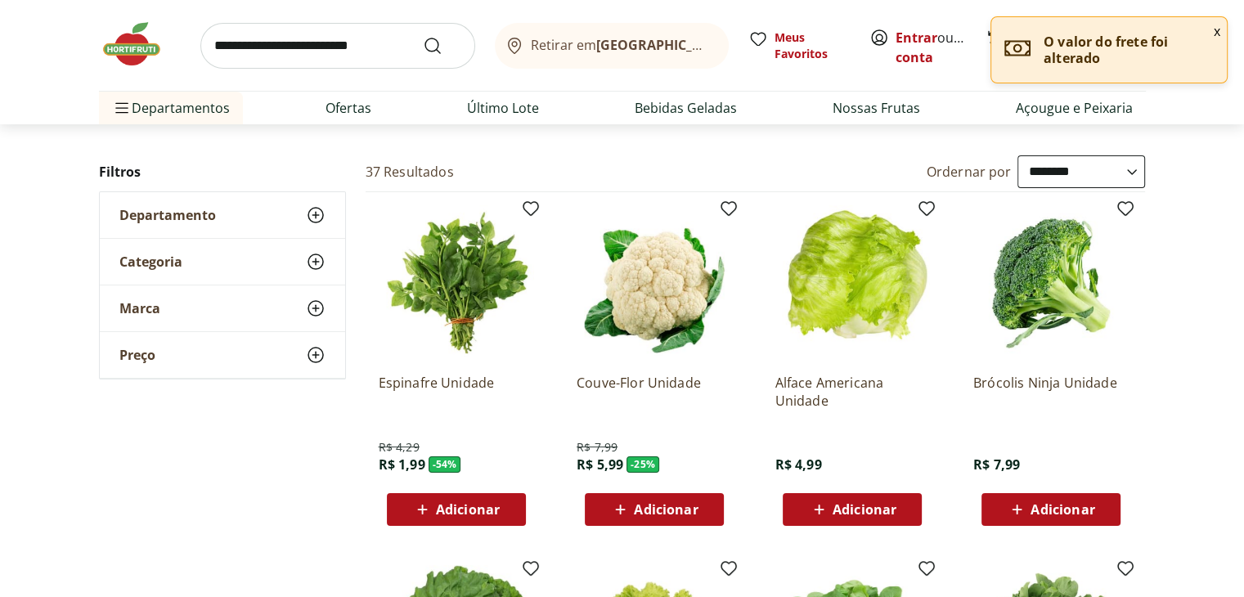
click at [690, 511] on span "Adicionar" at bounding box center [666, 509] width 64 height 13
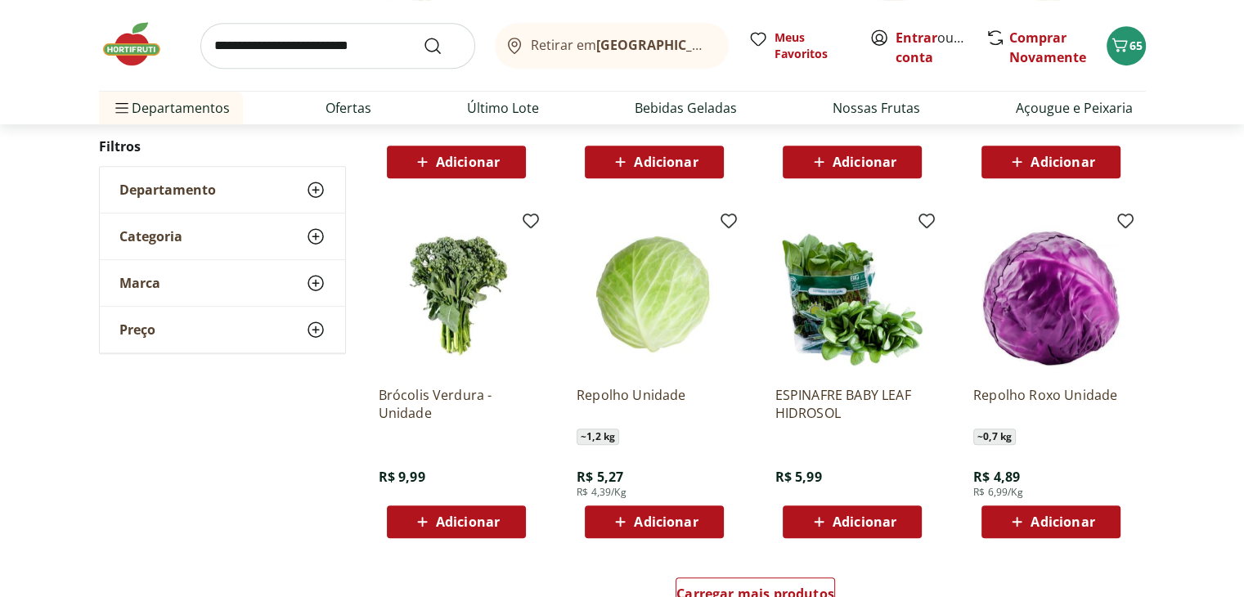
scroll to position [818, 0]
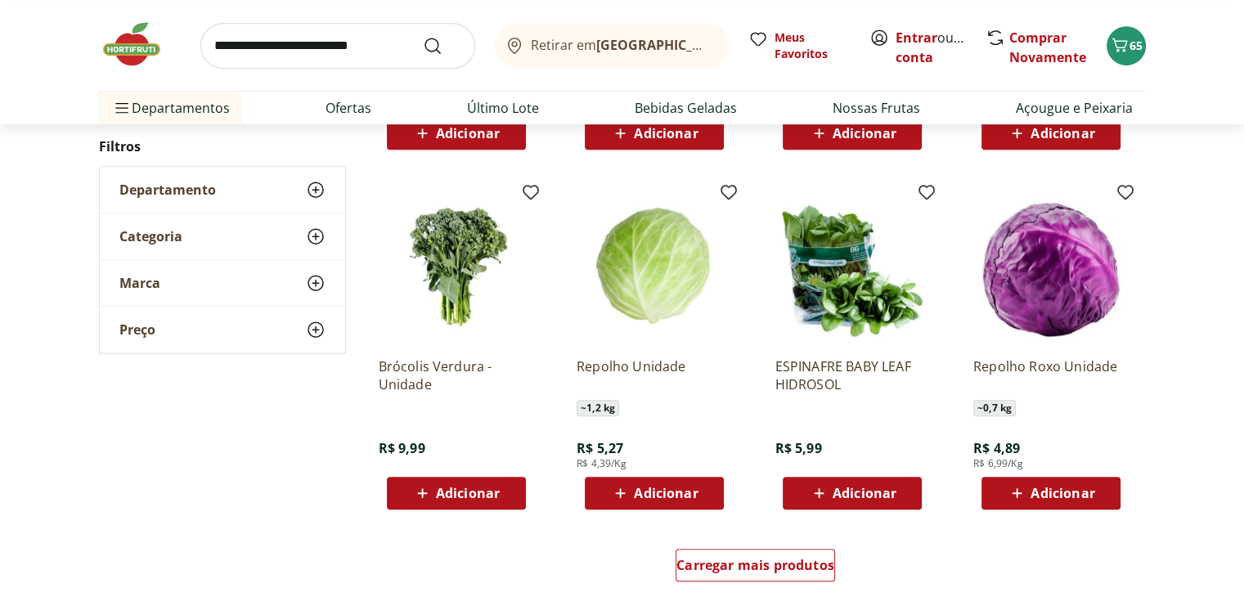
click at [1083, 495] on span "Adicionar" at bounding box center [1062, 493] width 64 height 13
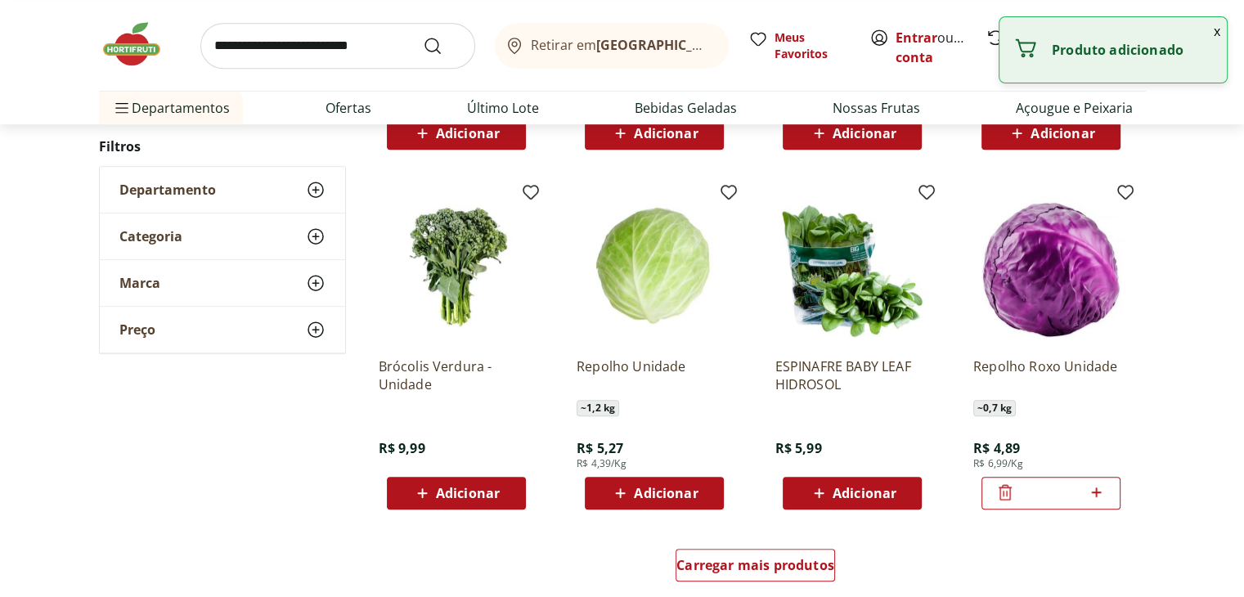
scroll to position [899, 0]
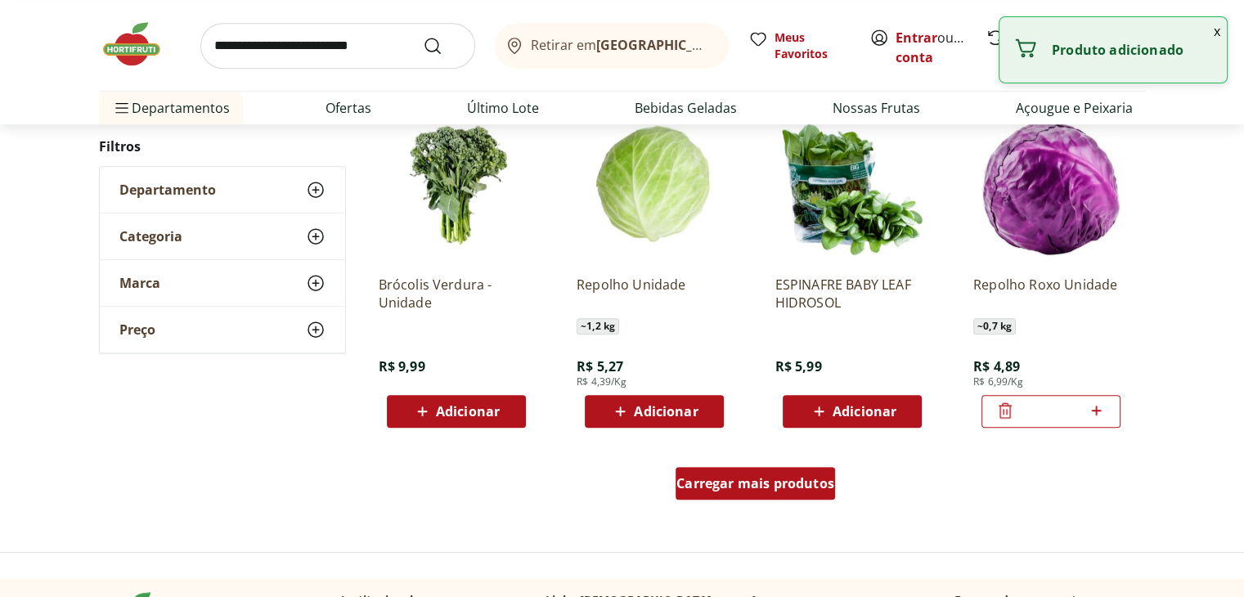
click at [792, 487] on span "Carregar mais produtos" at bounding box center [755, 483] width 158 height 13
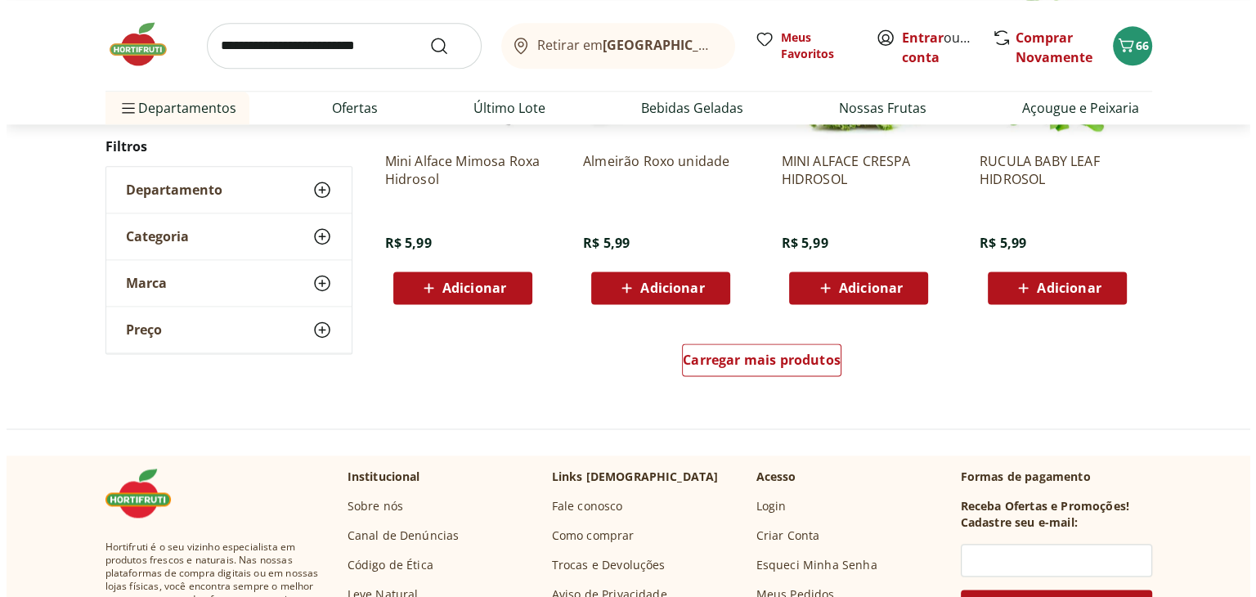
scroll to position [2126, 0]
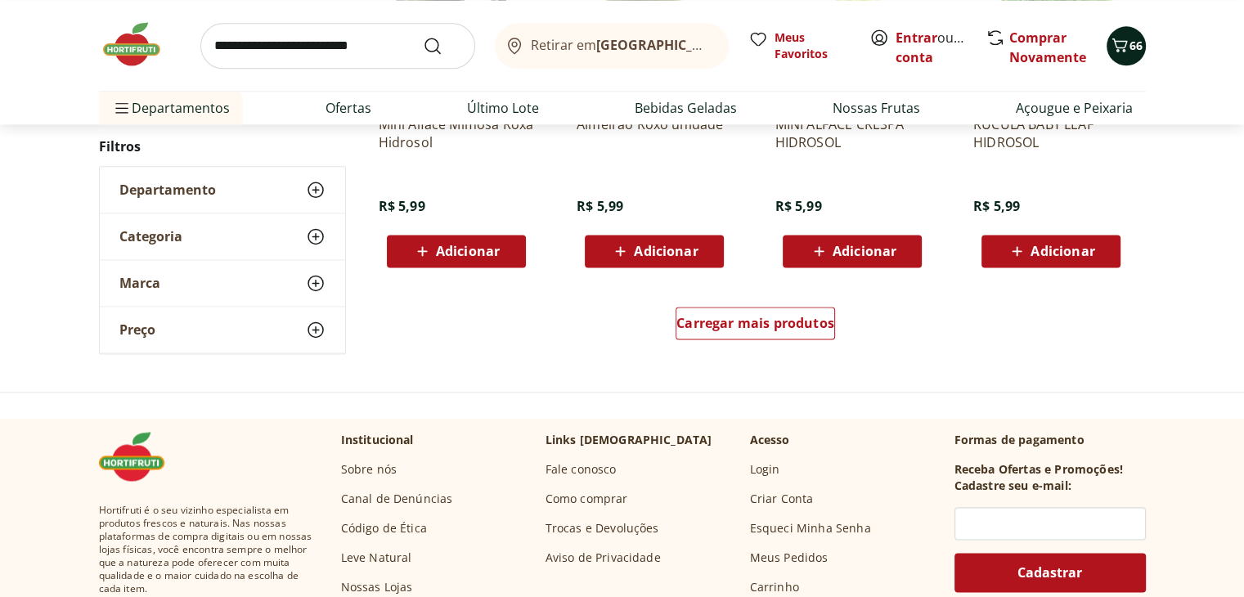
click at [1124, 41] on icon "Carrinho" at bounding box center [1120, 45] width 20 height 20
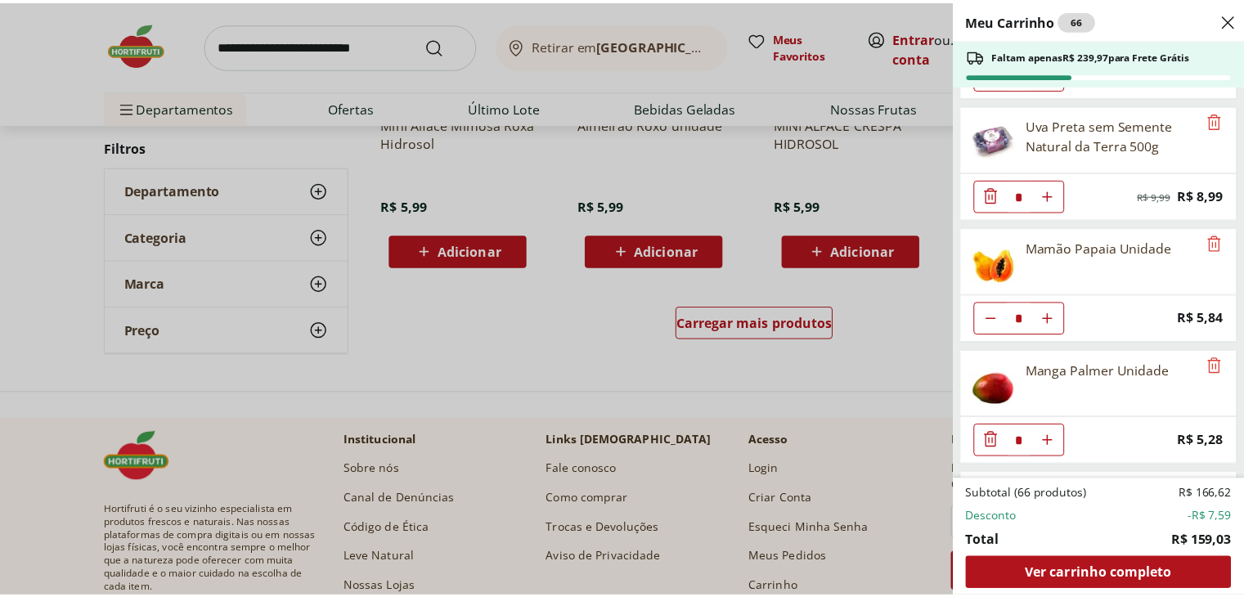
scroll to position [327, 0]
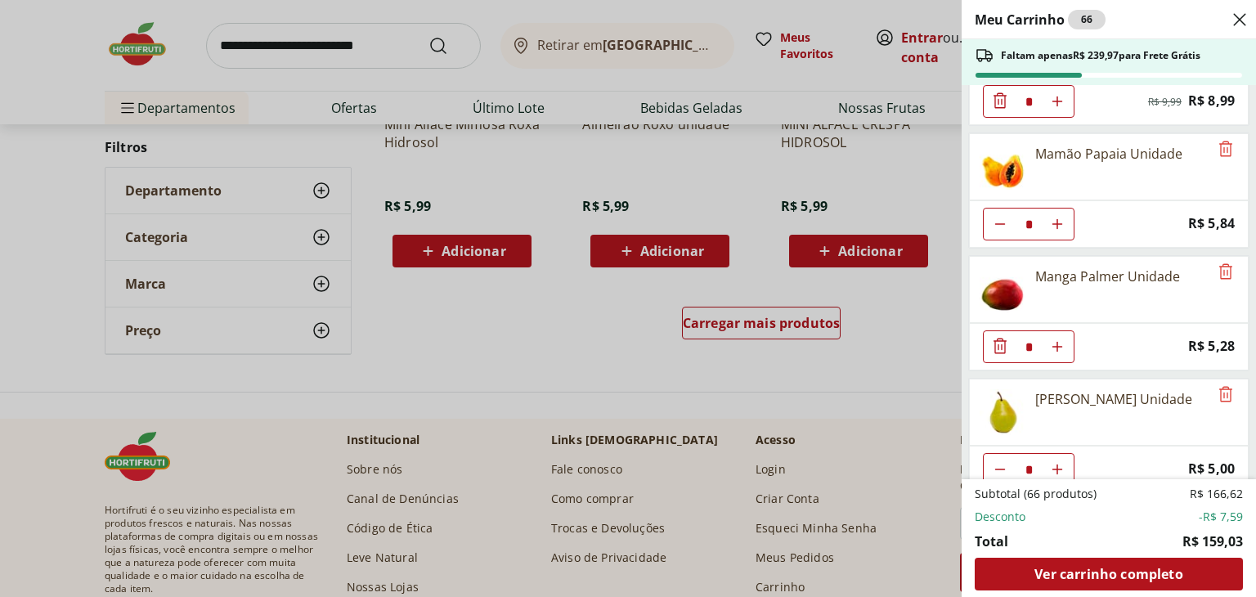
click at [340, 106] on div "Meu Carrinho 66 Faltam apenas R$ 239,97 para Frete Grátis Mexerica Murcote Unid…" at bounding box center [628, 298] width 1256 height 597
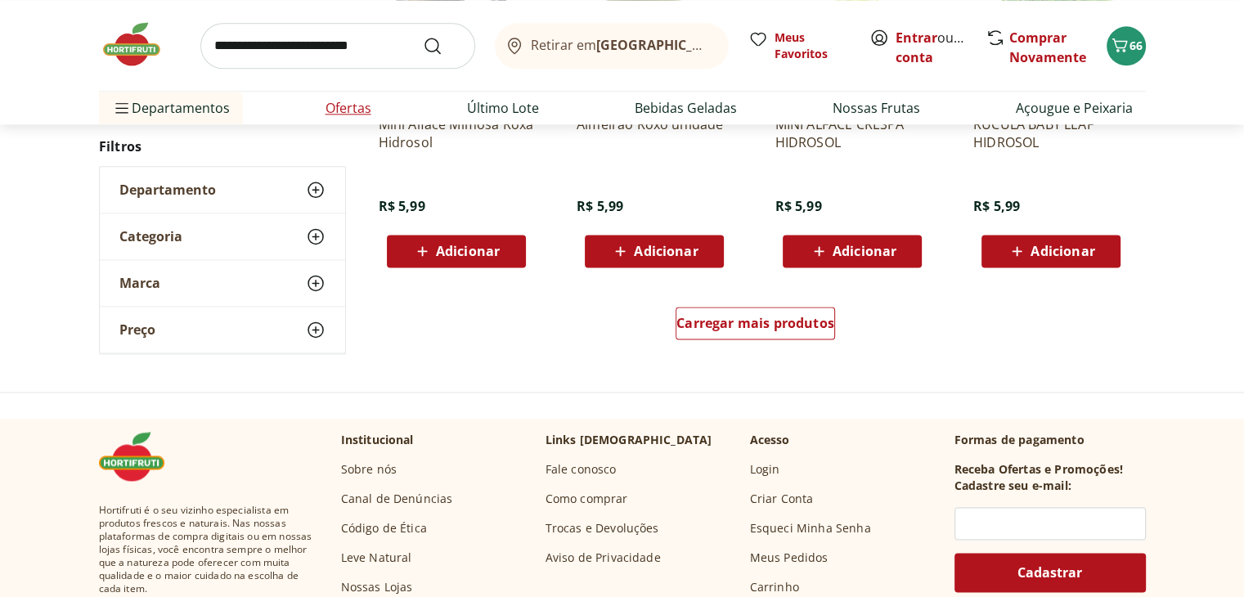
click at [372, 113] on li "Ofertas" at bounding box center [348, 108] width 72 height 33
click at [365, 114] on link "Ofertas" at bounding box center [348, 108] width 46 height 20
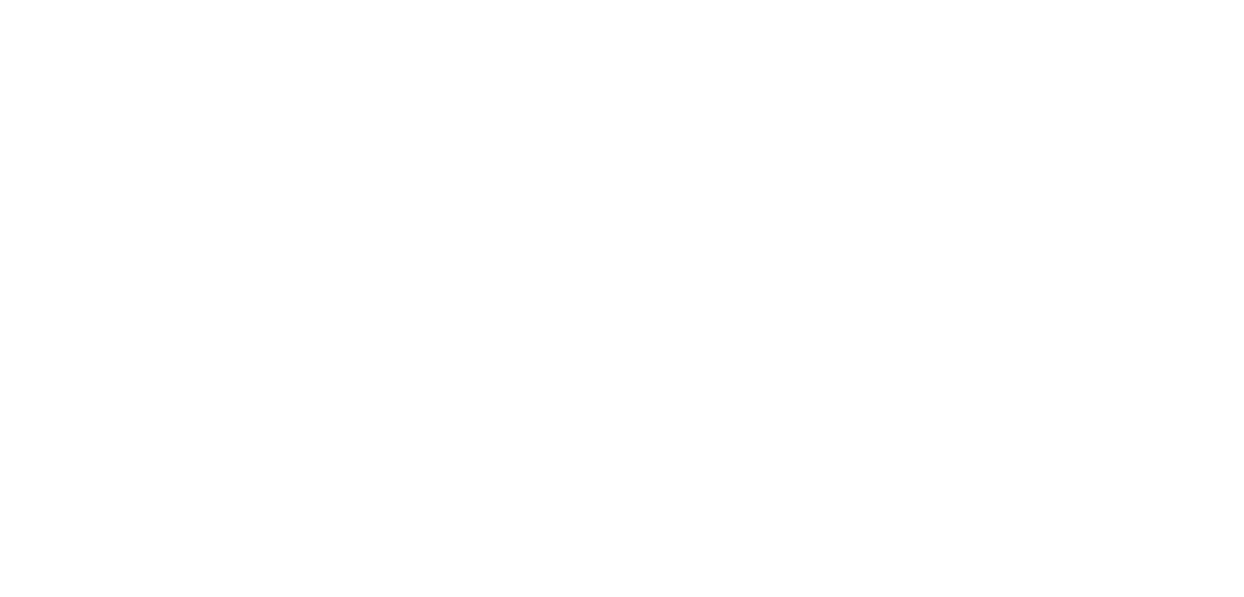
select select "**********"
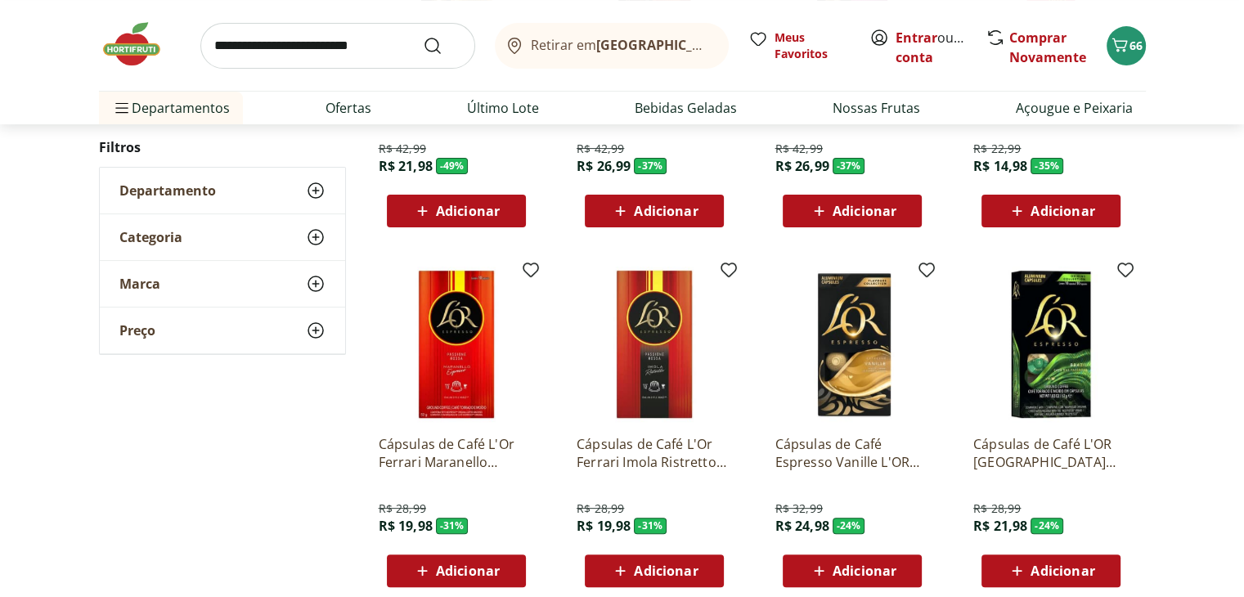
scroll to position [409, 0]
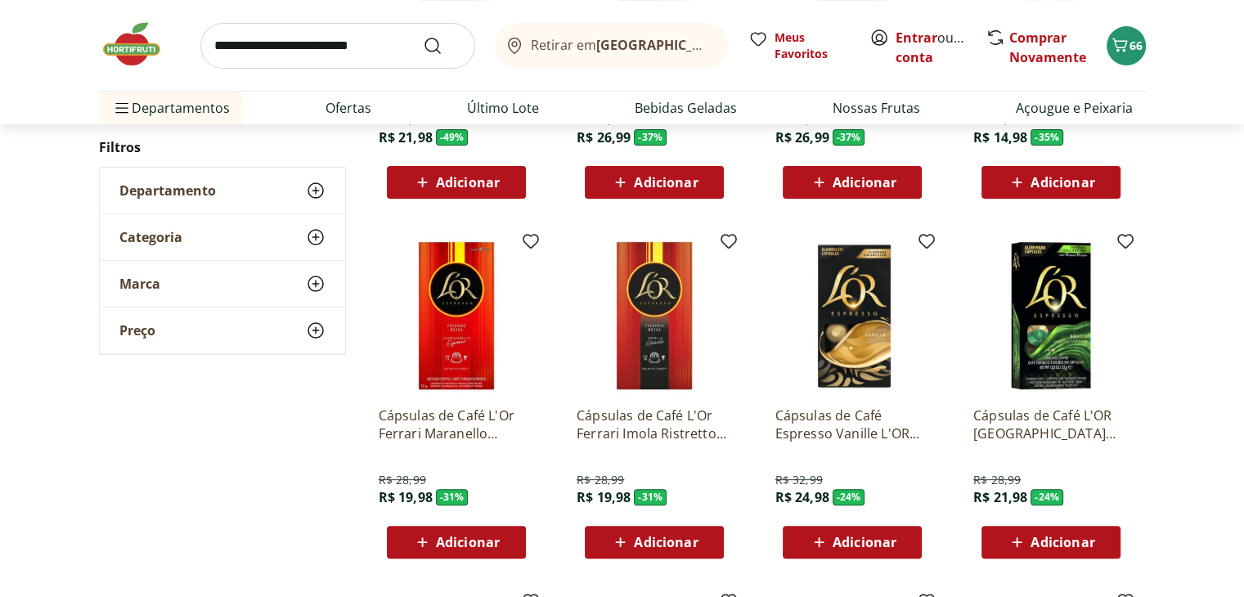
click at [1056, 352] on img at bounding box center [1050, 315] width 155 height 155
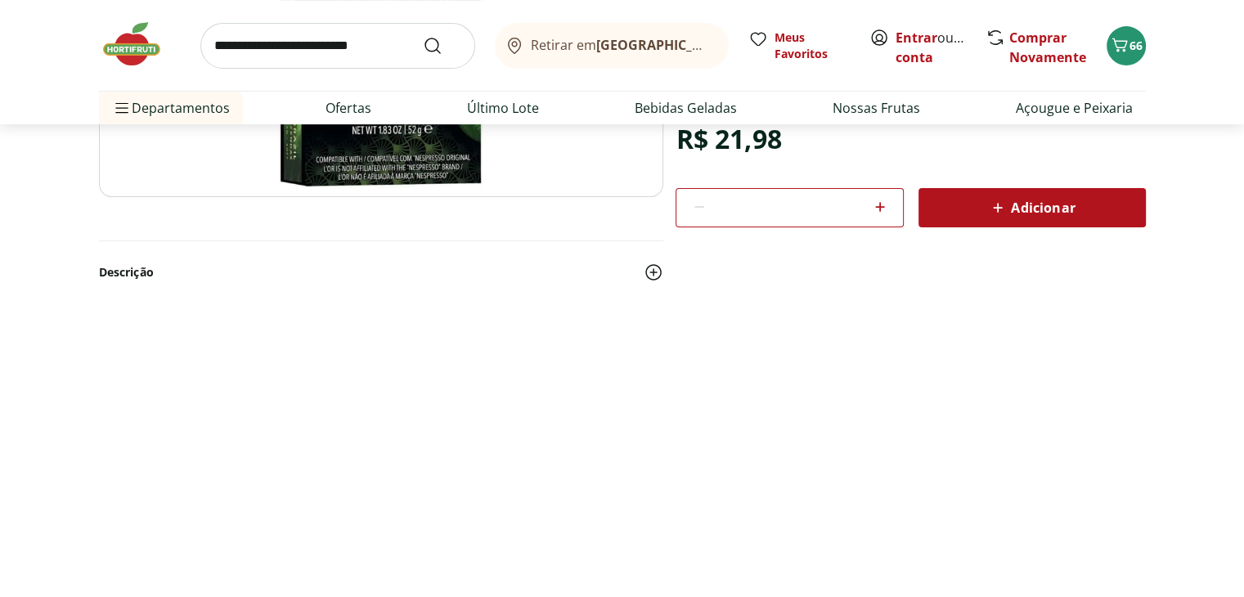
select select "**********"
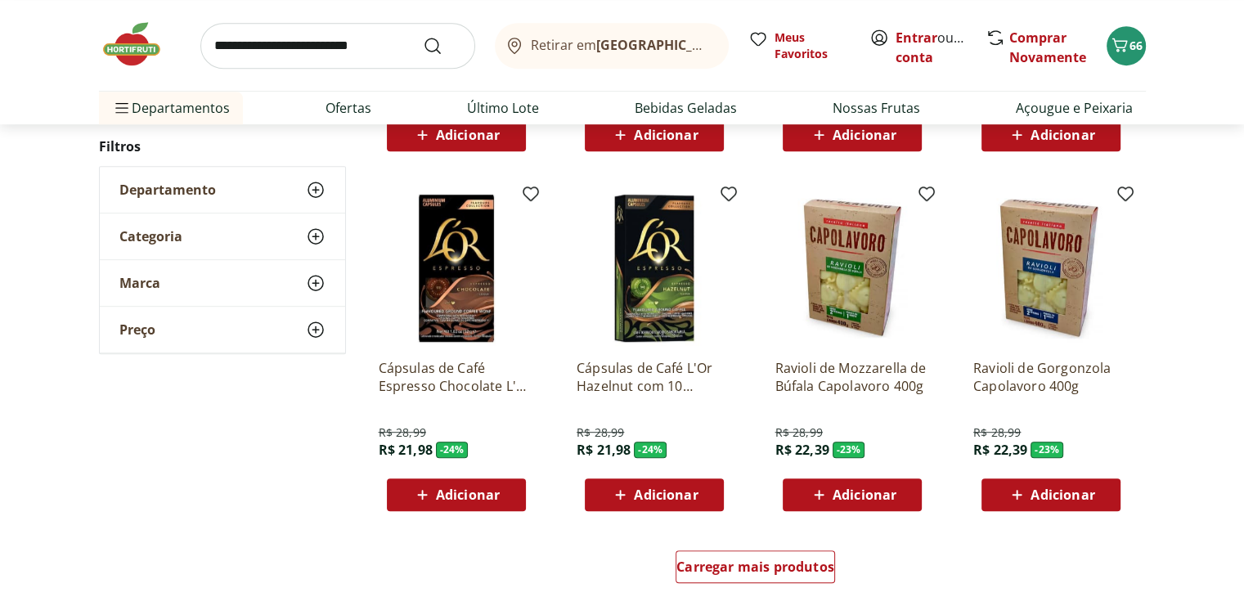
scroll to position [818, 0]
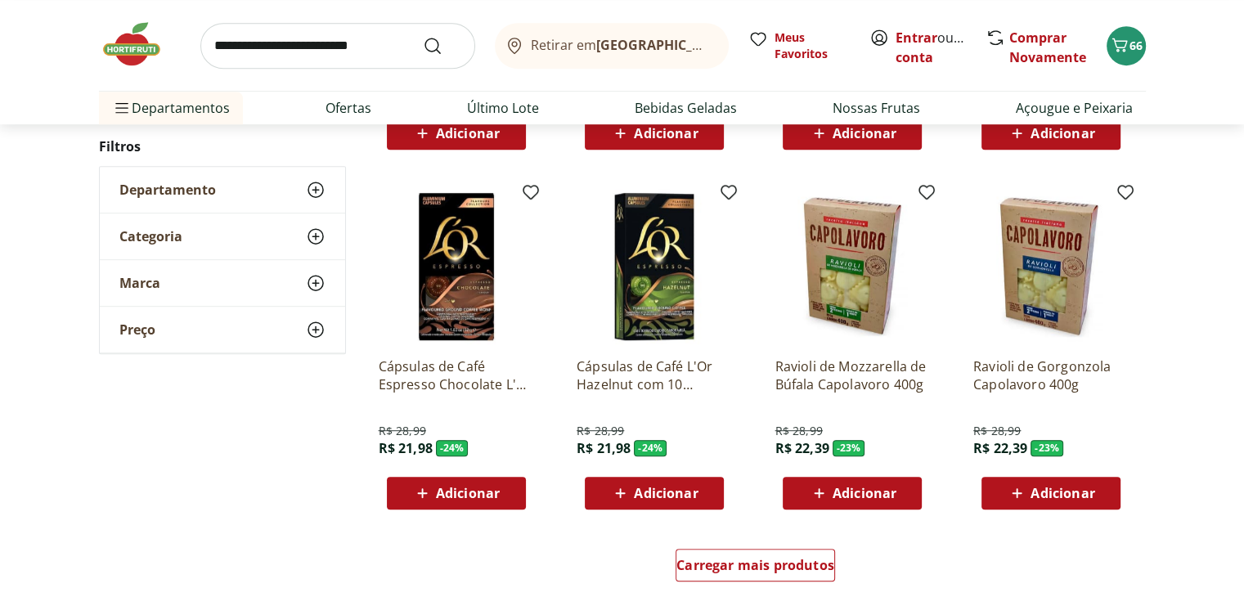
click at [656, 488] on span "Adicionar" at bounding box center [666, 493] width 64 height 13
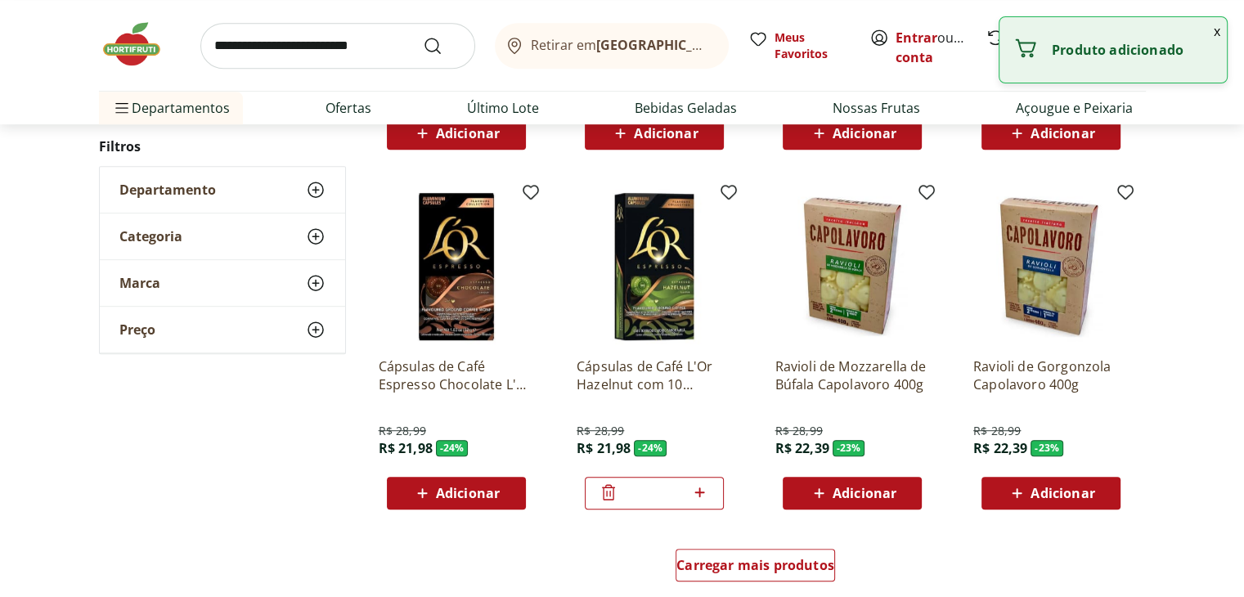
scroll to position [899, 0]
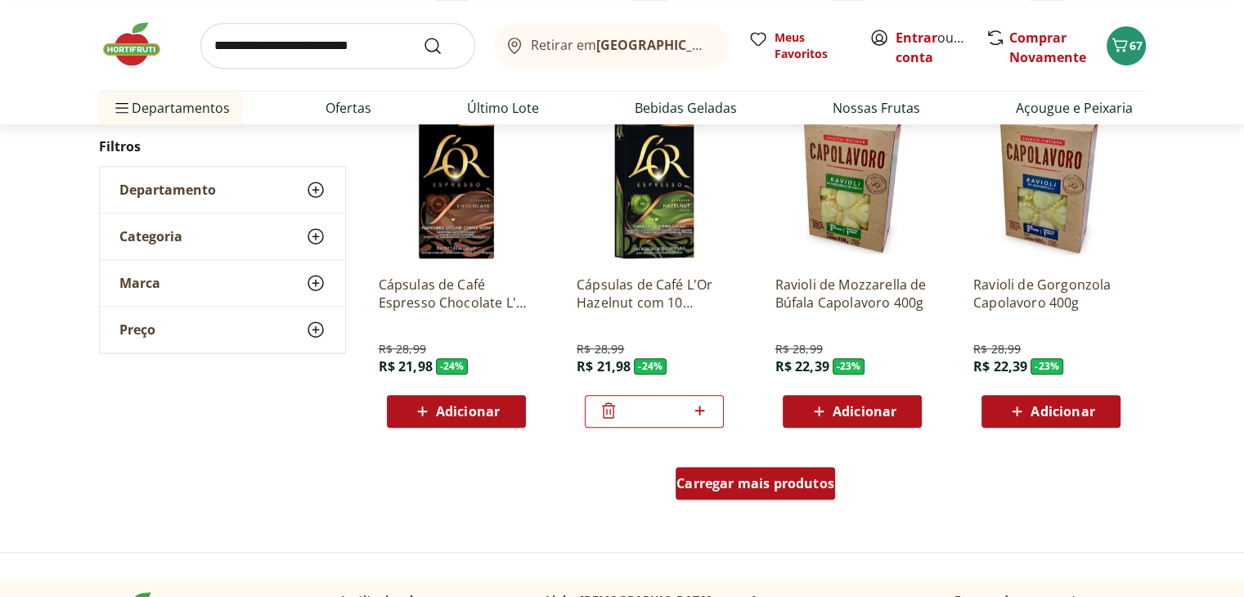
click at [747, 482] on span "Carregar mais produtos" at bounding box center [755, 483] width 158 height 13
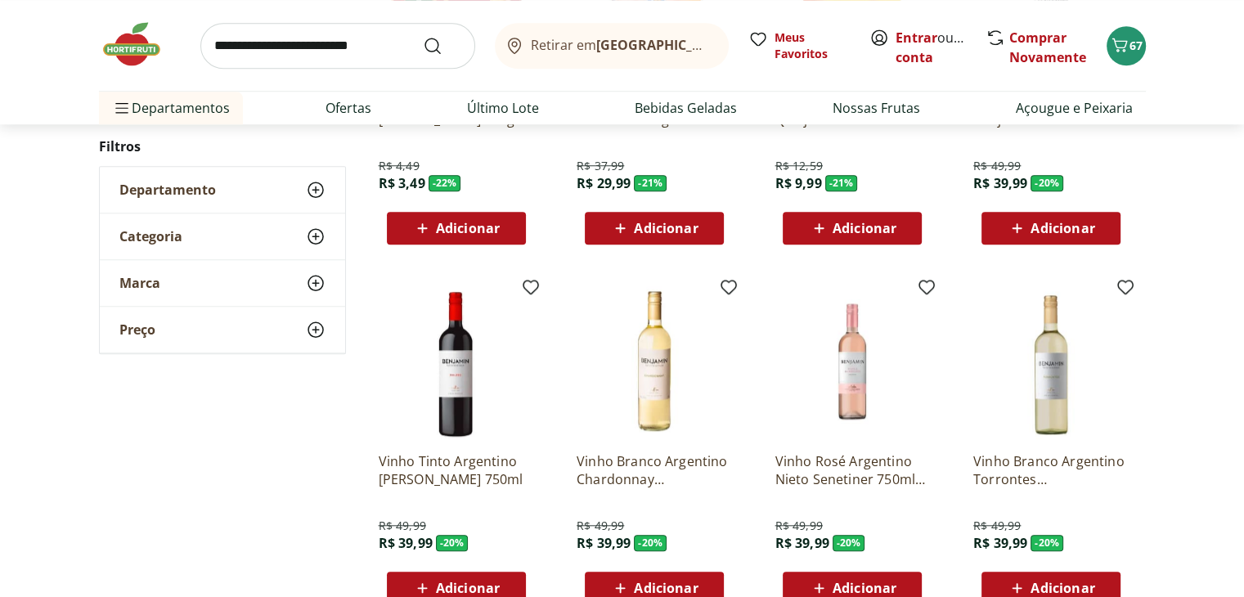
scroll to position [1554, 0]
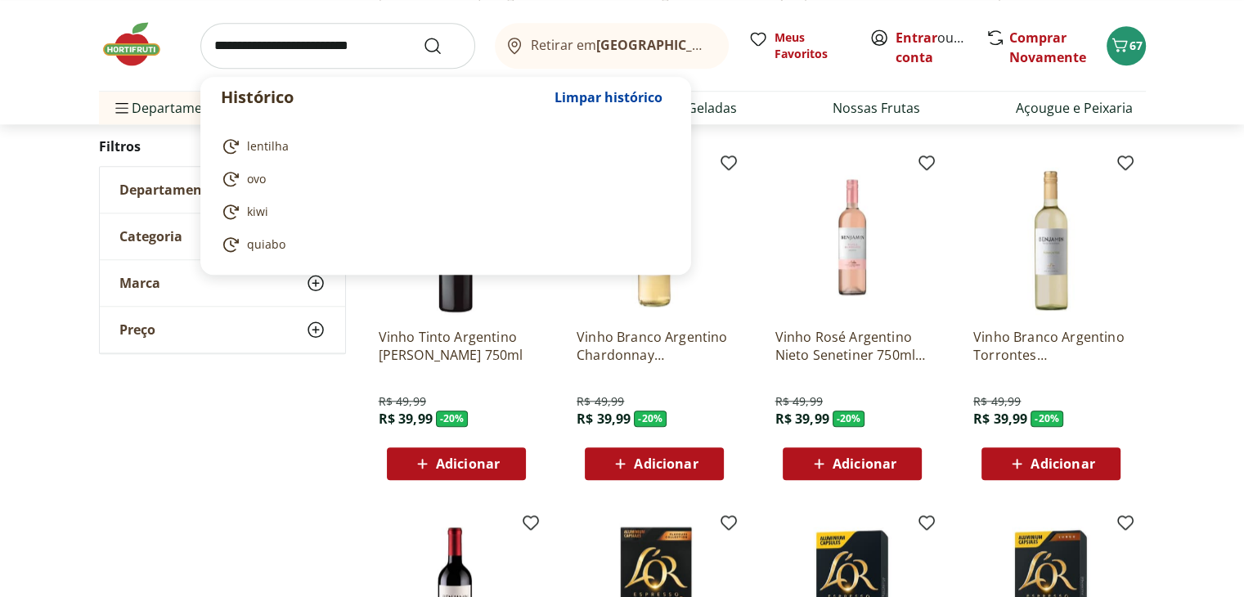
click at [336, 43] on input "search" at bounding box center [337, 46] width 275 height 46
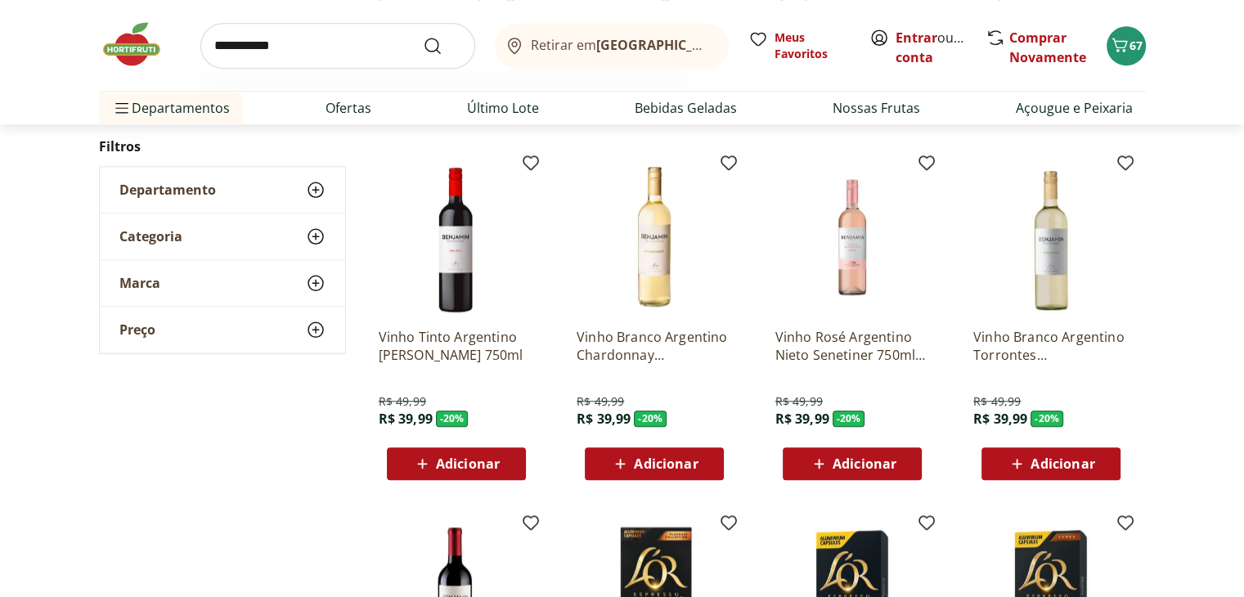
type input "**********"
click button "Submit Search" at bounding box center [442, 46] width 39 height 20
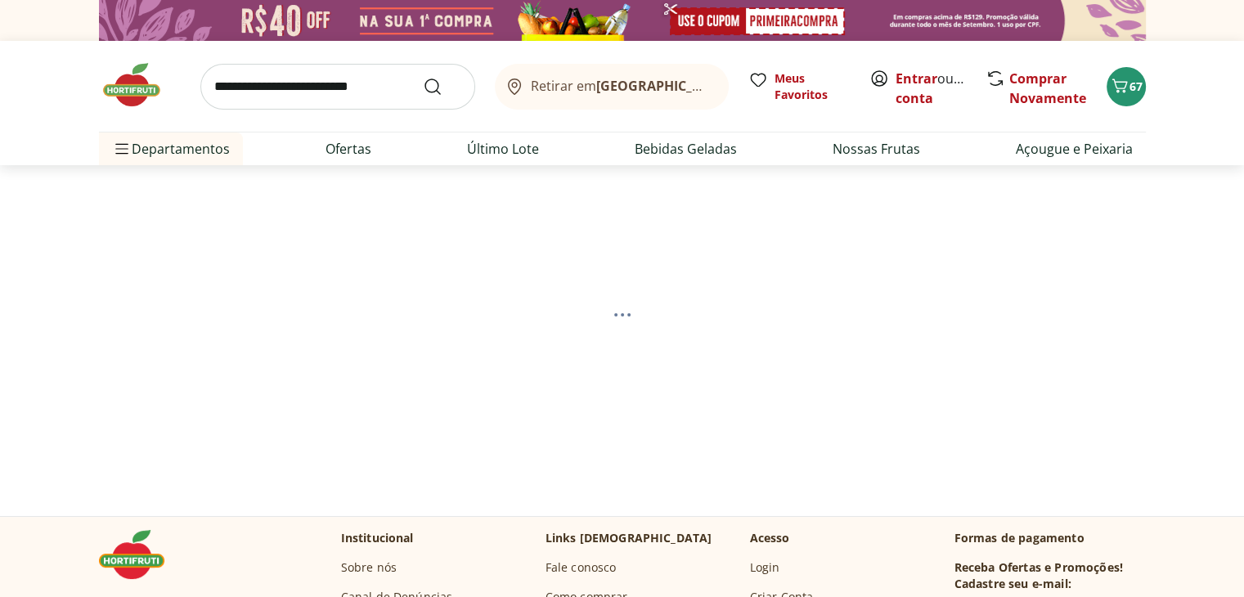
select select "**********"
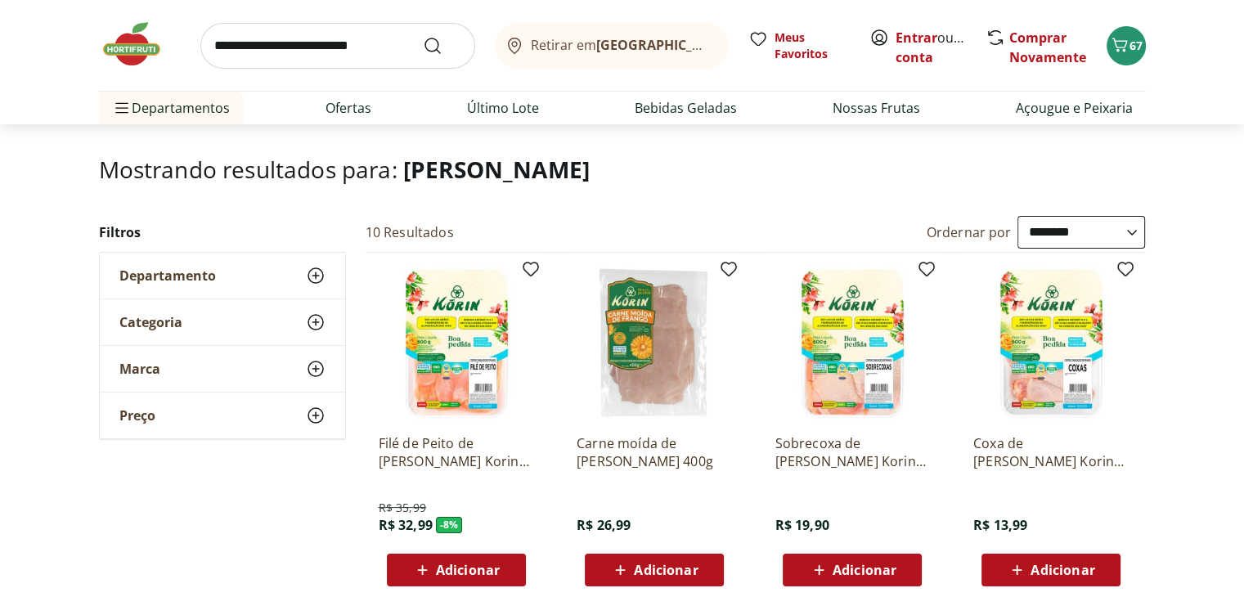
scroll to position [245, 0]
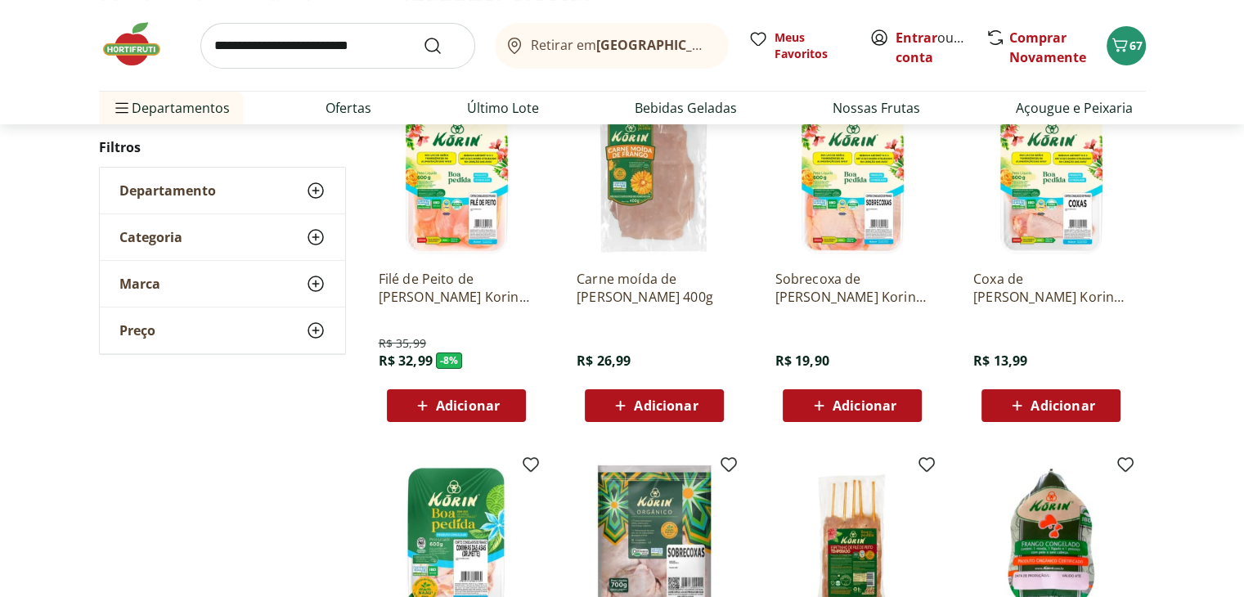
click at [602, 393] on div "Adicionar" at bounding box center [654, 405] width 113 height 29
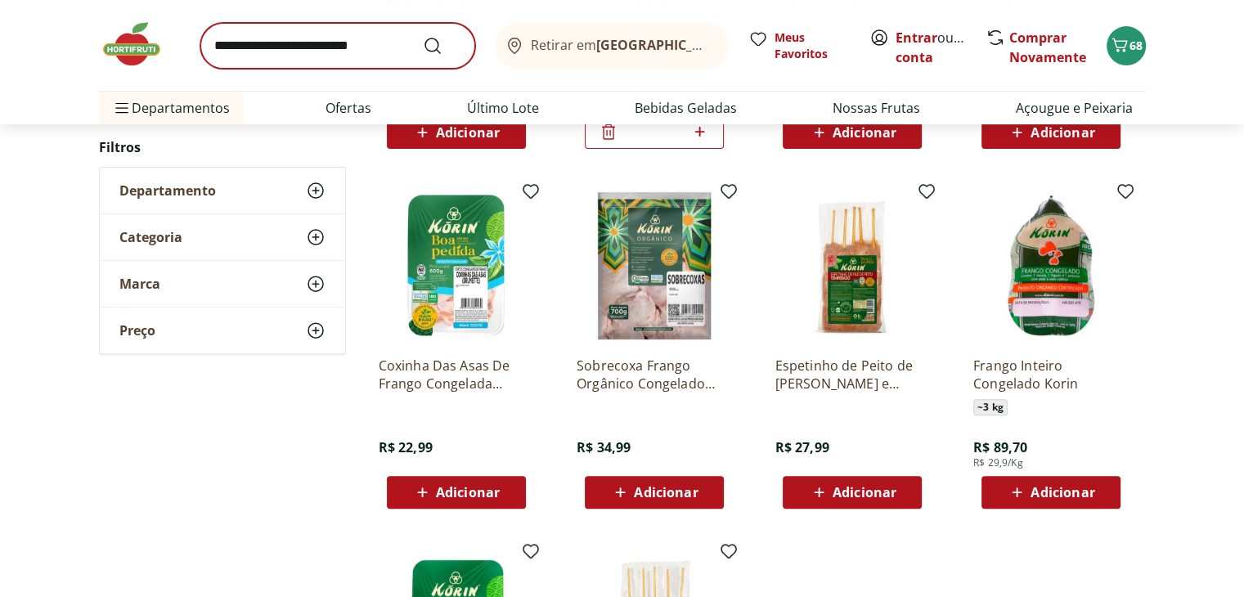
scroll to position [491, 0]
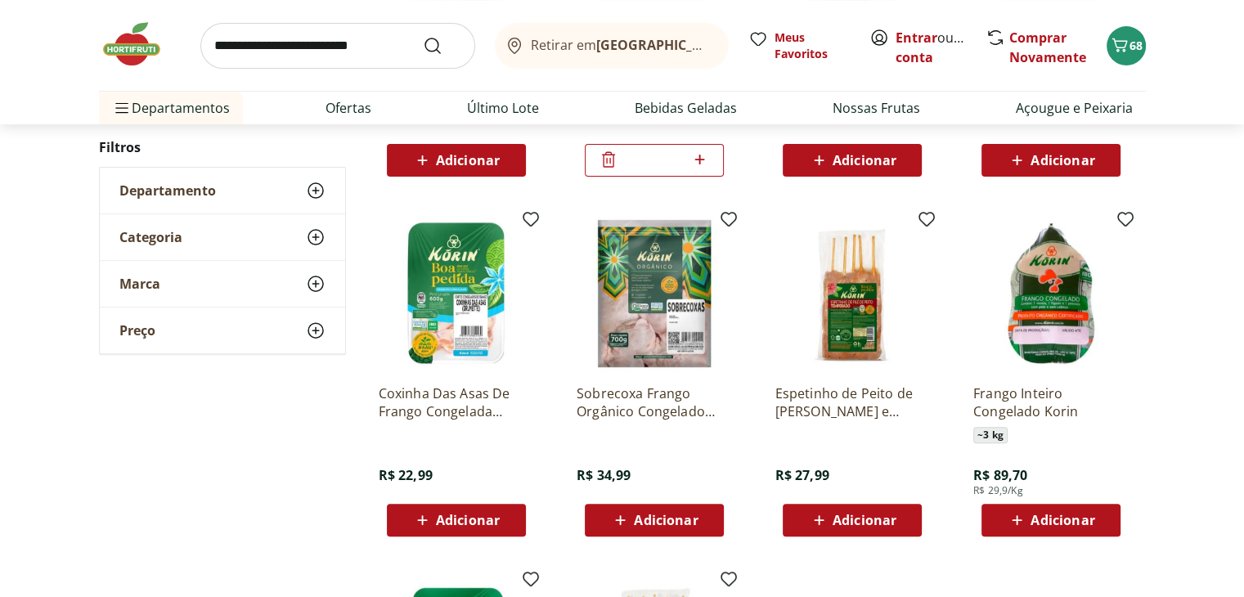
click at [279, 45] on input "search" at bounding box center [337, 46] width 275 height 46
click at [144, 200] on div "Departamento" at bounding box center [222, 191] width 245 height 46
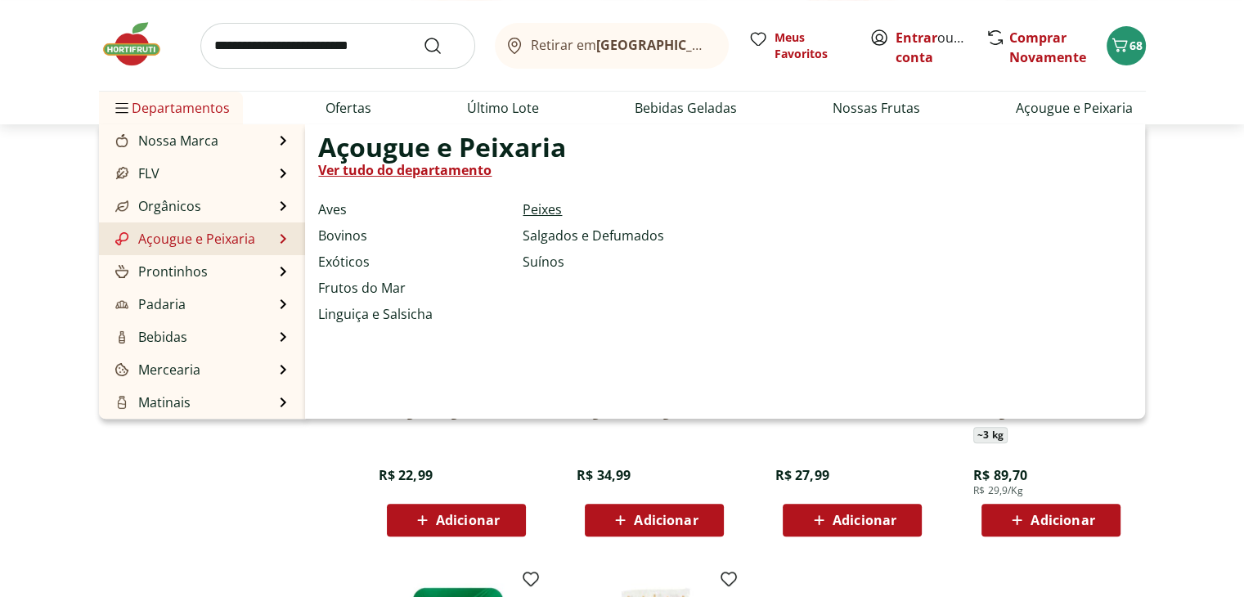
click at [545, 209] on link "Peixes" at bounding box center [542, 210] width 39 height 20
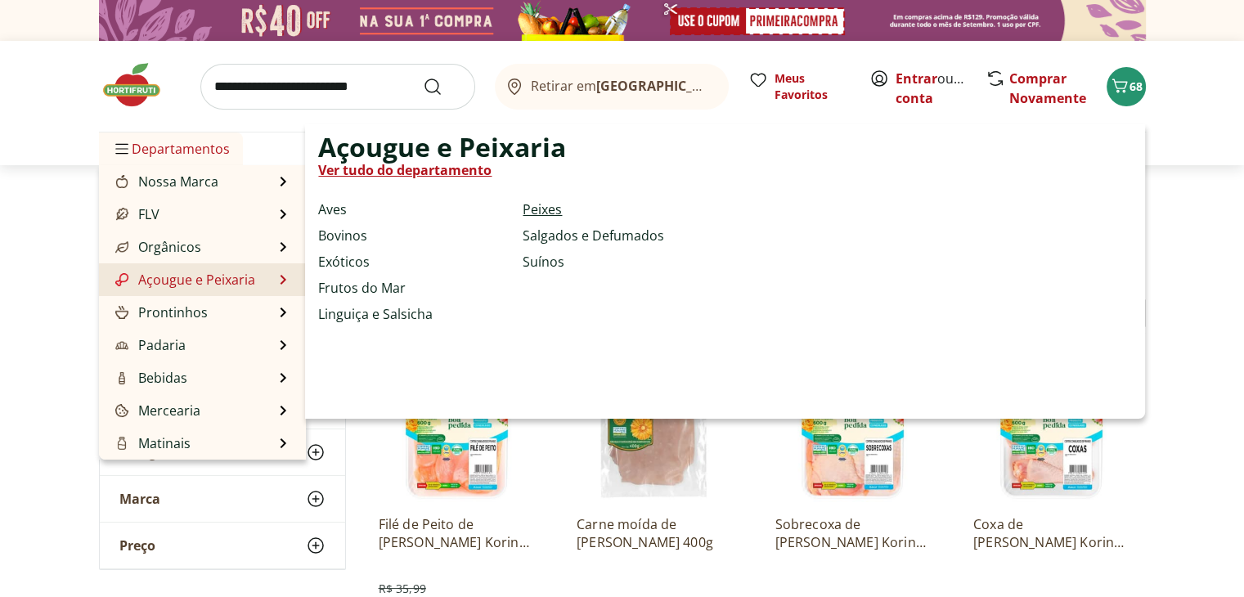
select select "**********"
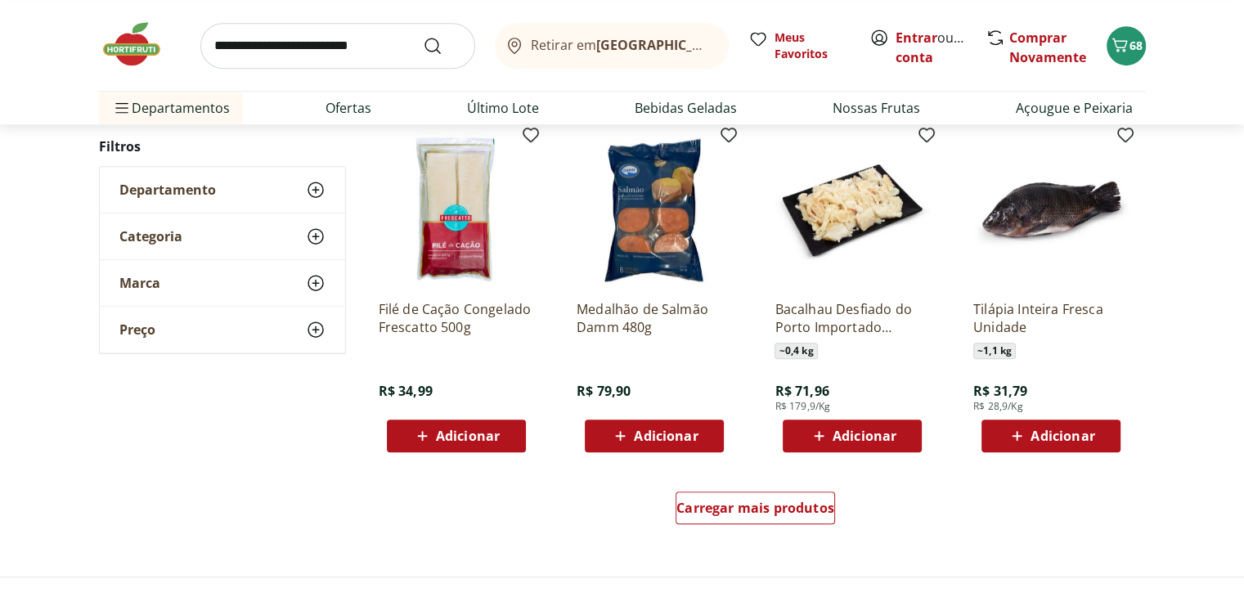
scroll to position [899, 0]
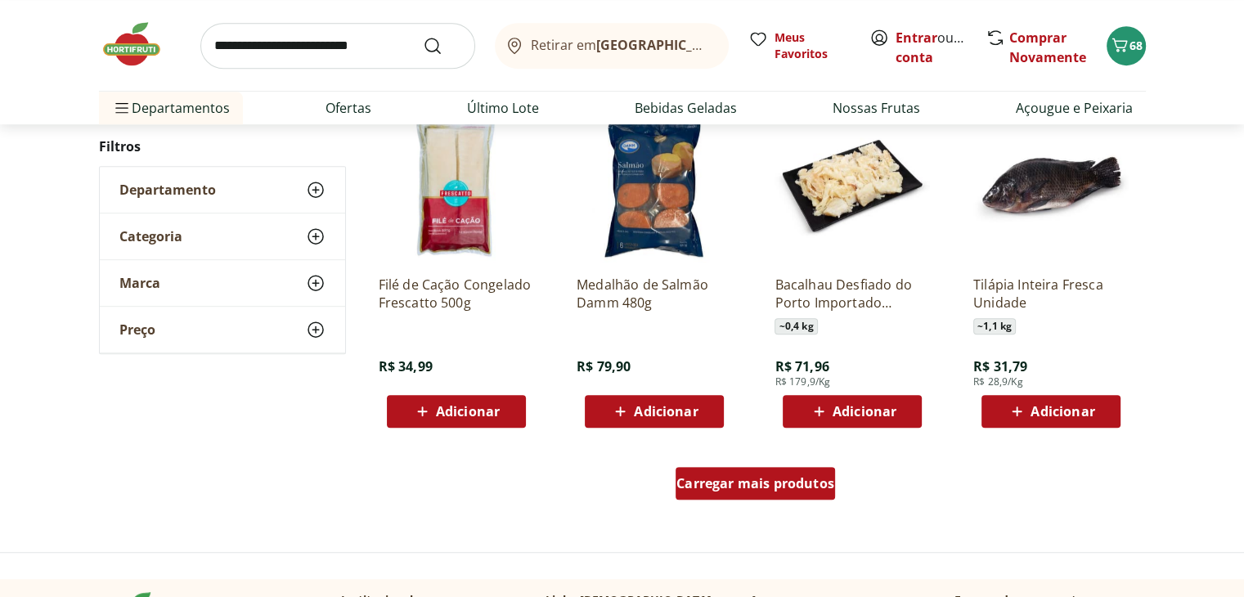
click at [787, 483] on span "Carregar mais produtos" at bounding box center [755, 483] width 158 height 13
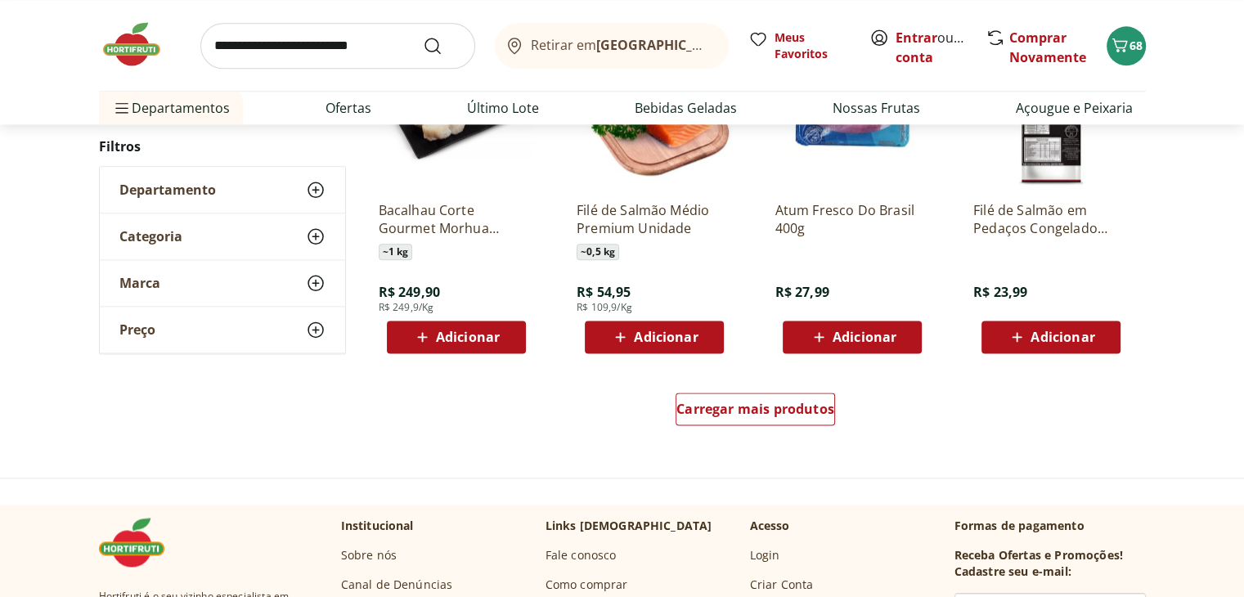
scroll to position [2044, 0]
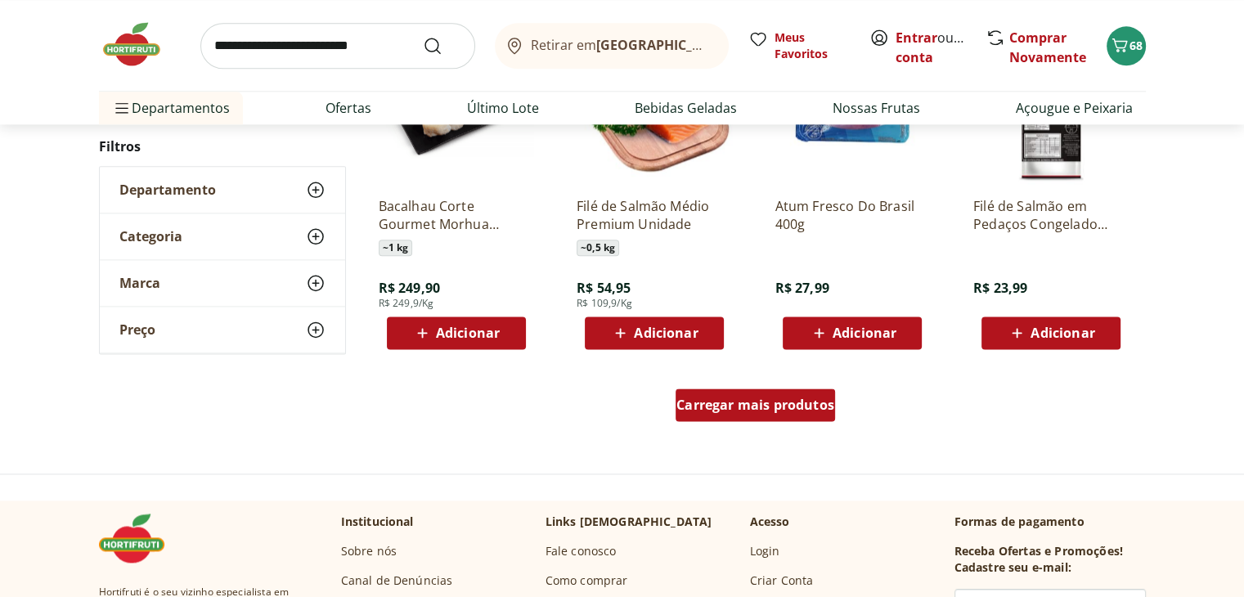
click at [805, 415] on div "Carregar mais produtos" at bounding box center [754, 404] width 159 height 33
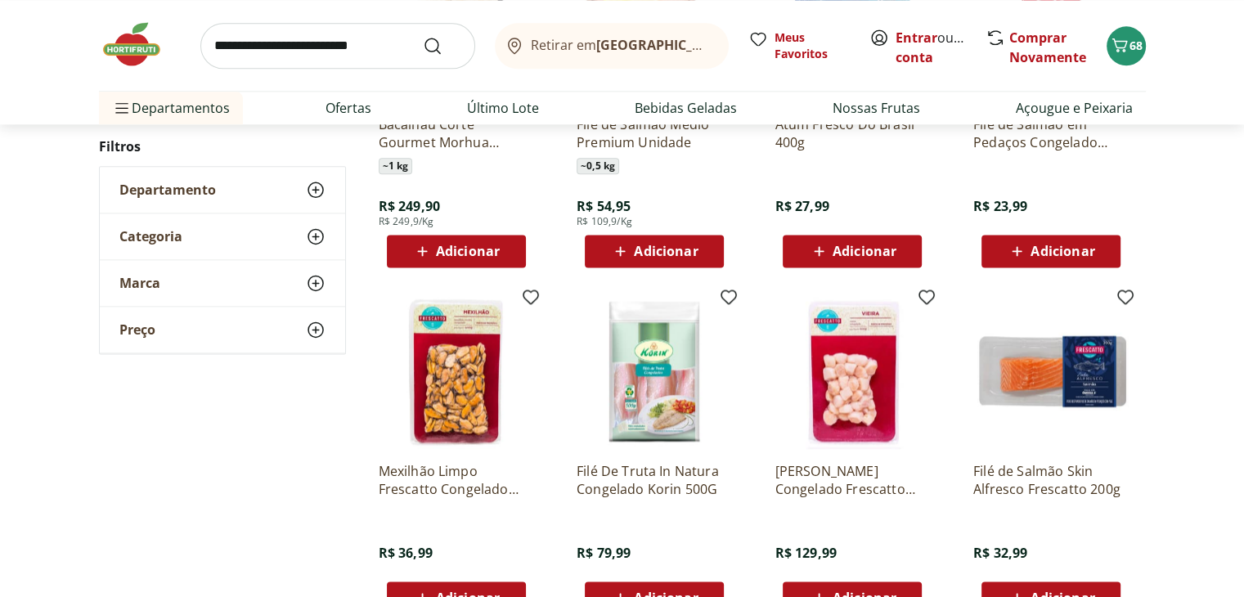
scroll to position [2208, 0]
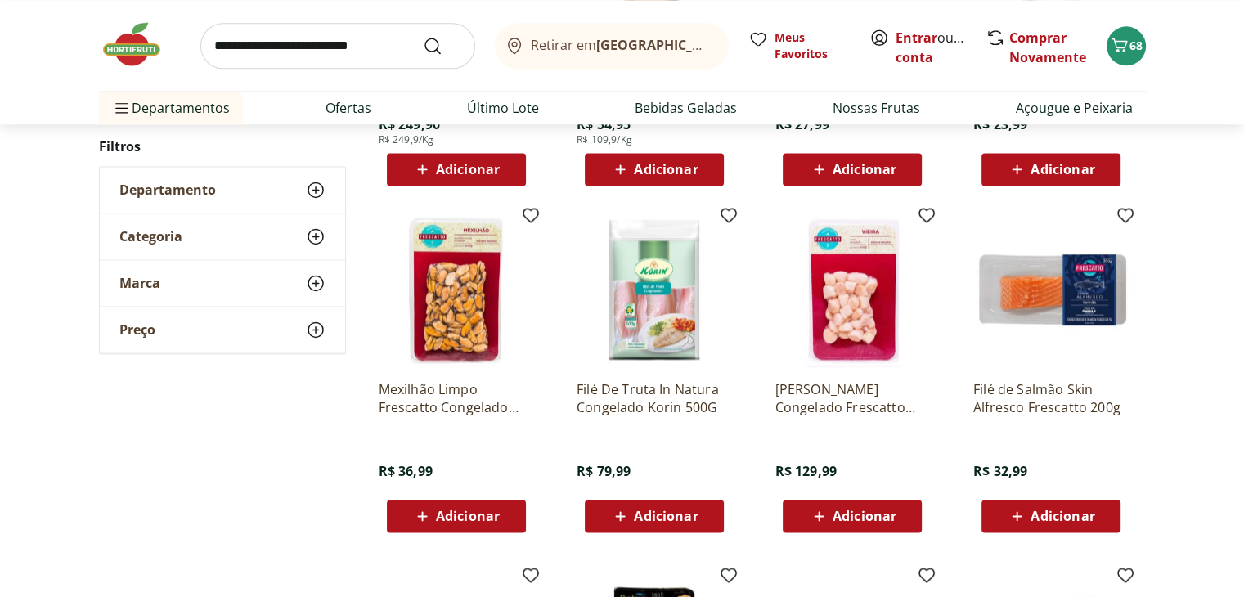
click at [1017, 514] on icon at bounding box center [1017, 516] width 10 height 10
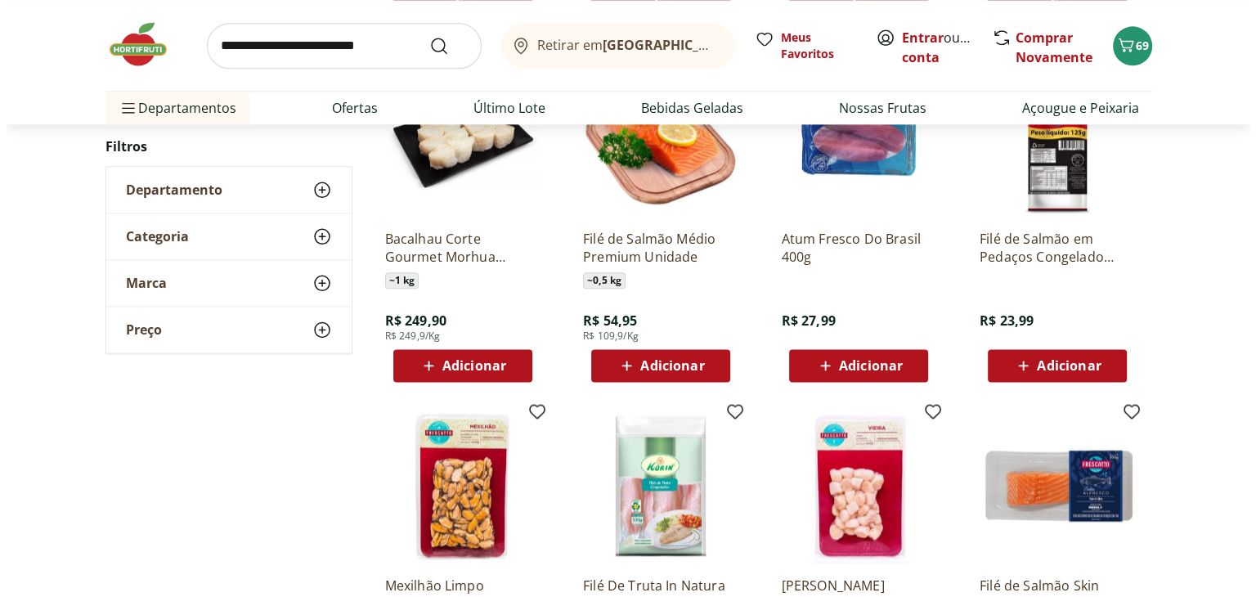
scroll to position [1799, 0]
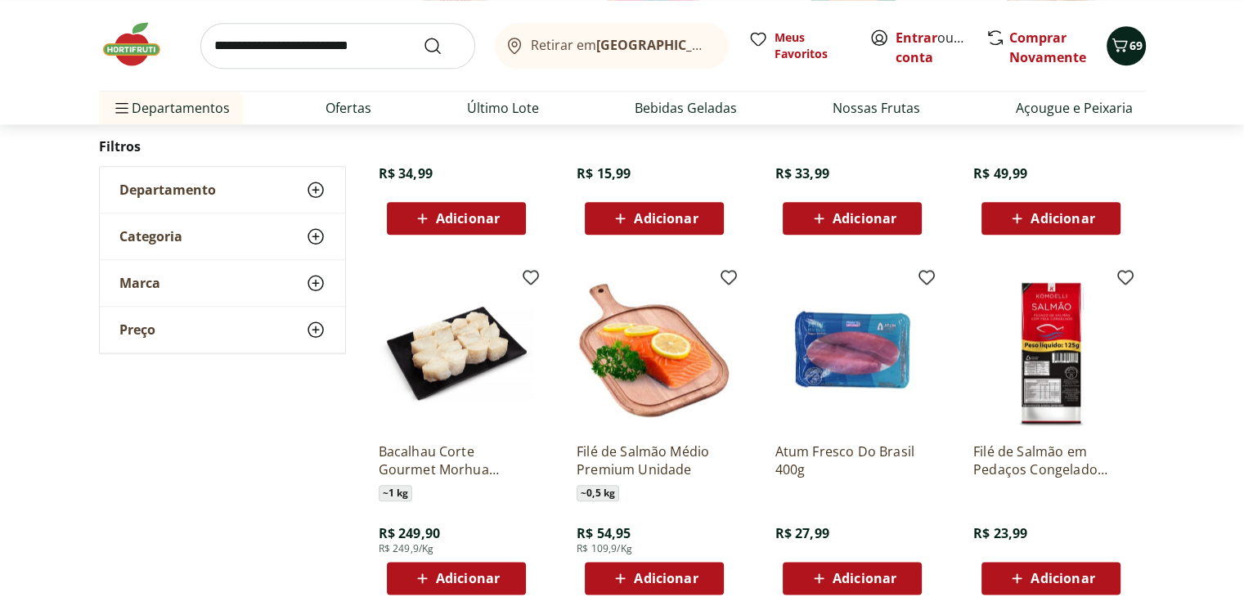
click at [1129, 49] on span "69" at bounding box center [1135, 46] width 13 height 16
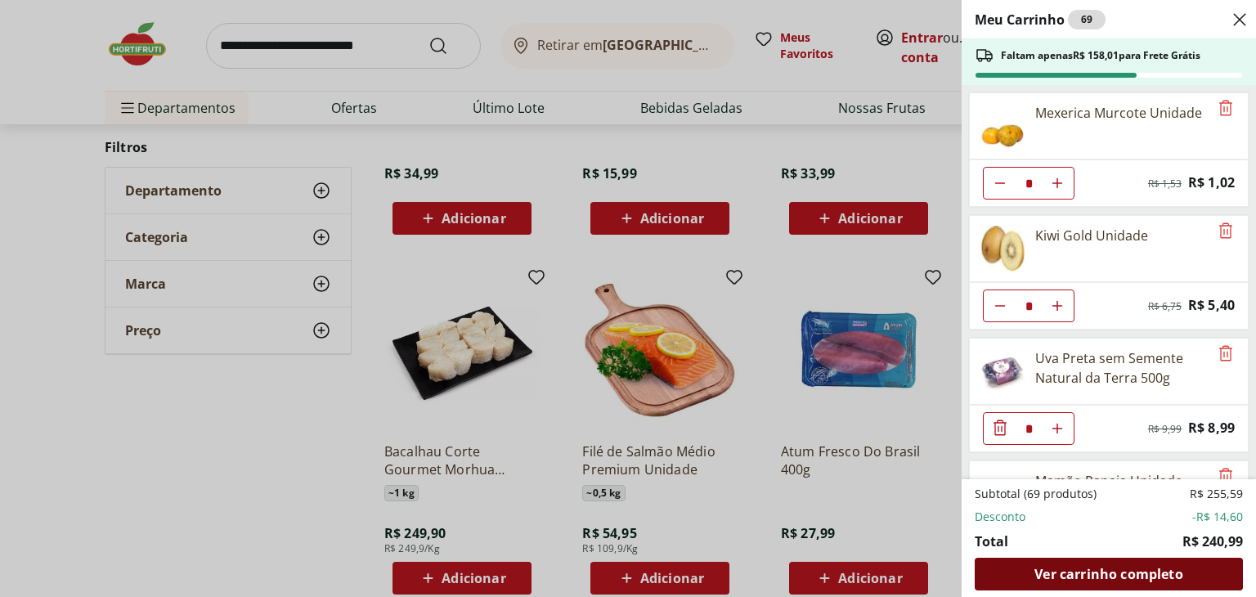
click at [1050, 572] on span "Ver carrinho completo" at bounding box center [1108, 573] width 148 height 13
